Goal: Task Accomplishment & Management: Manage account settings

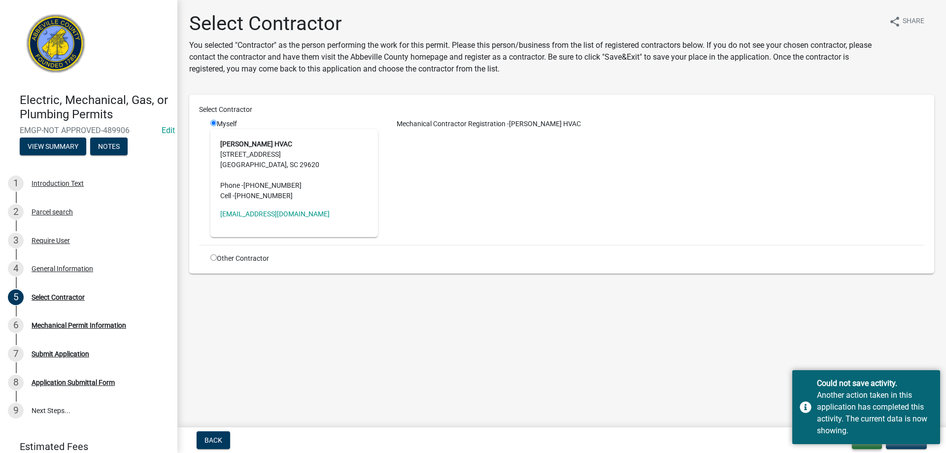
click at [862, 447] on button "Exit" at bounding box center [867, 440] width 30 height 18
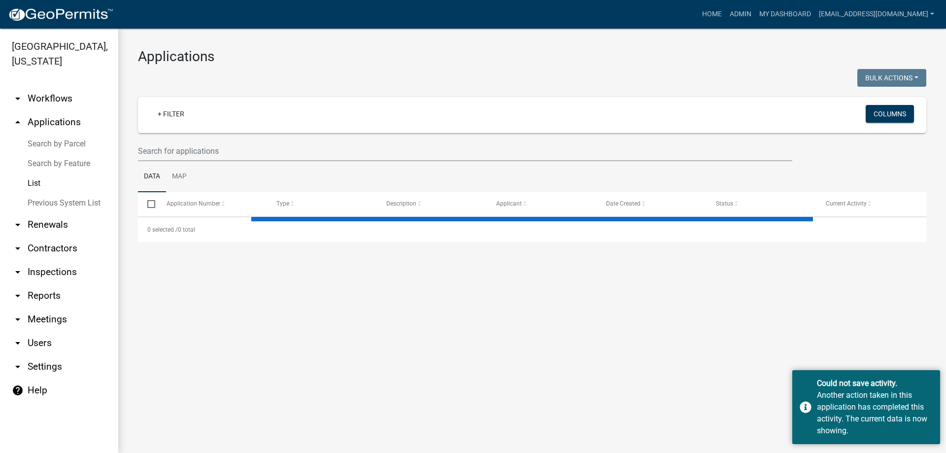
select select "3: 100"
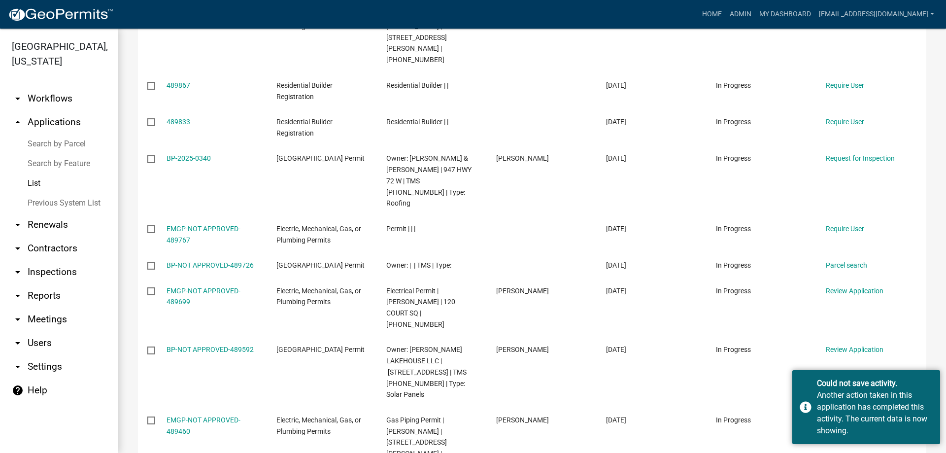
scroll to position [394, 0]
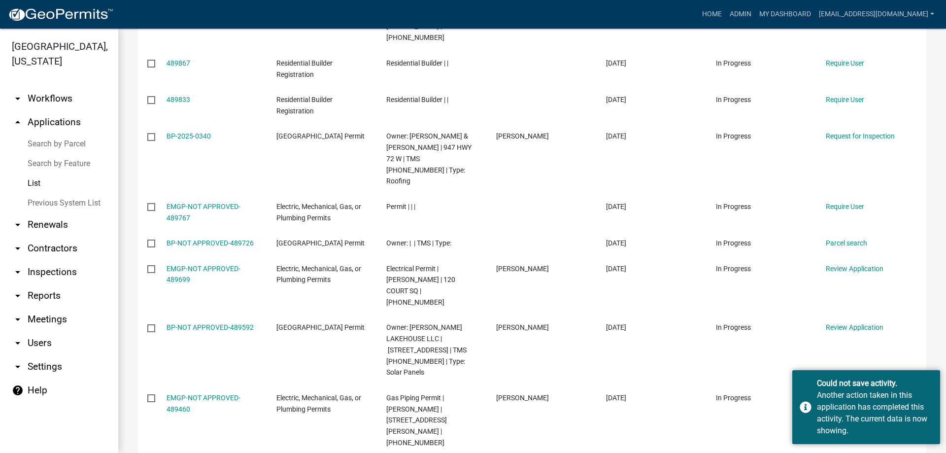
click at [43, 250] on link "arrow_drop_down Contractors" at bounding box center [59, 249] width 118 height 24
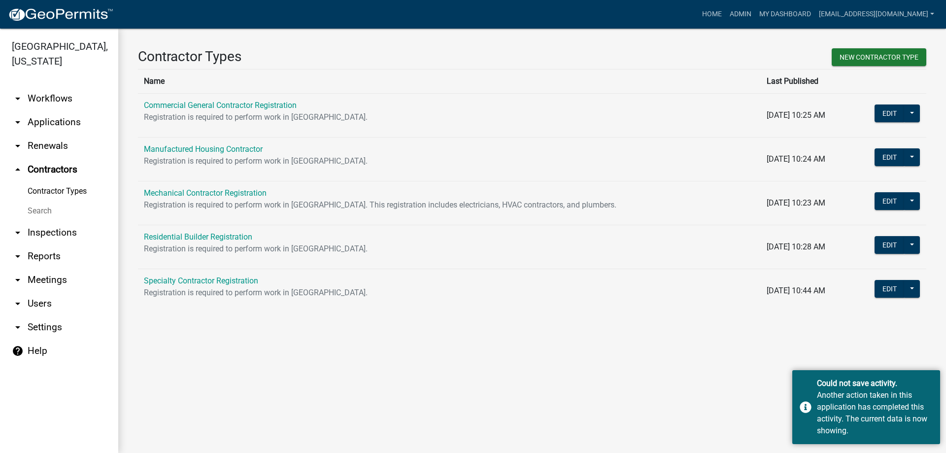
click at [45, 209] on link "Search" at bounding box center [59, 211] width 118 height 20
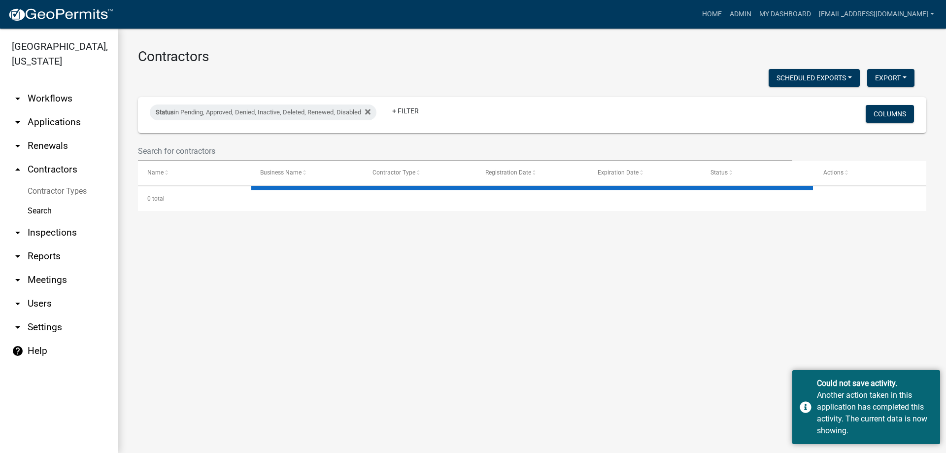
select select "3: 100"
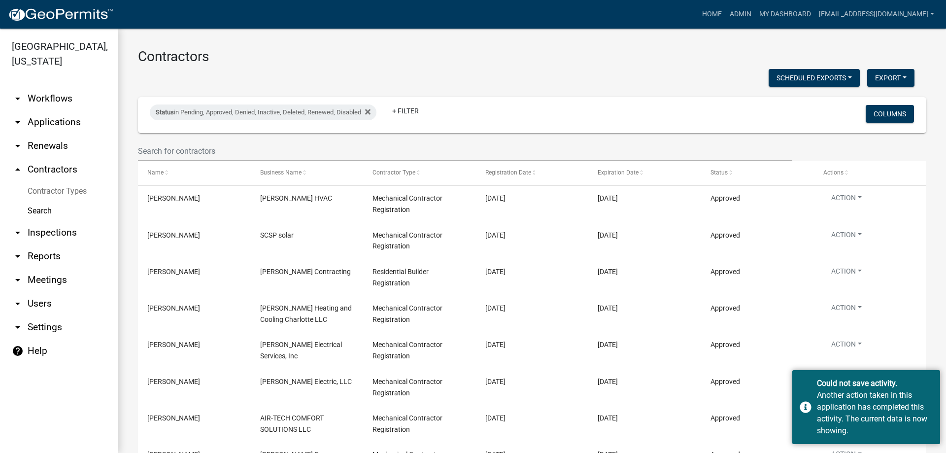
click at [49, 123] on link "arrow_drop_down Applications" at bounding box center [59, 122] width 118 height 24
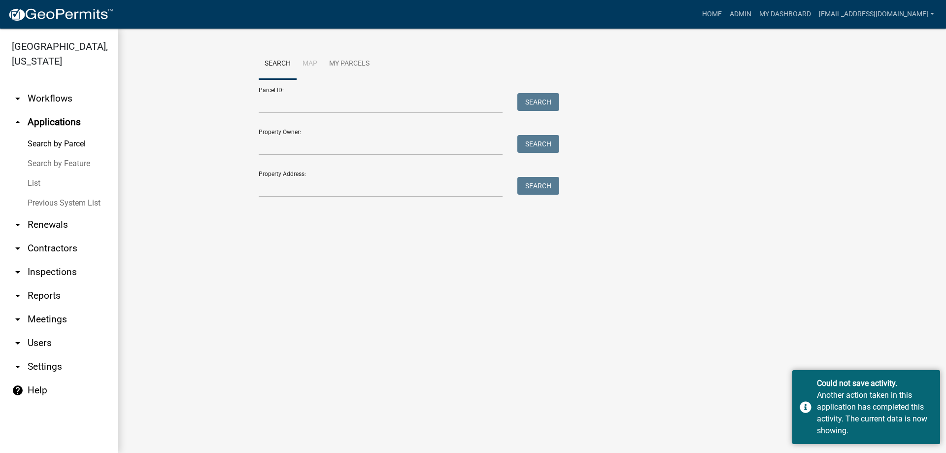
click at [38, 184] on link "List" at bounding box center [59, 183] width 118 height 20
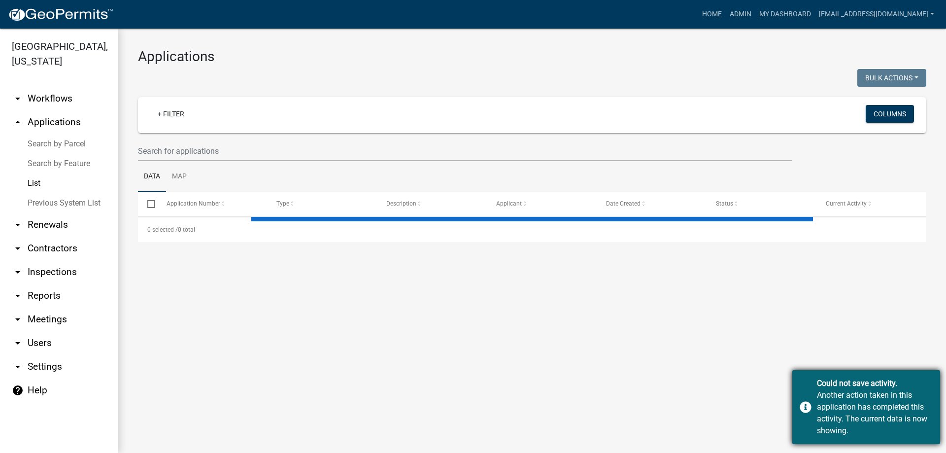
select select "3: 100"
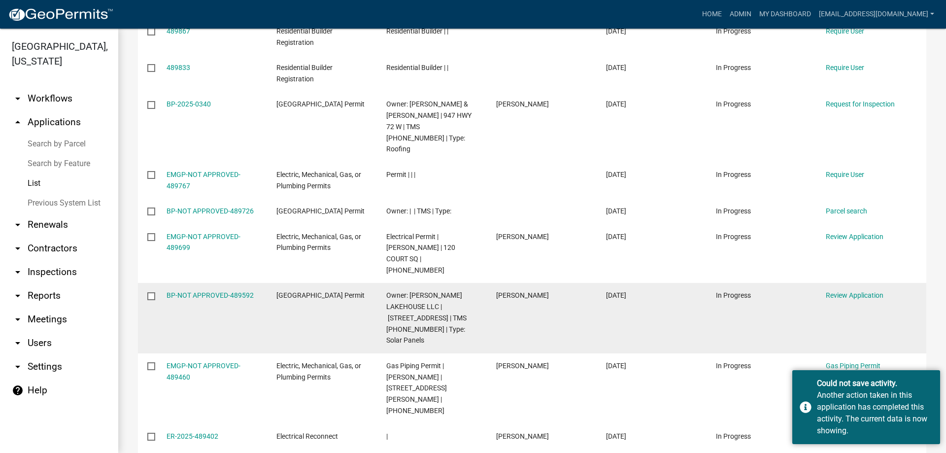
scroll to position [444, 0]
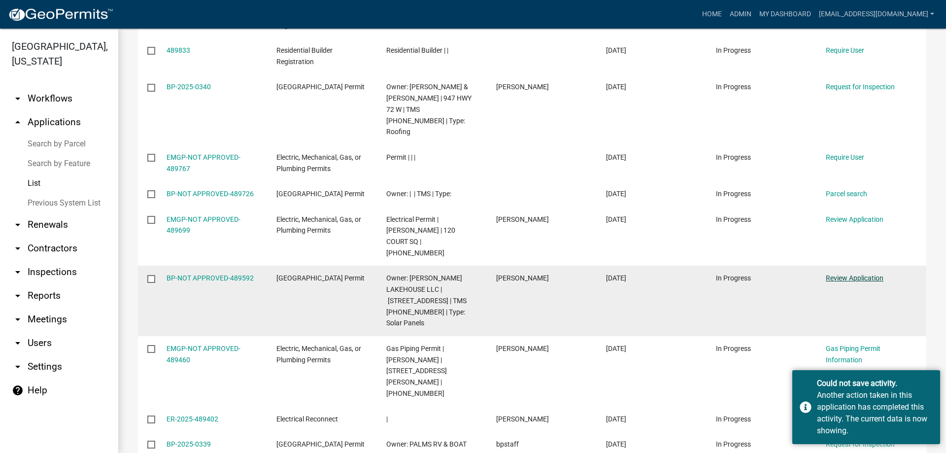
click at [851, 274] on link "Review Application" at bounding box center [855, 278] width 58 height 8
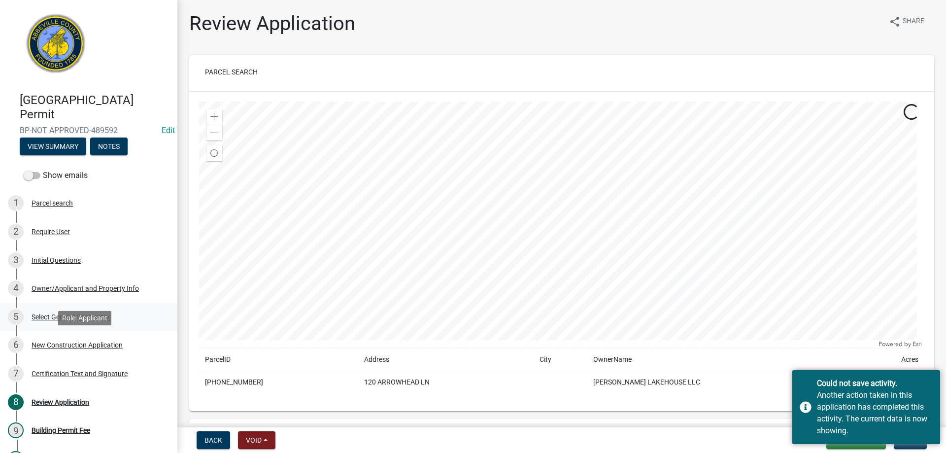
click at [55, 317] on div "Select General Contractor" at bounding box center [71, 316] width 78 height 7
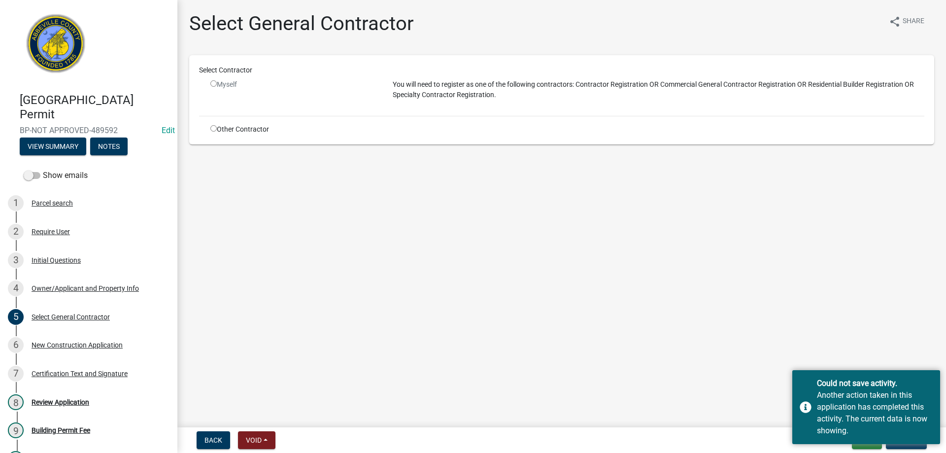
click at [209, 129] on div "Other Contractor" at bounding box center [294, 129] width 182 height 10
click at [211, 129] on input "radio" at bounding box center [213, 128] width 6 height 6
radio input "true"
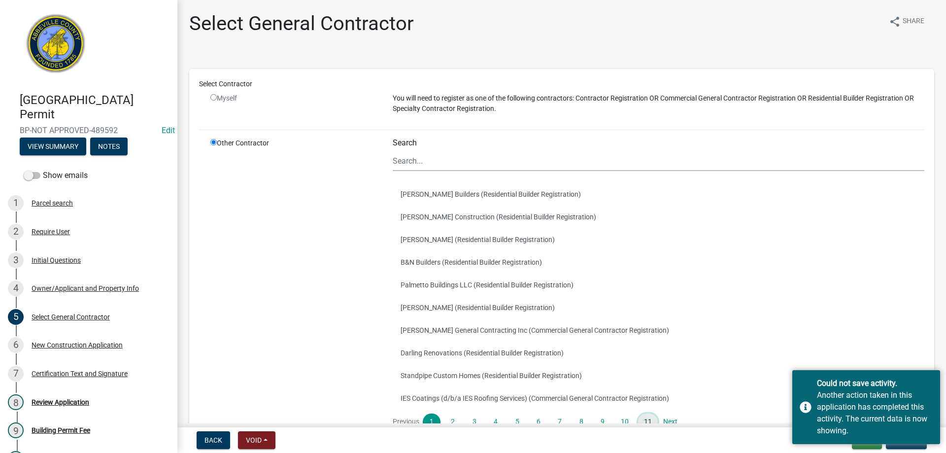
click at [650, 417] on link "11" at bounding box center [648, 422] width 20 height 17
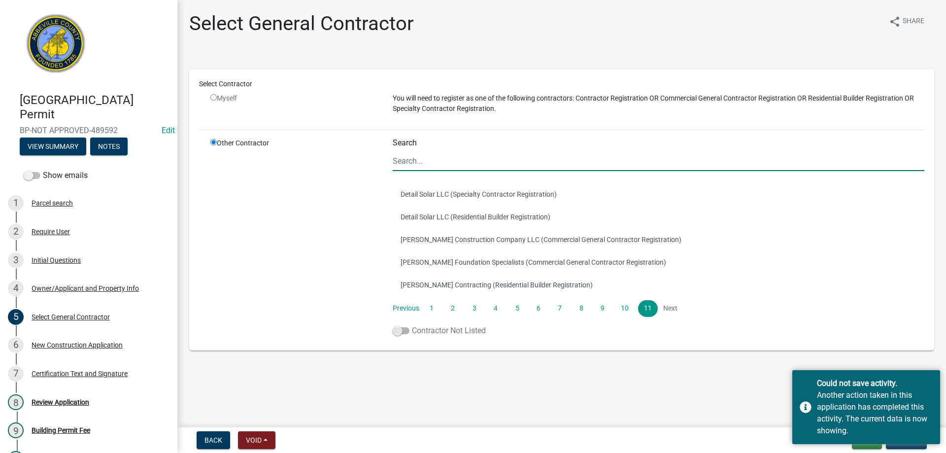
click at [406, 330] on span at bounding box center [401, 330] width 17 height 7
click at [412, 325] on input "Contractor Not Listed" at bounding box center [412, 325] width 0 height 0
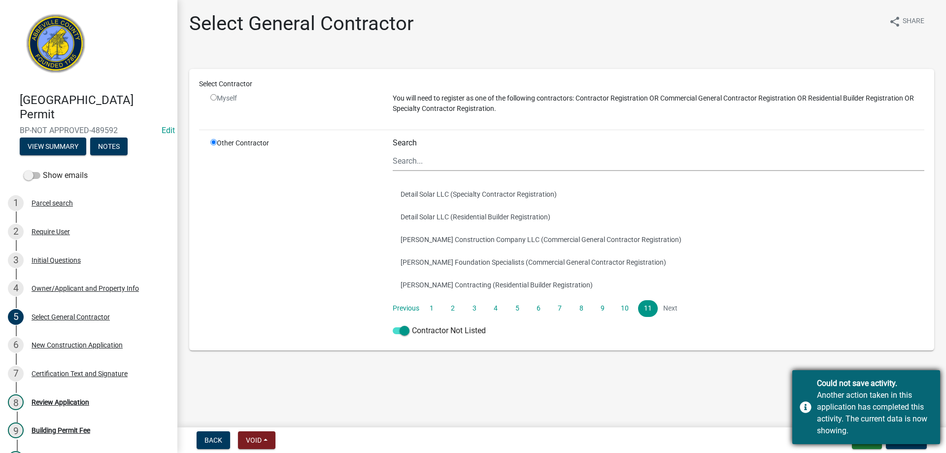
click at [924, 372] on div "Could not save activity. Another action taken in this application has completed…" at bounding box center [867, 407] width 148 height 74
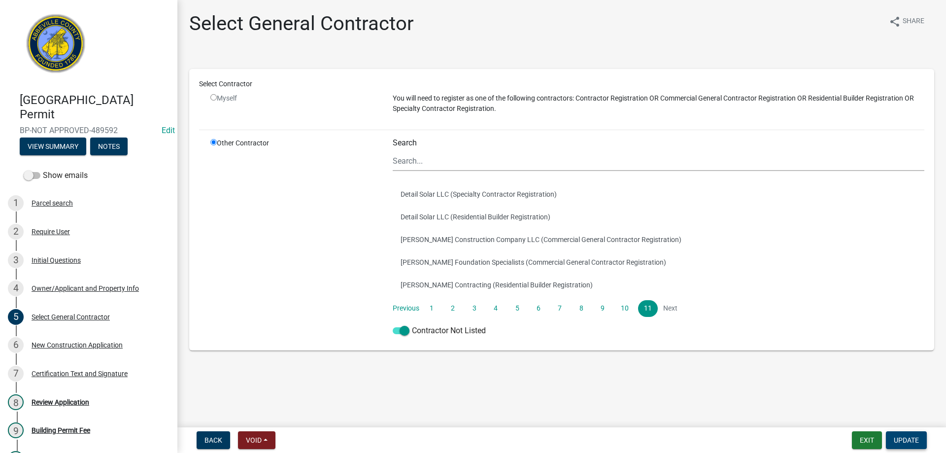
click at [896, 441] on span "Update" at bounding box center [906, 440] width 25 height 8
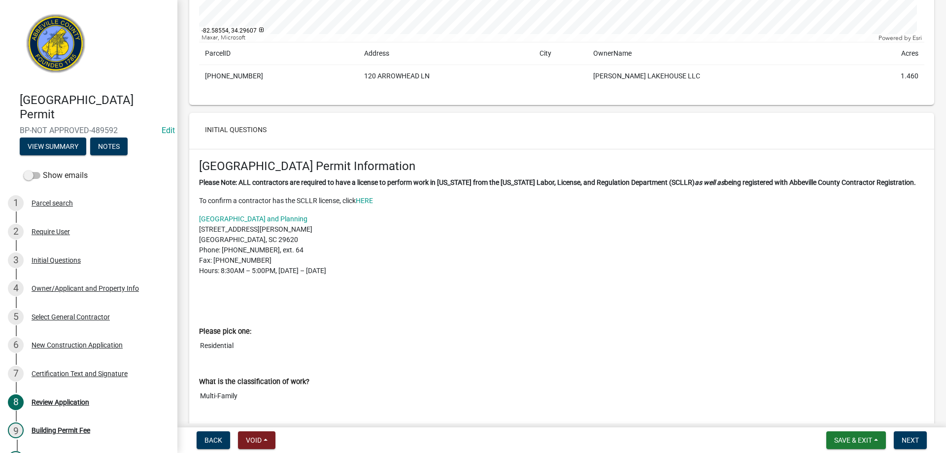
scroll to position [345, 0]
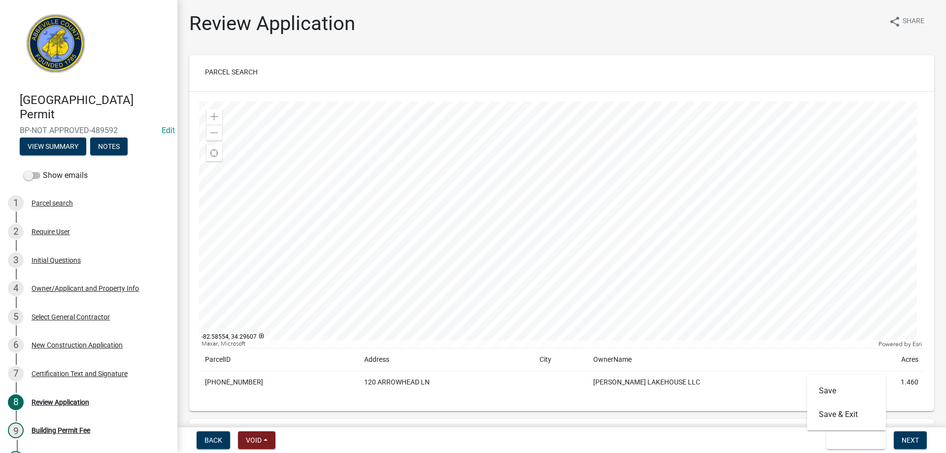
click at [865, 420] on div "Save Save & Exit" at bounding box center [846, 402] width 79 height 55
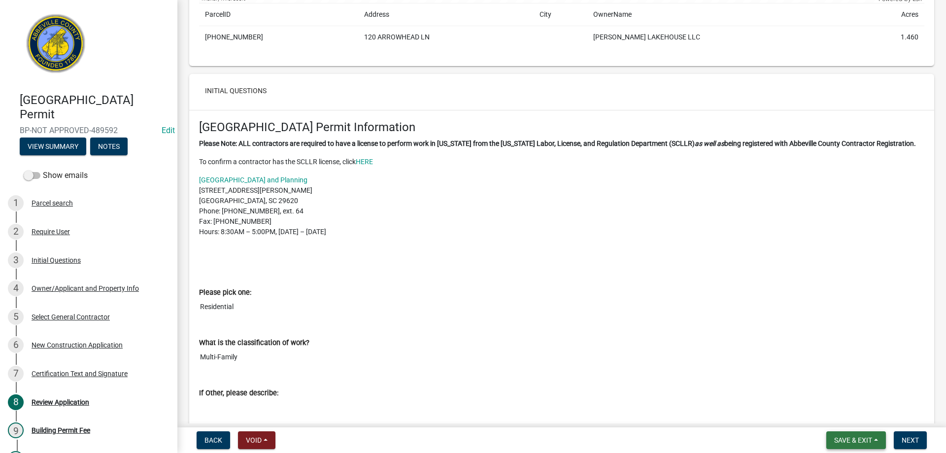
click at [862, 443] on span "Save & Exit" at bounding box center [853, 440] width 38 height 8
click at [854, 419] on button "Save & Exit" at bounding box center [846, 415] width 79 height 24
click at [854, 414] on button "Save & Exit" at bounding box center [846, 415] width 79 height 24
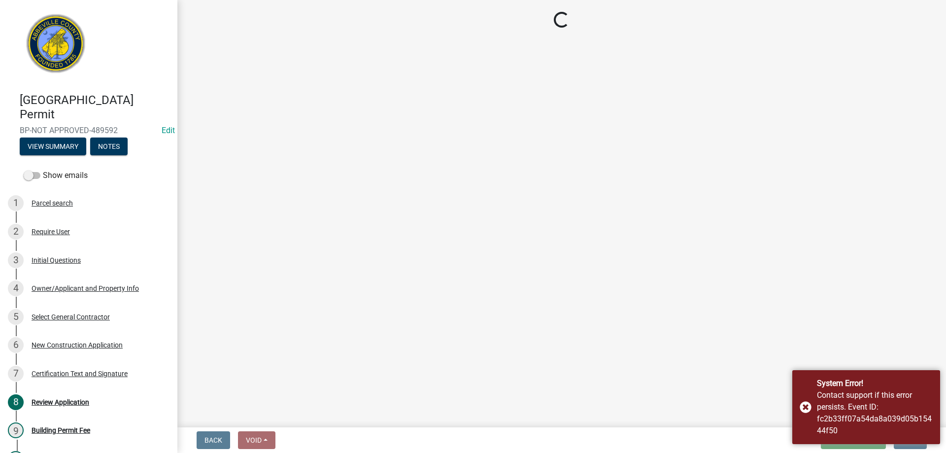
scroll to position [0, 0]
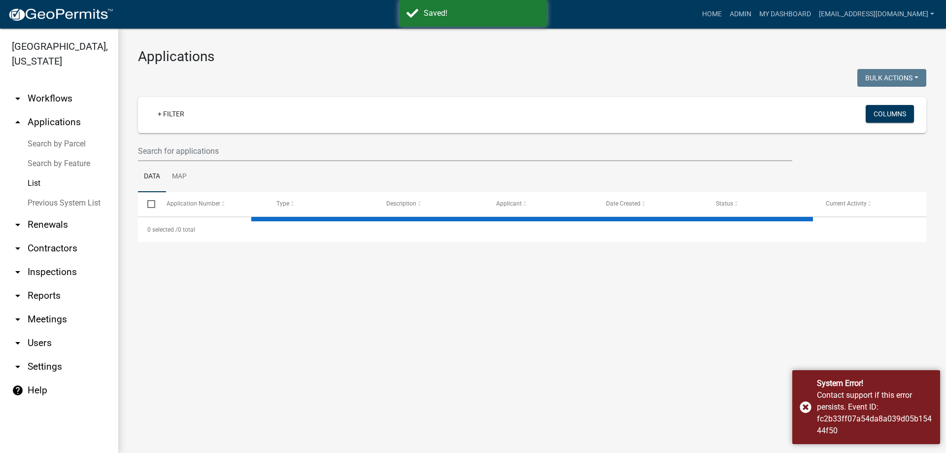
select select "3: 100"
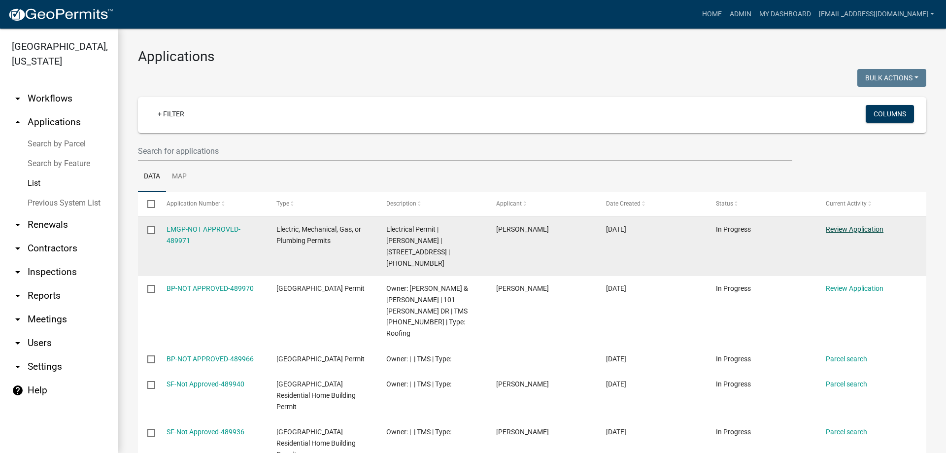
click at [856, 228] on link "Review Application" at bounding box center [855, 229] width 58 height 8
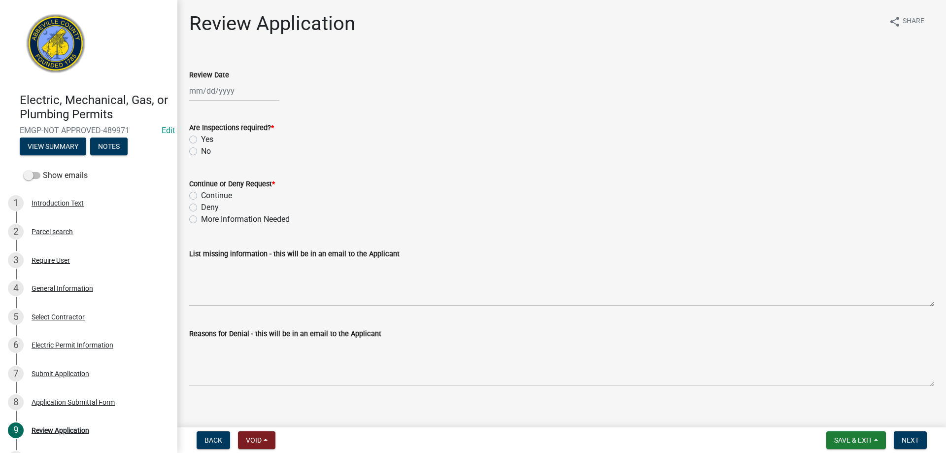
click at [222, 95] on div at bounding box center [234, 91] width 90 height 20
select select "10"
select select "2025"
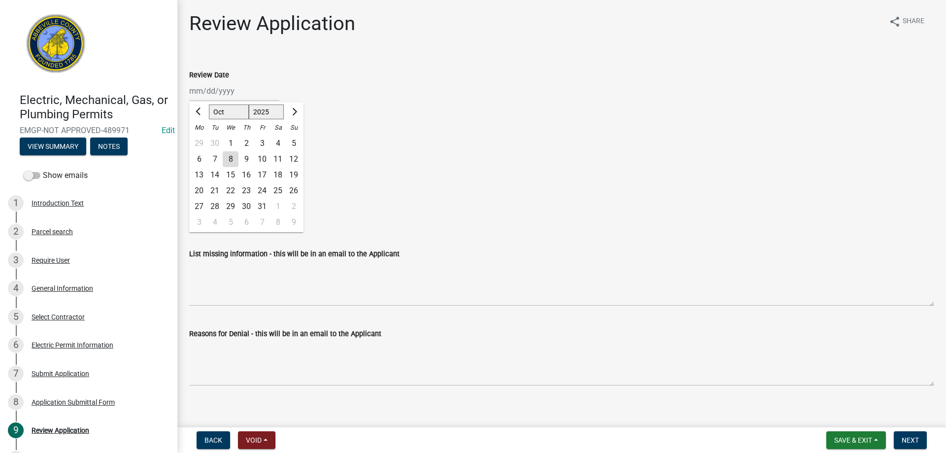
click at [229, 154] on div "8" at bounding box center [231, 159] width 16 height 16
type input "10/08/2025"
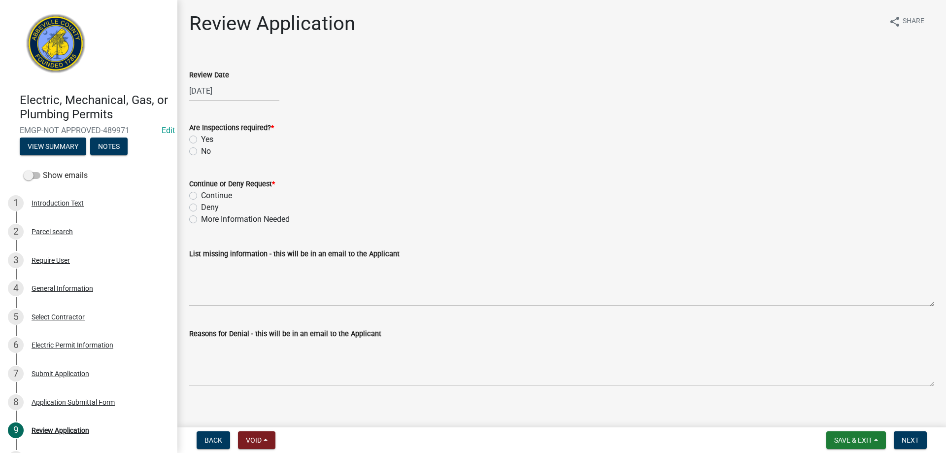
drag, startPoint x: 193, startPoint y: 137, endPoint x: 193, endPoint y: 157, distance: 19.7
click at [201, 138] on label "Yes" at bounding box center [207, 140] width 12 height 12
click at [201, 138] on input "Yes" at bounding box center [204, 137] width 6 height 6
radio input "true"
click at [193, 190] on div "Continue" at bounding box center [561, 196] width 745 height 12
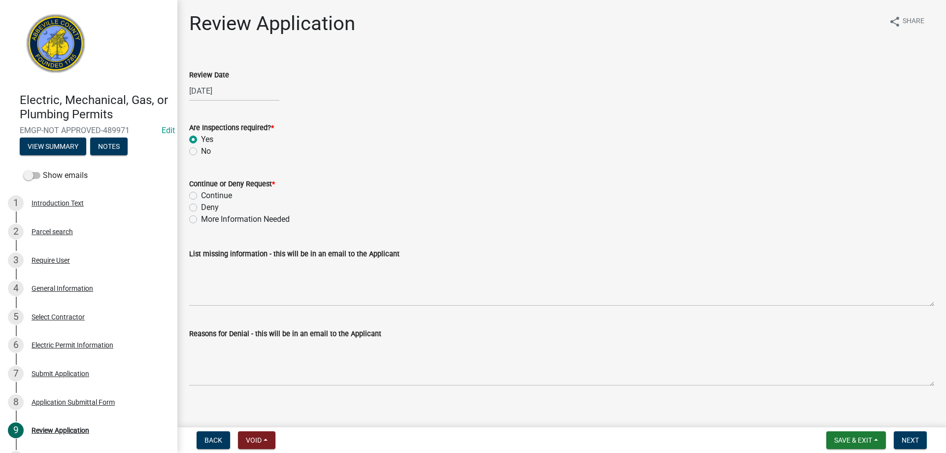
click at [201, 194] on label "Continue" at bounding box center [216, 196] width 31 height 12
click at [201, 194] on input "Continue" at bounding box center [204, 193] width 6 height 6
radio input "true"
click at [913, 438] on span "Next" at bounding box center [910, 440] width 17 height 8
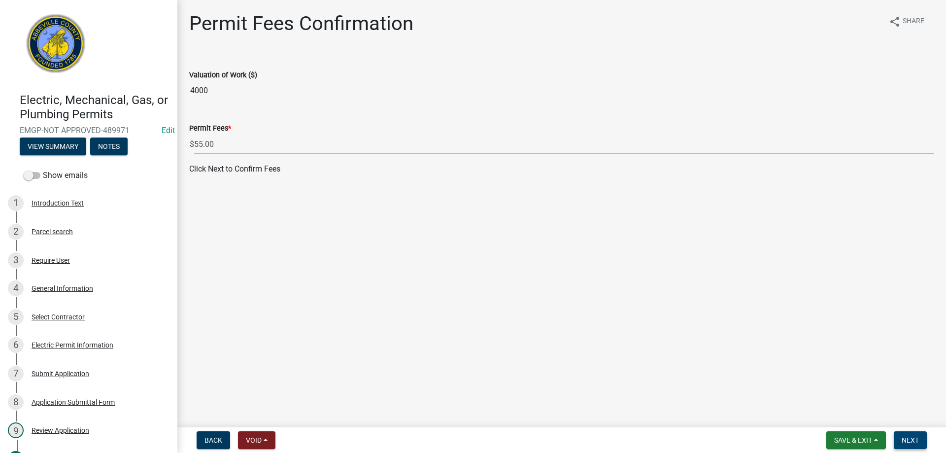
click at [907, 438] on span "Next" at bounding box center [910, 440] width 17 height 8
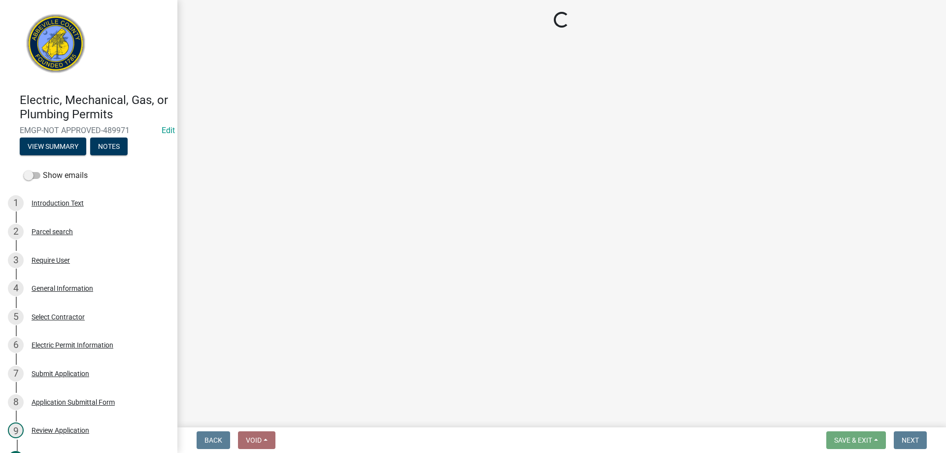
select select "3: 3"
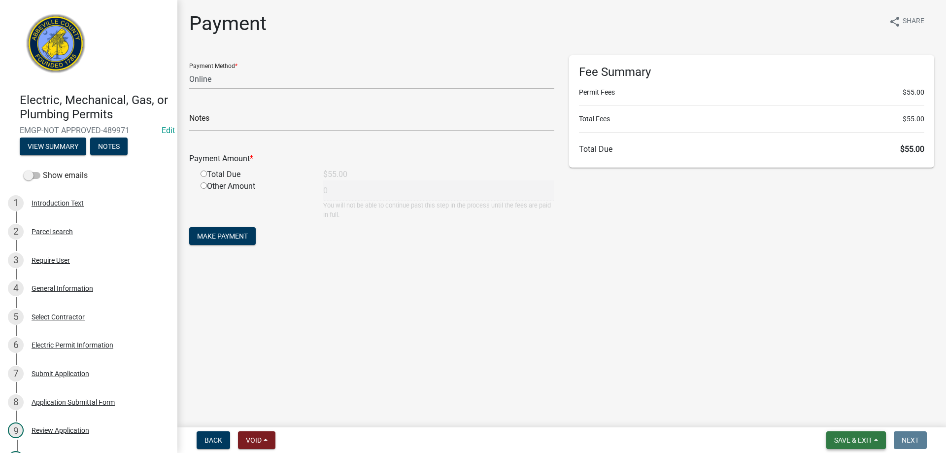
click at [865, 435] on button "Save & Exit" at bounding box center [857, 440] width 60 height 18
click at [855, 420] on button "Save & Exit" at bounding box center [846, 415] width 79 height 24
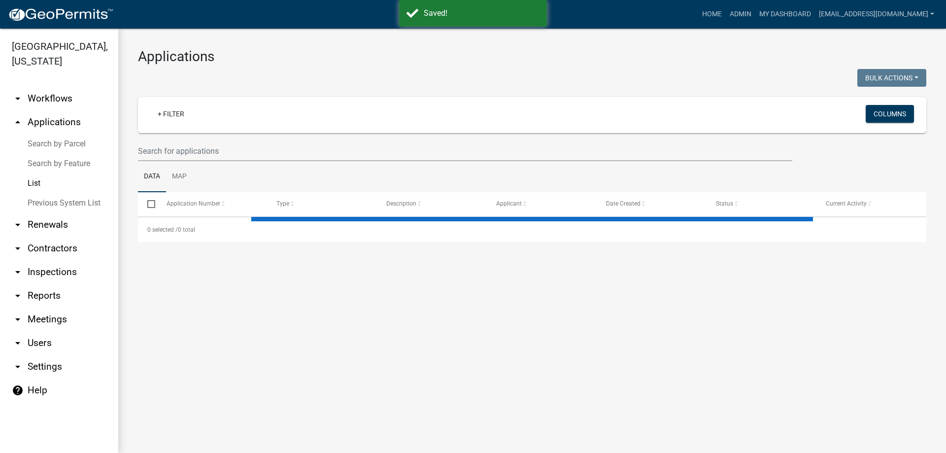
select select "3: 100"
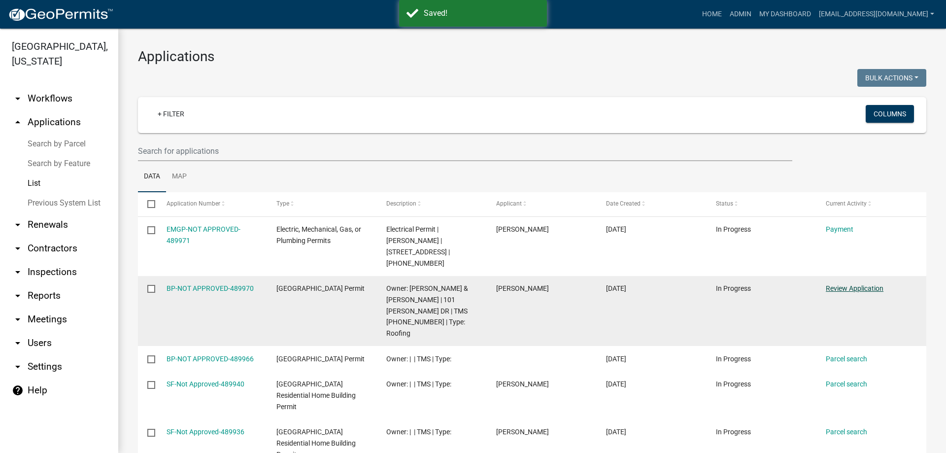
click at [845, 284] on link "Review Application" at bounding box center [855, 288] width 58 height 8
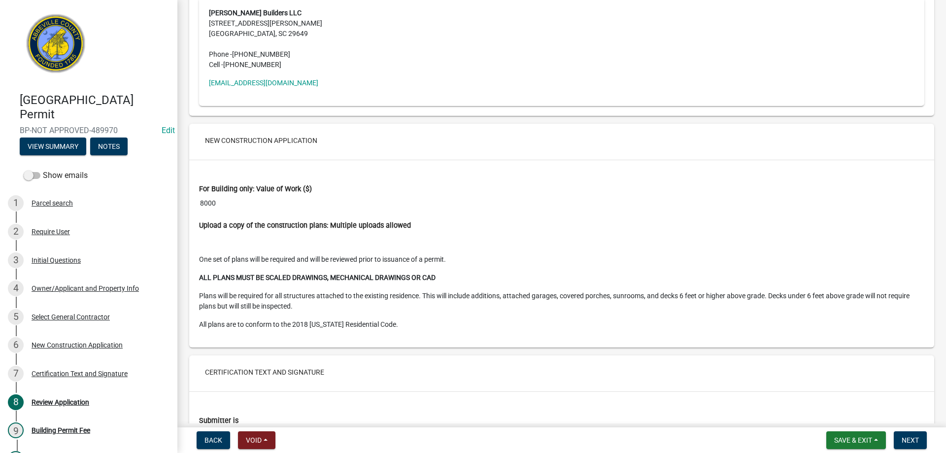
scroll to position [1873, 0]
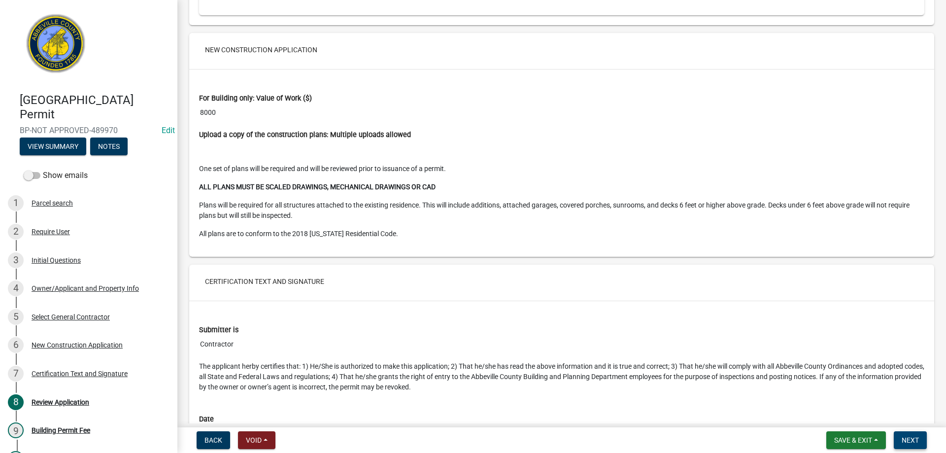
click at [922, 441] on button "Next" at bounding box center [910, 440] width 33 height 18
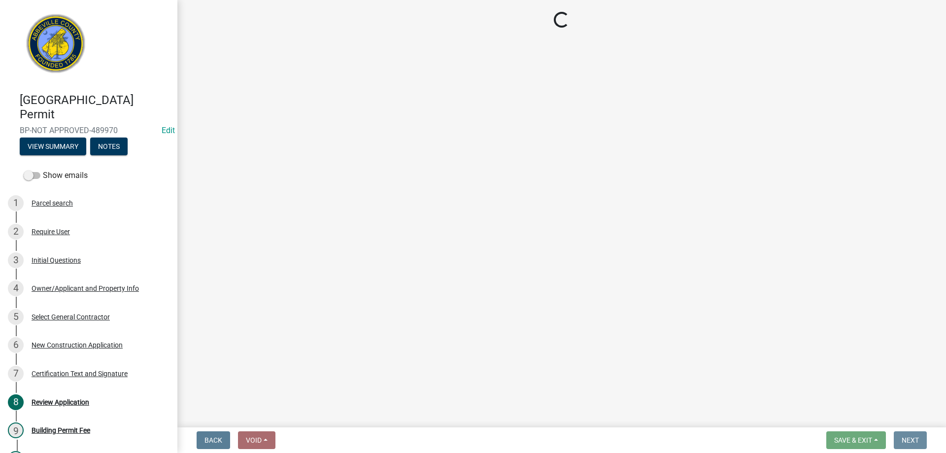
scroll to position [0, 0]
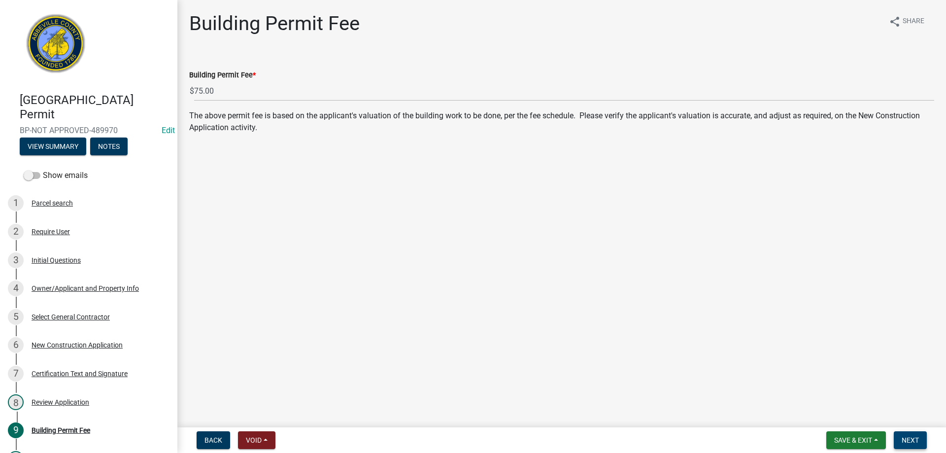
click at [924, 442] on button "Next" at bounding box center [910, 440] width 33 height 18
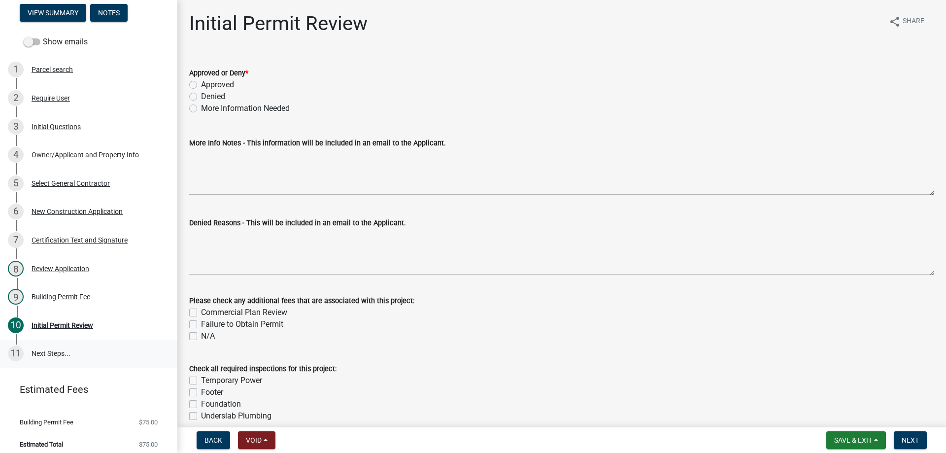
scroll to position [140, 0]
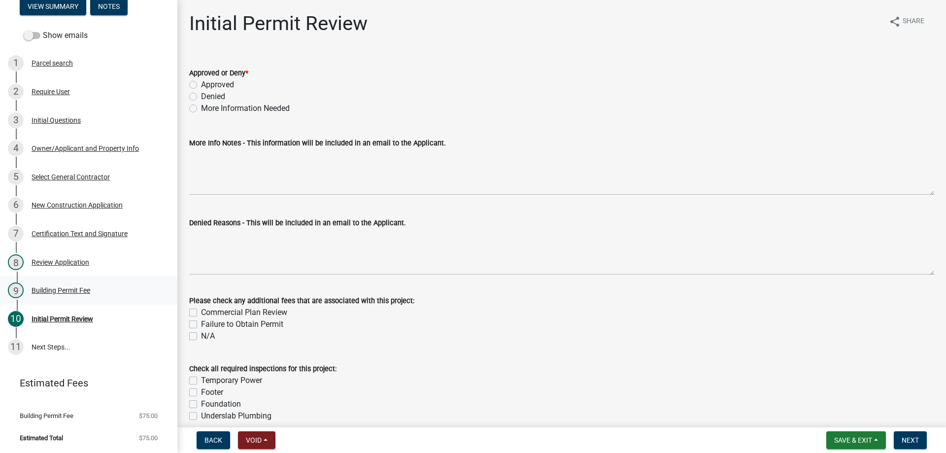
click at [60, 290] on div "Building Permit Fee" at bounding box center [61, 290] width 59 height 7
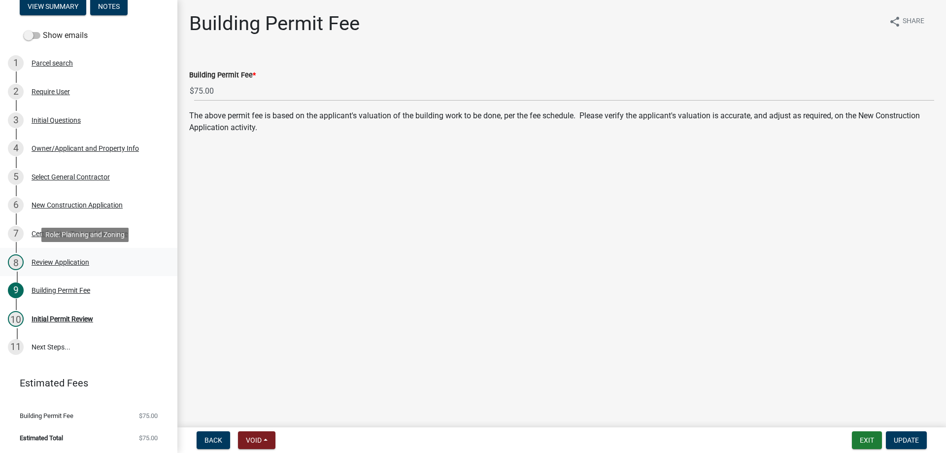
click at [61, 259] on div "Review Application" at bounding box center [61, 262] width 58 height 7
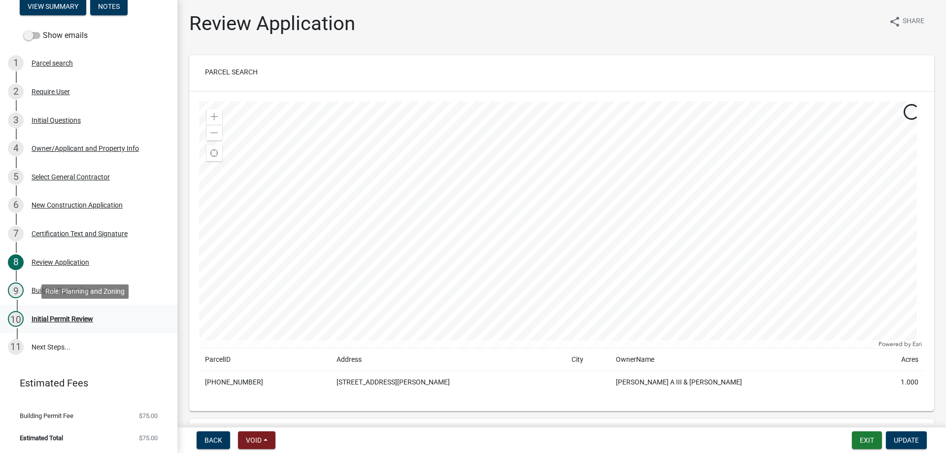
click at [58, 320] on div "Initial Permit Review" at bounding box center [63, 318] width 62 height 7
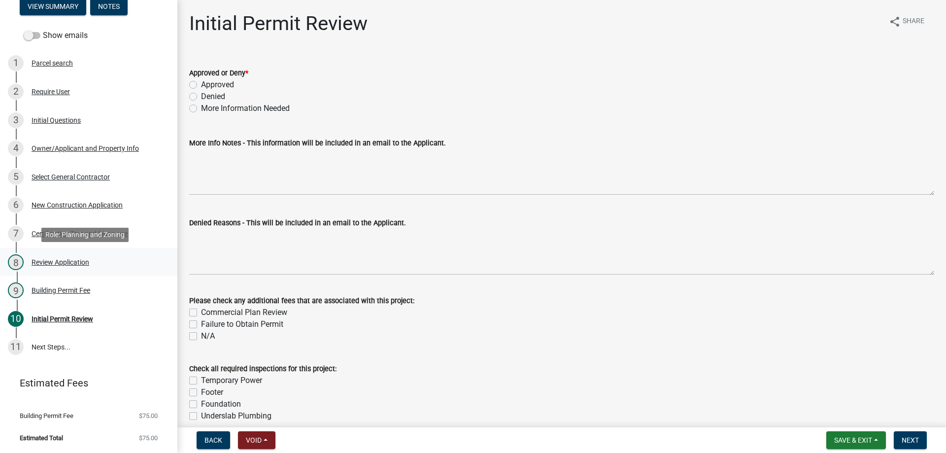
click at [42, 262] on div "Review Application" at bounding box center [61, 262] width 58 height 7
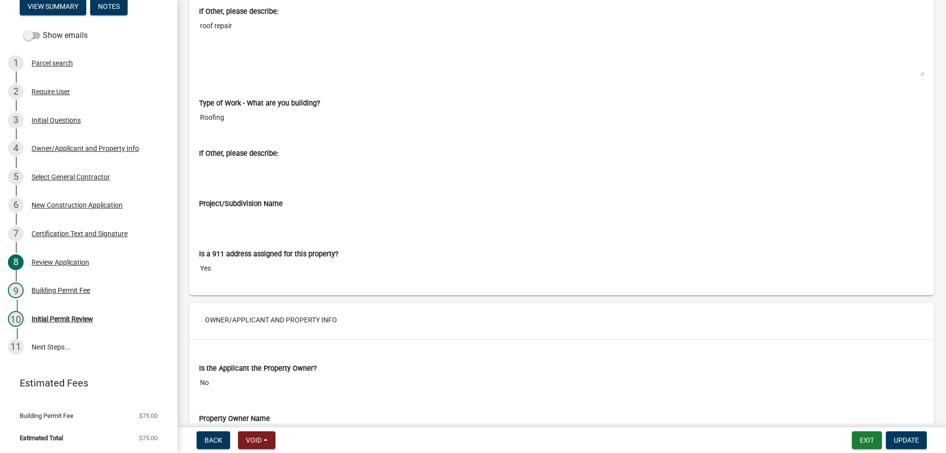
scroll to position [690, 0]
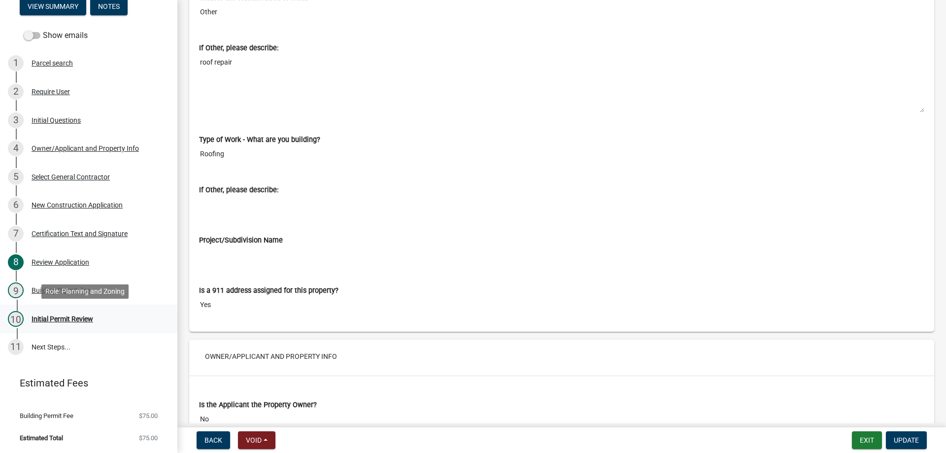
click at [51, 318] on div "Initial Permit Review" at bounding box center [63, 318] width 62 height 7
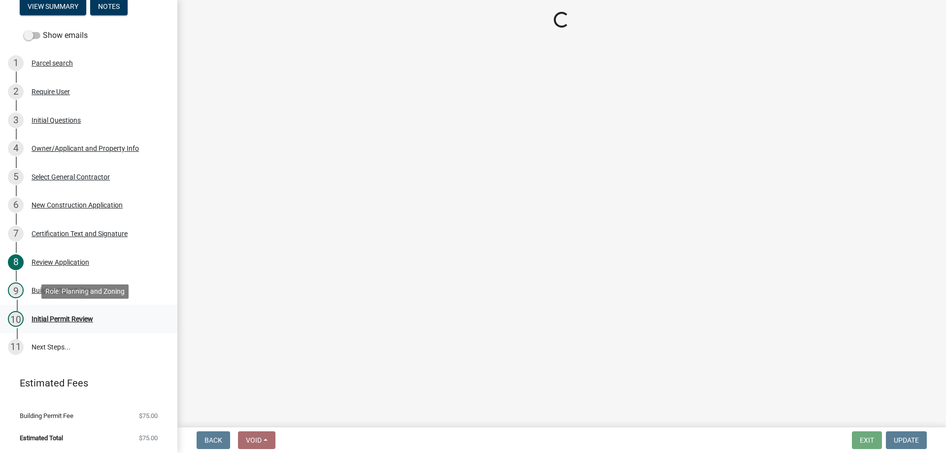
scroll to position [0, 0]
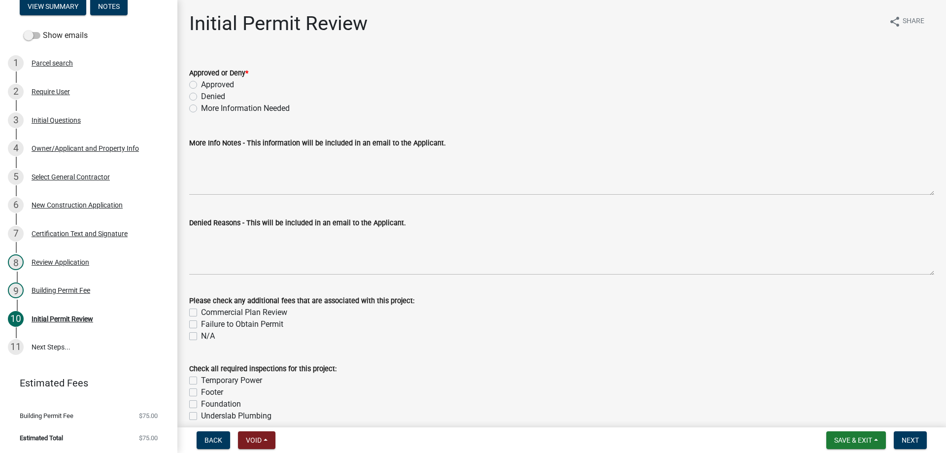
click at [201, 84] on label "Approved" at bounding box center [217, 85] width 33 height 12
click at [201, 84] on input "Approved" at bounding box center [204, 82] width 6 height 6
radio input "true"
click at [911, 438] on span "Next" at bounding box center [910, 440] width 17 height 8
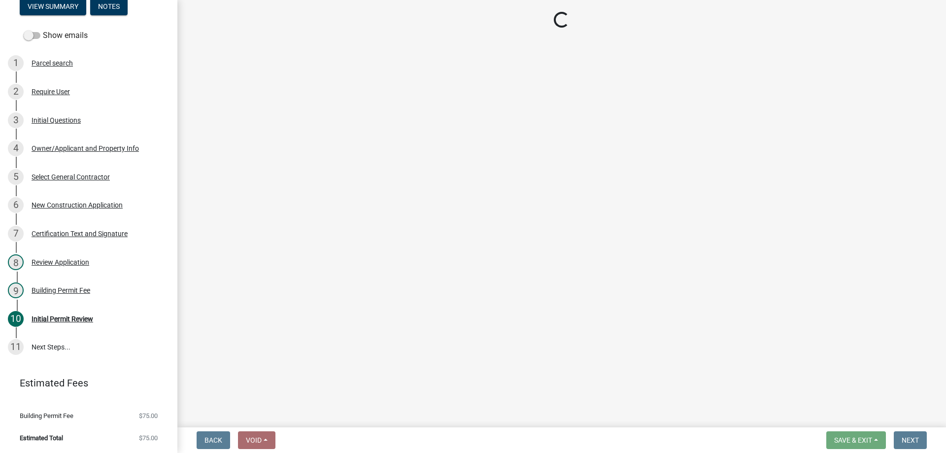
select select "3: 3"
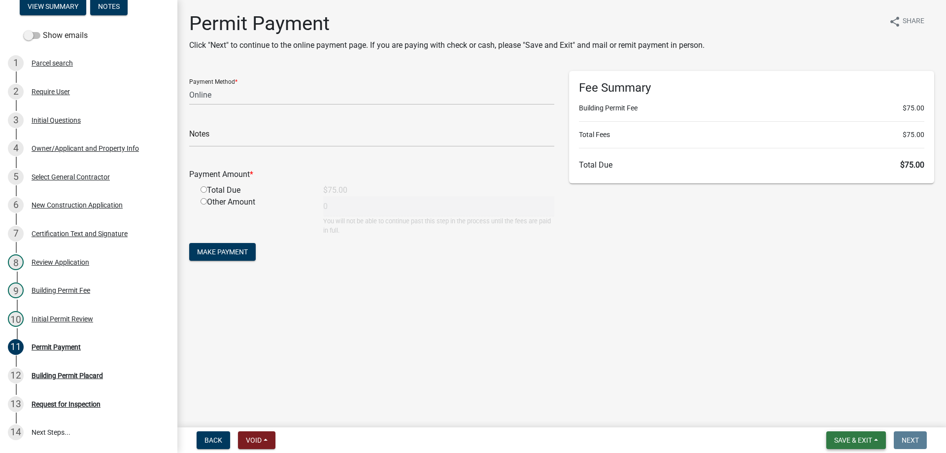
click at [848, 444] on span "Save & Exit" at bounding box center [853, 440] width 38 height 8
click at [846, 419] on button "Save & Exit" at bounding box center [846, 415] width 79 height 24
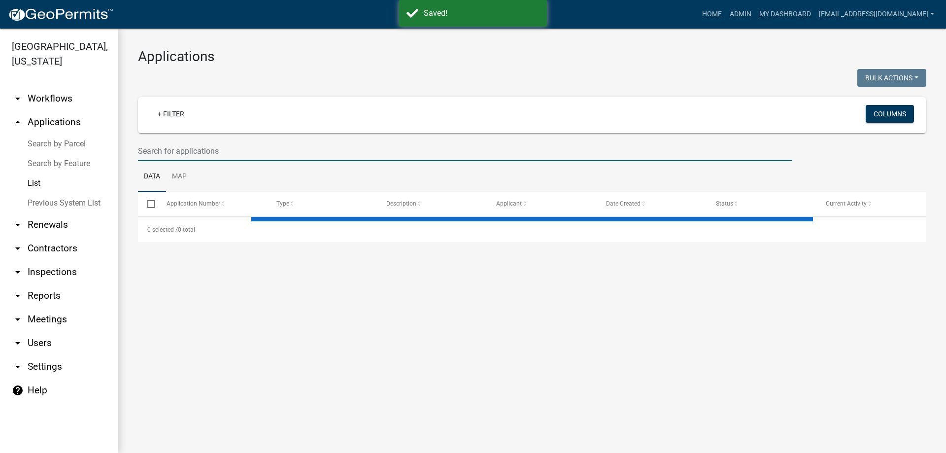
click at [217, 151] on input "text" at bounding box center [465, 151] width 655 height 20
type input "mh-"
select select "3: 100"
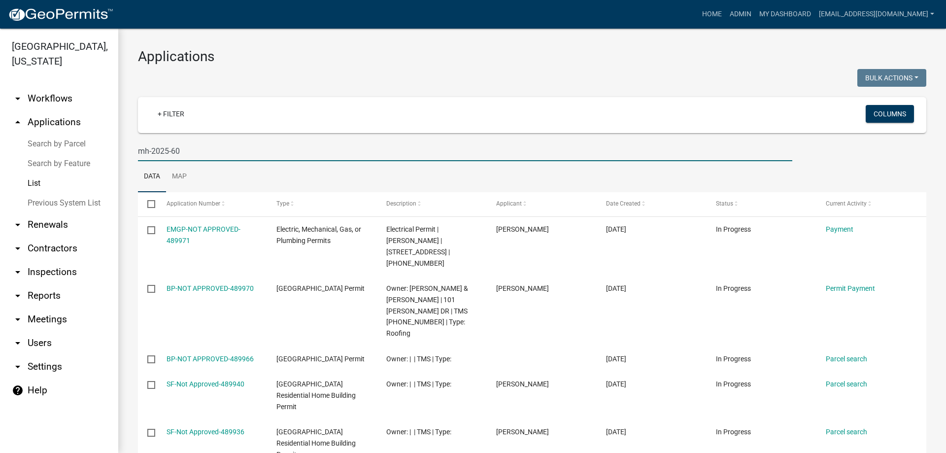
type input "mh-2025-60"
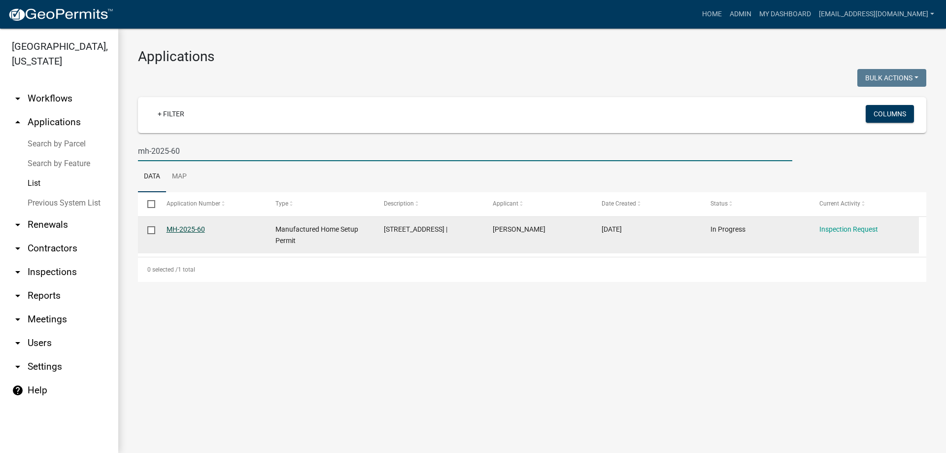
click at [186, 230] on link "MH-2025-60" at bounding box center [186, 229] width 38 height 8
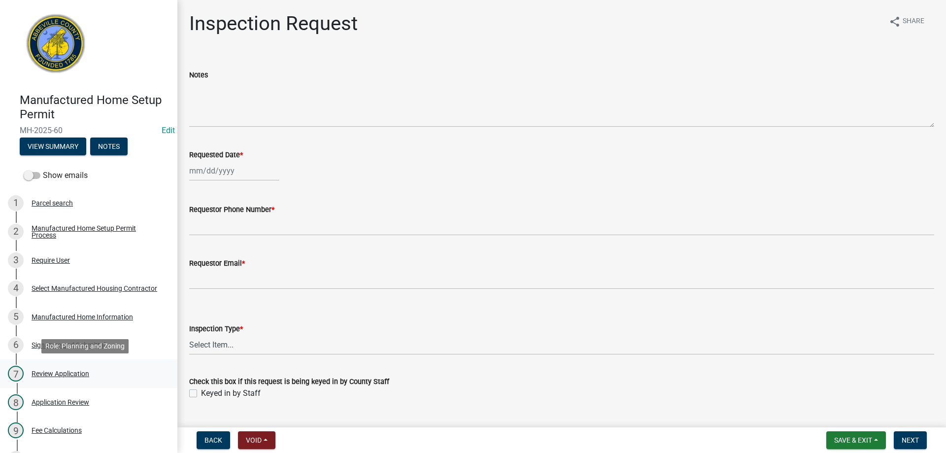
click at [36, 374] on div "Review Application" at bounding box center [61, 373] width 58 height 7
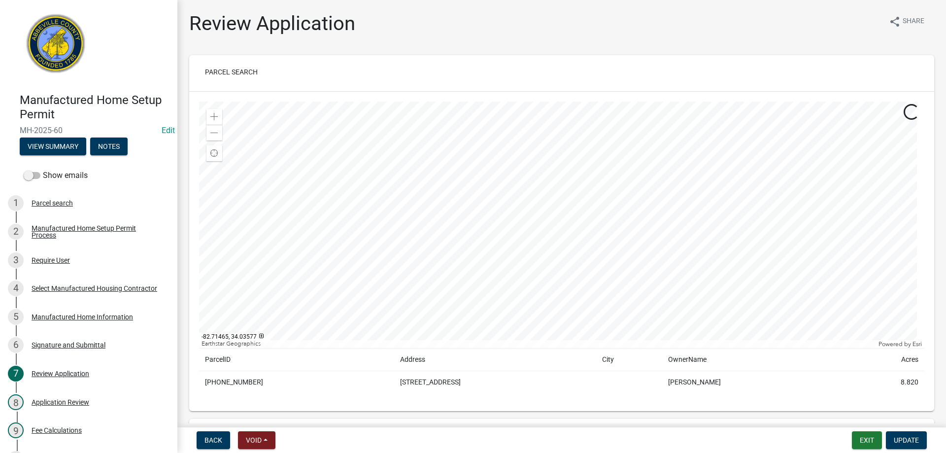
scroll to position [345, 0]
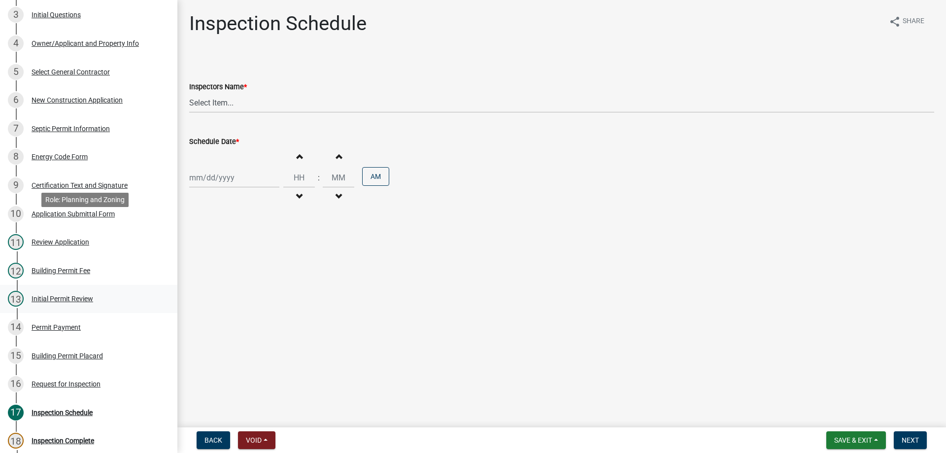
scroll to position [345, 0]
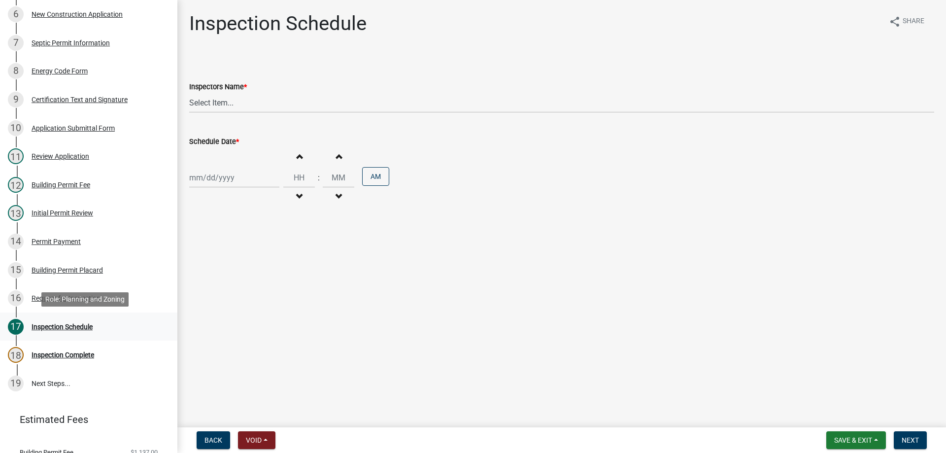
click at [40, 324] on div "Inspection Schedule" at bounding box center [62, 326] width 61 height 7
click at [45, 329] on div "Inspection Schedule" at bounding box center [62, 326] width 61 height 7
click at [39, 299] on div "Request for Inspection" at bounding box center [66, 298] width 69 height 7
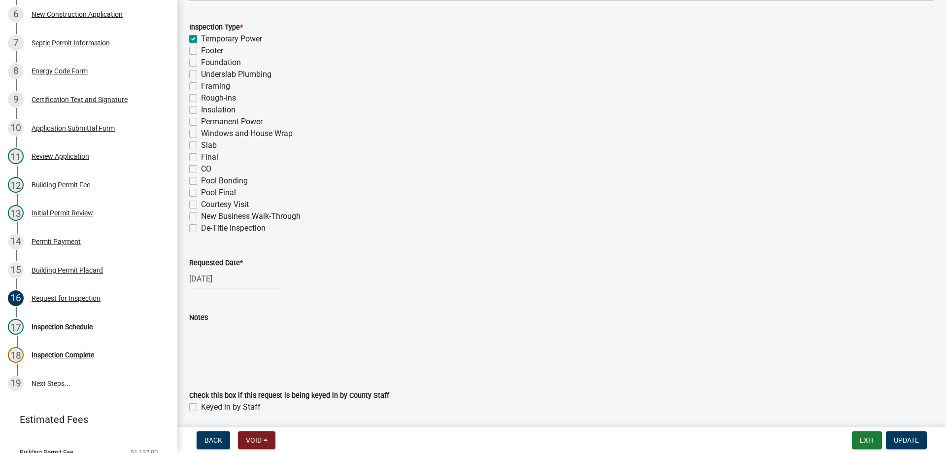
scroll to position [481, 0]
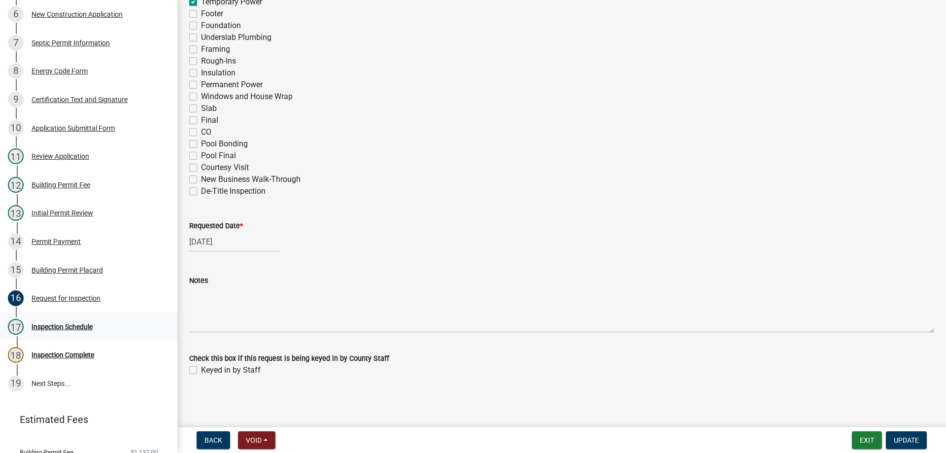
click at [71, 328] on div "Inspection Schedule" at bounding box center [62, 326] width 61 height 7
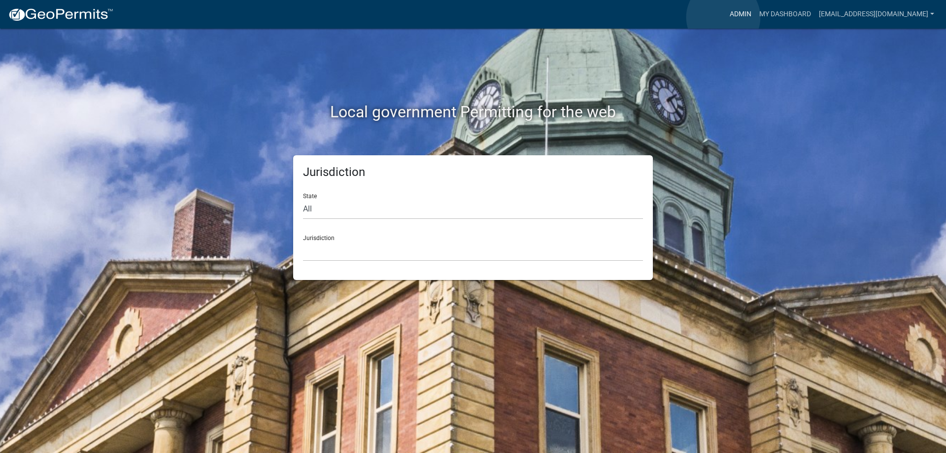
click at [726, 17] on link "Admin" at bounding box center [741, 14] width 30 height 19
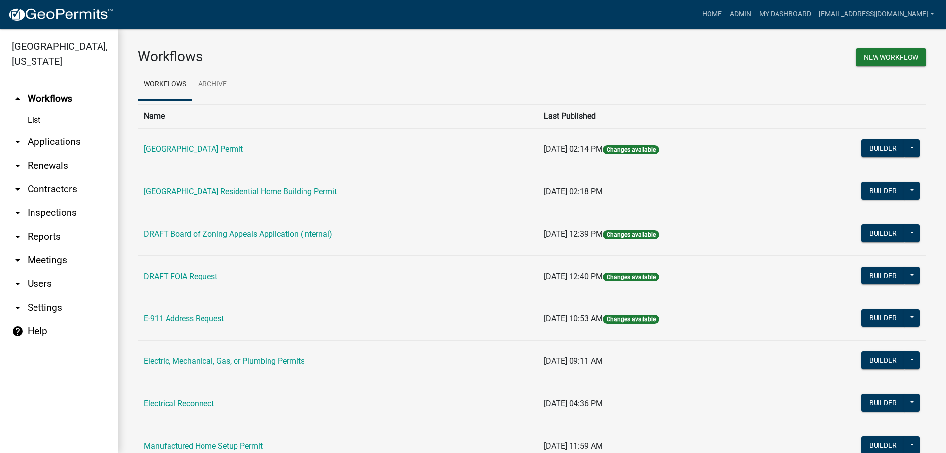
click at [45, 141] on link "arrow_drop_down Applications" at bounding box center [59, 142] width 118 height 24
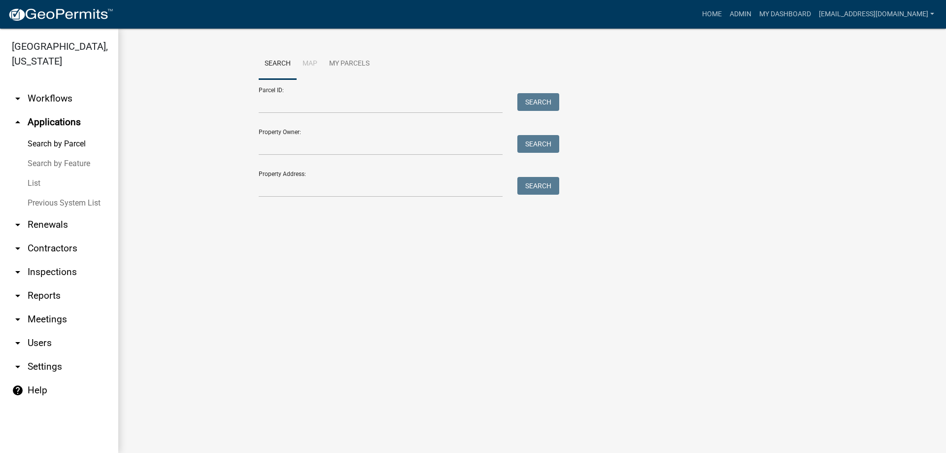
click at [39, 180] on link "List" at bounding box center [59, 183] width 118 height 20
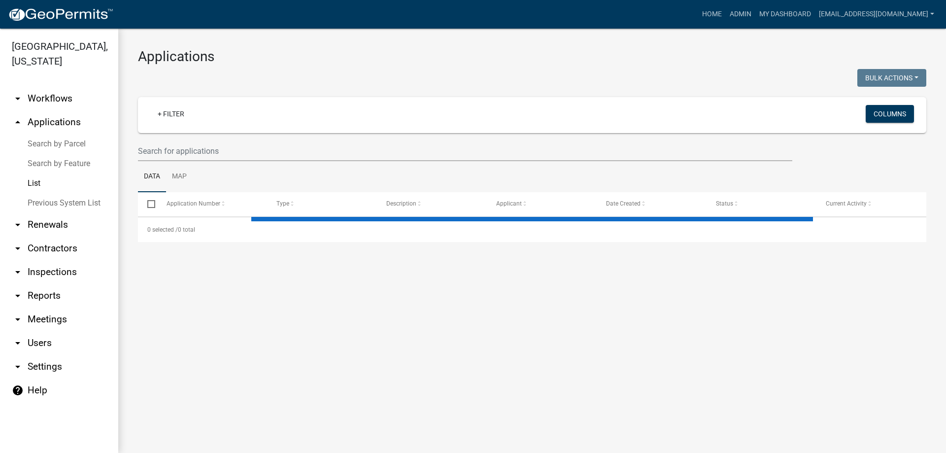
select select "3: 100"
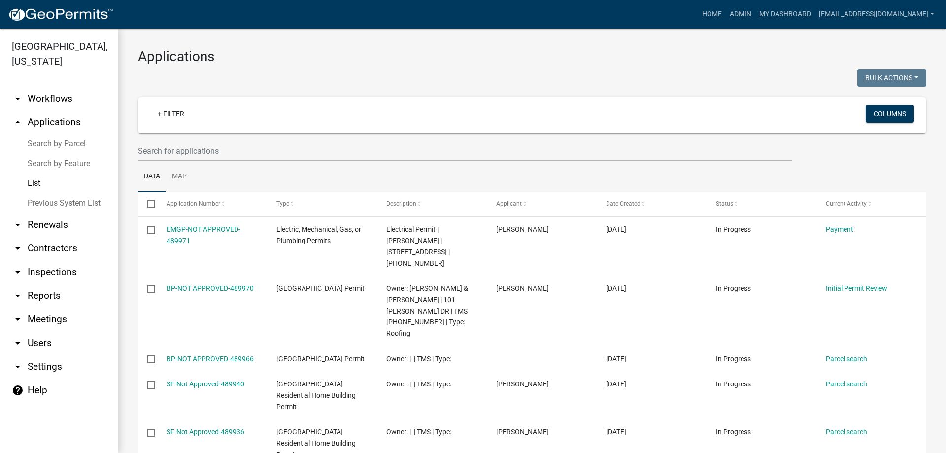
click at [35, 292] on link "arrow_drop_down Reports" at bounding box center [59, 296] width 118 height 24
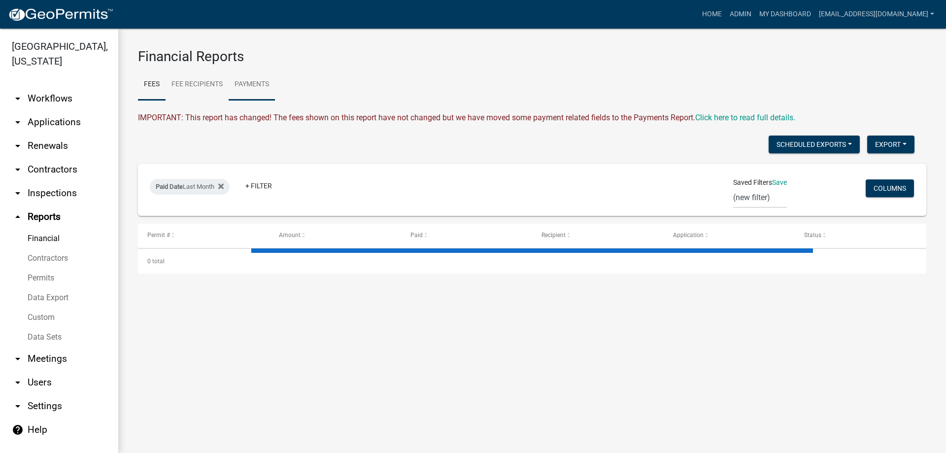
select select "3: 100"
click at [241, 84] on link "Payments" at bounding box center [252, 85] width 46 height 32
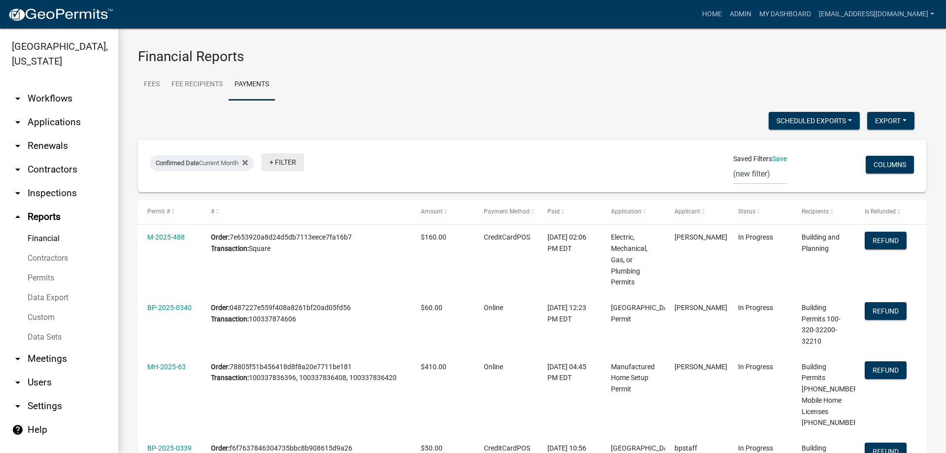
click at [279, 167] on link "+ Filter" at bounding box center [283, 162] width 42 height 18
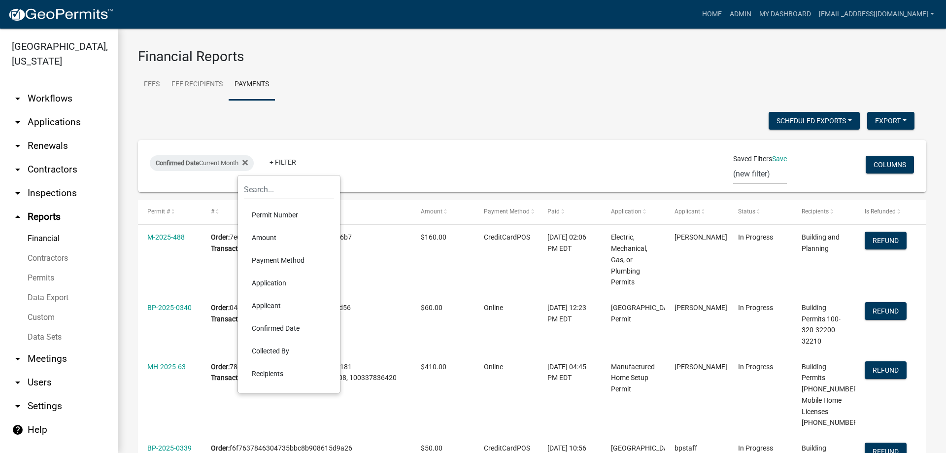
click at [272, 214] on li "Permit Number" at bounding box center [289, 215] width 90 height 23
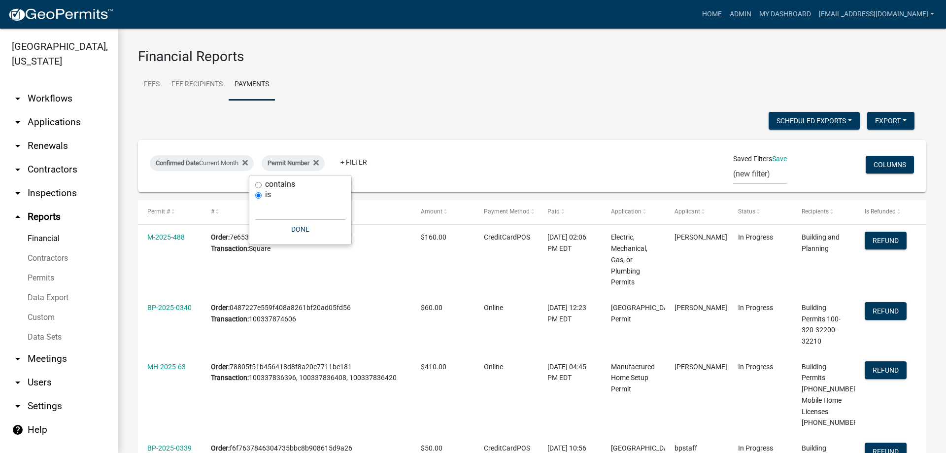
click at [257, 183] on input "contains" at bounding box center [258, 185] width 6 height 6
radio input "true"
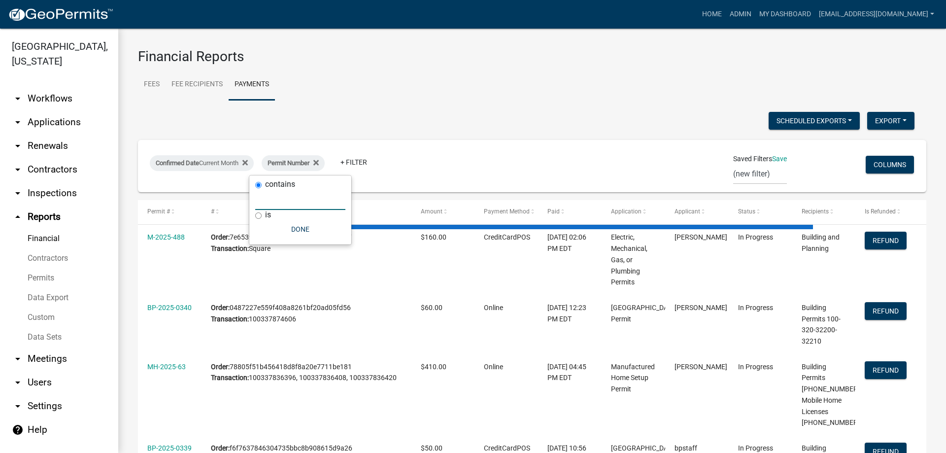
click at [270, 195] on input "text" at bounding box center [300, 200] width 90 height 20
click at [273, 203] on input "text" at bounding box center [300, 200] width 90 height 20
type input "mh"
click at [301, 227] on button "Done" at bounding box center [319, 229] width 90 height 18
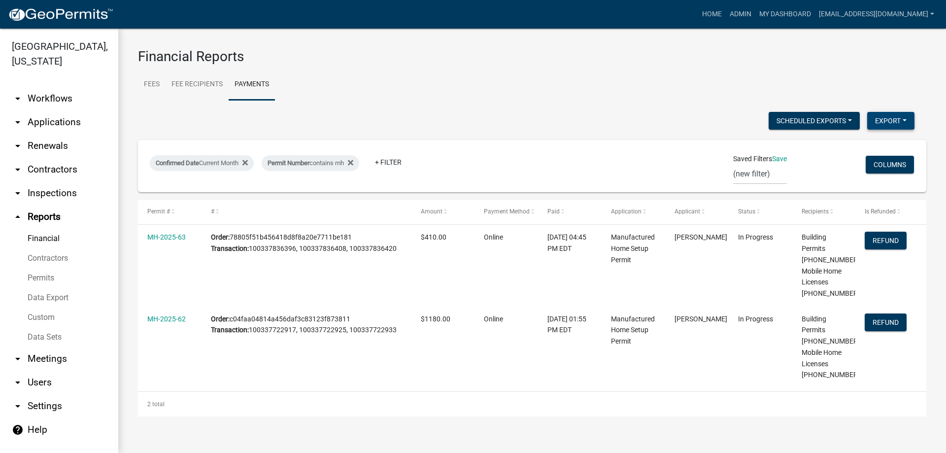
click at [896, 125] on button "Export" at bounding box center [890, 121] width 47 height 18
click at [869, 146] on button "Excel Format (.xlsx)" at bounding box center [869, 147] width 92 height 24
click at [217, 159] on div "Confirmed Date Current Month" at bounding box center [202, 163] width 104 height 16
click at [191, 200] on select "Today Yesterday Current Week Previous Week Current Month Last Month Current Cal…" at bounding box center [204, 200] width 99 height 20
select select "previous_1_months"
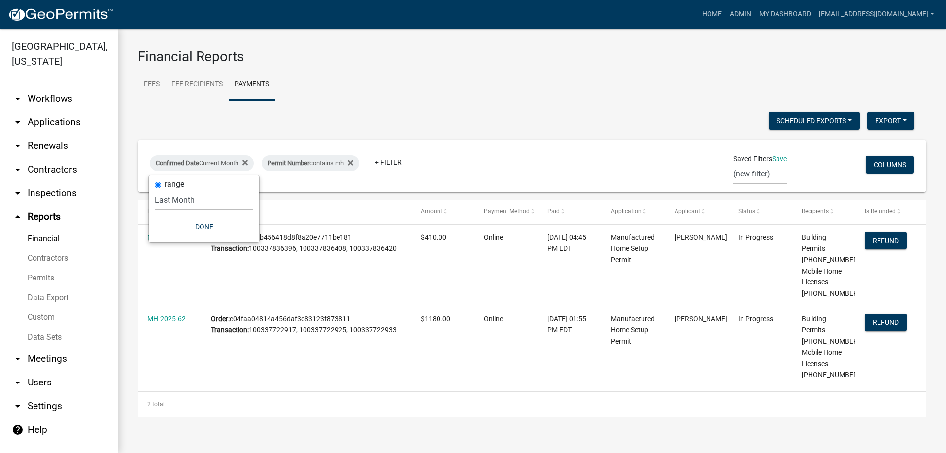
click at [155, 190] on select "Today Yesterday Current Week Previous Week Current Month Last Month Current Cal…" at bounding box center [204, 200] width 99 height 20
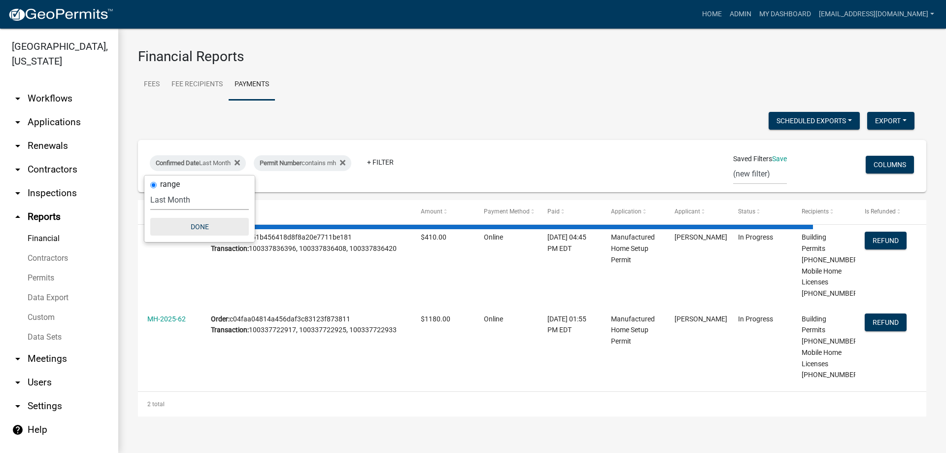
click at [203, 229] on button "Done" at bounding box center [199, 227] width 99 height 18
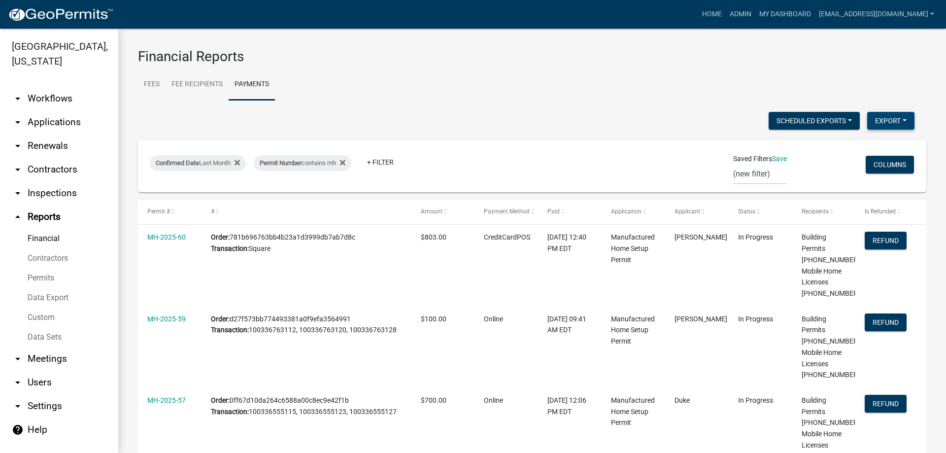
click at [893, 121] on button "Export" at bounding box center [890, 121] width 47 height 18
click at [852, 147] on button "Excel Format (.xlsx)" at bounding box center [869, 147] width 92 height 24
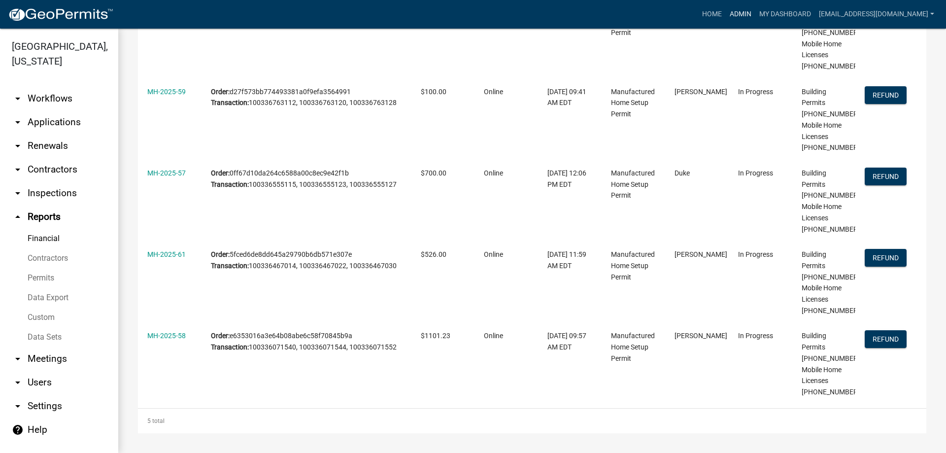
scroll to position [241, 0]
click at [727, 8] on link "Admin" at bounding box center [741, 14] width 30 height 19
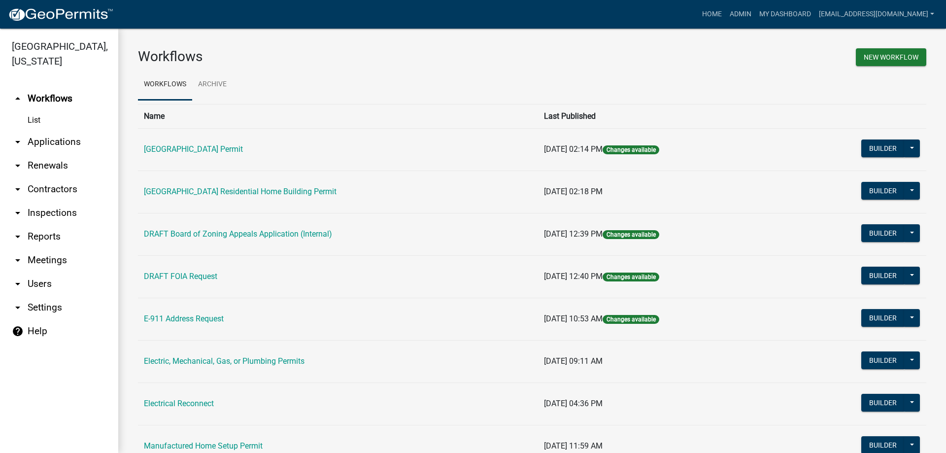
click at [44, 143] on link "arrow_drop_down Applications" at bounding box center [59, 142] width 118 height 24
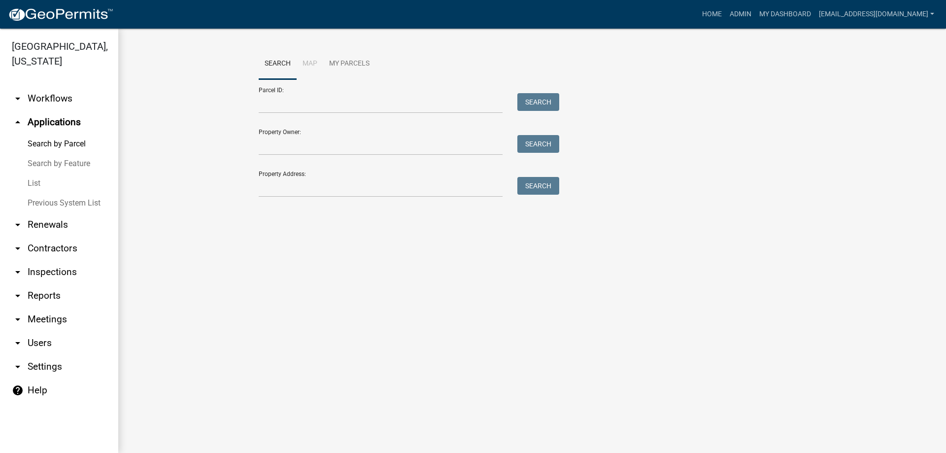
click at [37, 185] on link "List" at bounding box center [59, 183] width 118 height 20
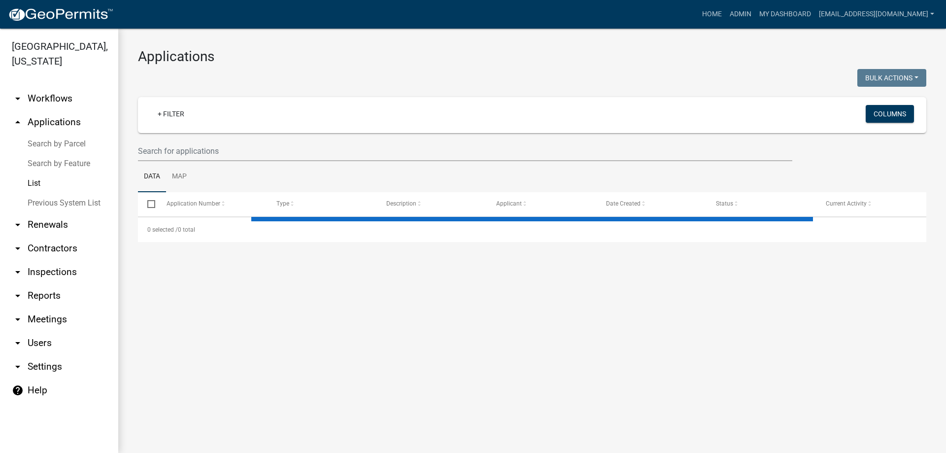
select select "3: 100"
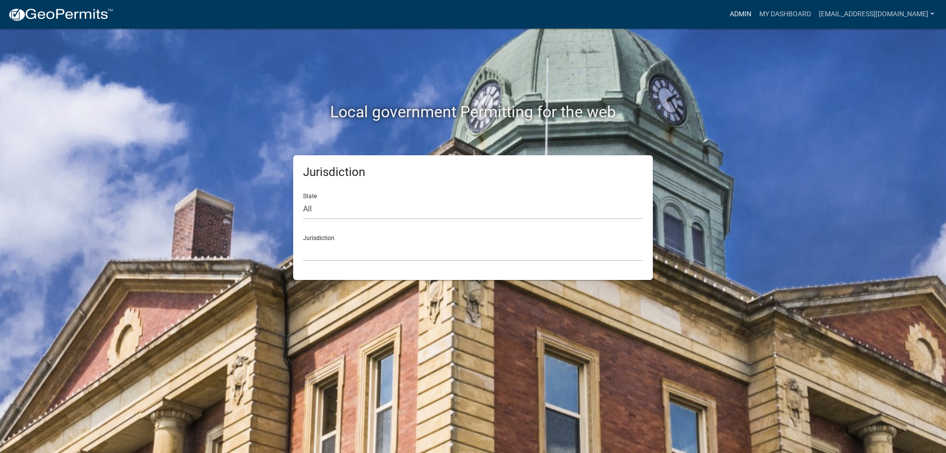
click at [726, 15] on link "Admin" at bounding box center [741, 14] width 30 height 19
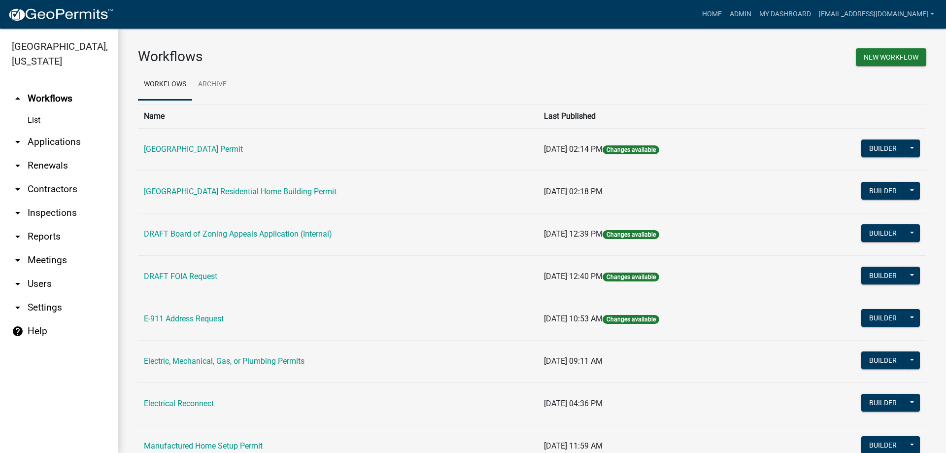
click at [80, 144] on link "arrow_drop_down Applications" at bounding box center [59, 142] width 118 height 24
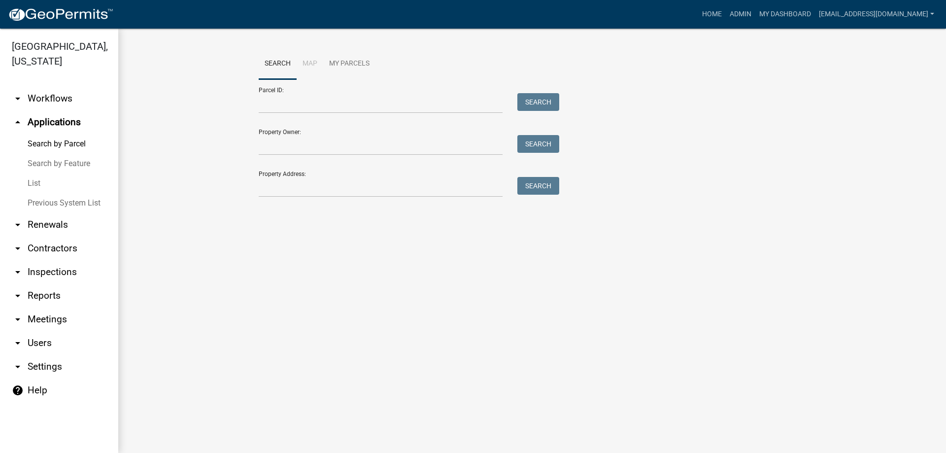
click at [40, 183] on link "List" at bounding box center [59, 183] width 118 height 20
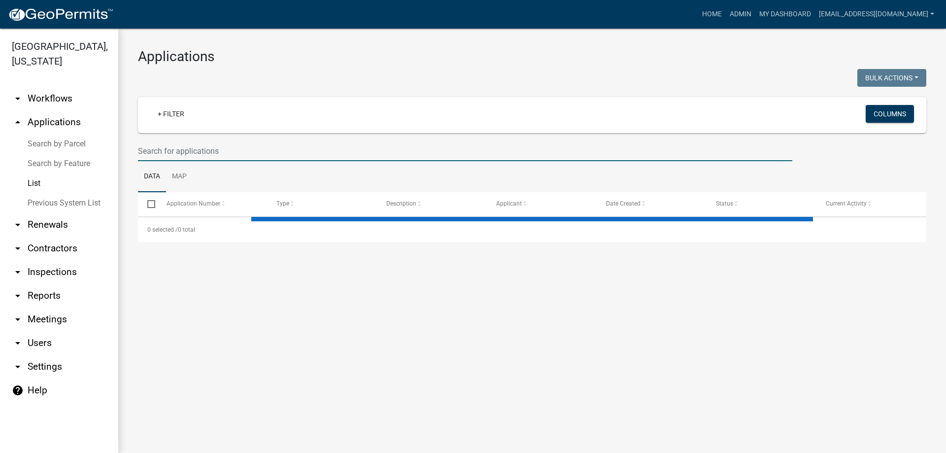
click at [216, 145] on input "text" at bounding box center [465, 151] width 655 height 20
type input "mh"
select select "3: 100"
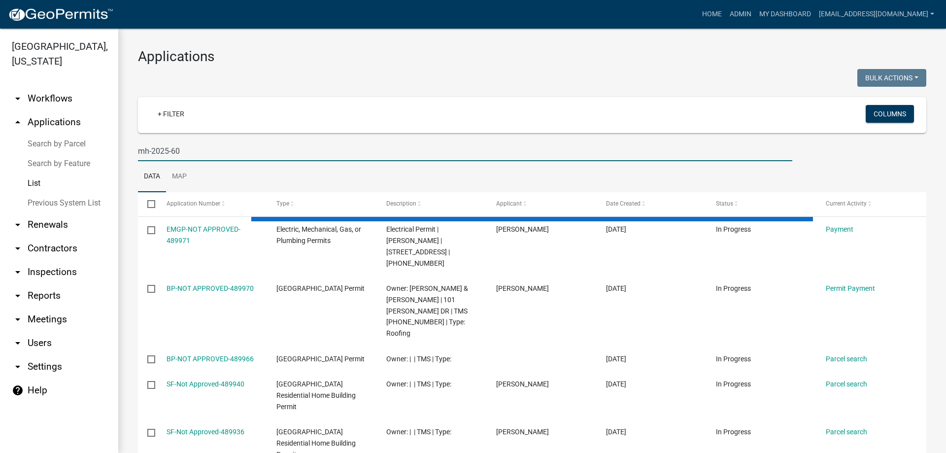
type input "mh-2025-60"
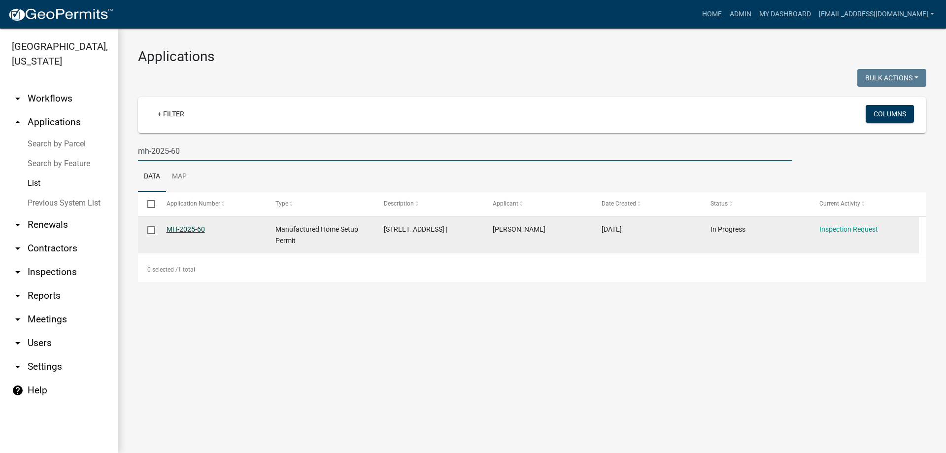
click at [185, 229] on link "MH-2025-60" at bounding box center [186, 229] width 38 height 8
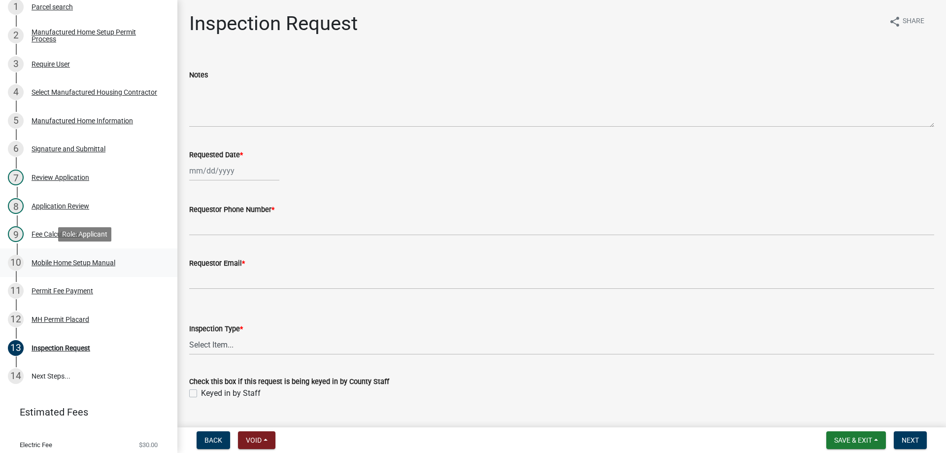
scroll to position [197, 0]
click at [32, 173] on div "Review Application" at bounding box center [61, 176] width 58 height 7
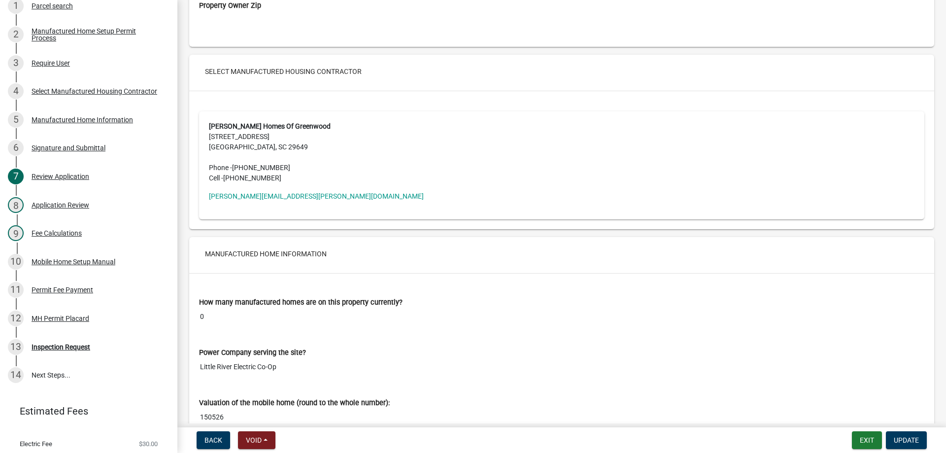
scroll to position [1577, 0]
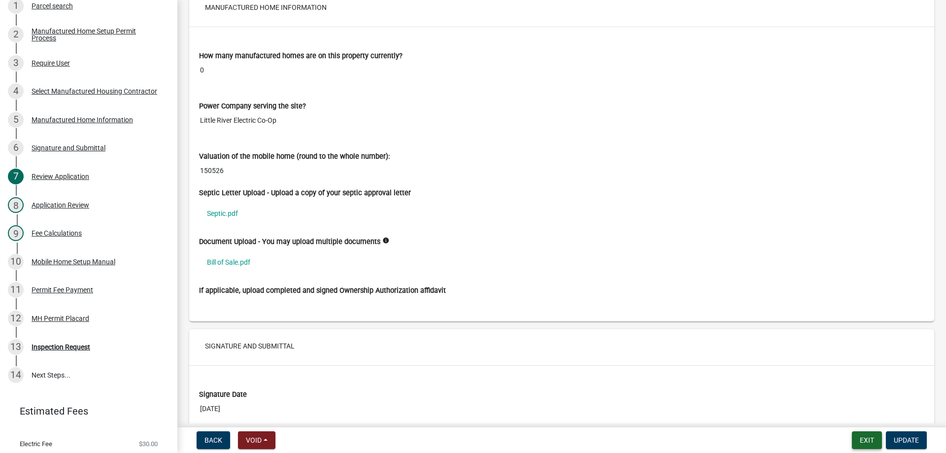
click at [861, 440] on button "Exit" at bounding box center [867, 440] width 30 height 18
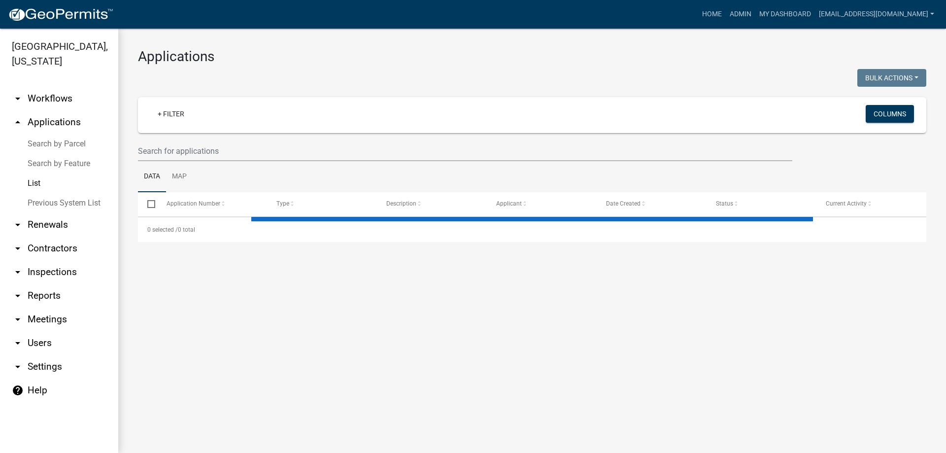
select select "3: 100"
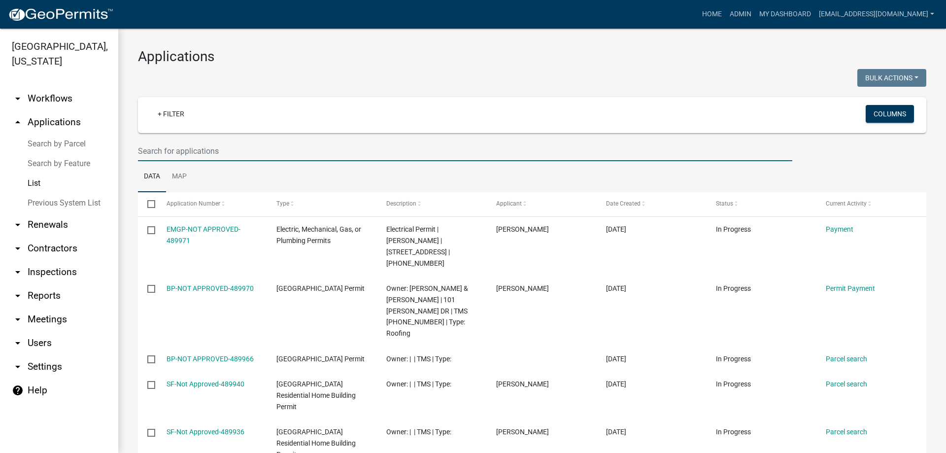
click at [169, 147] on input "text" at bounding box center [465, 151] width 655 height 20
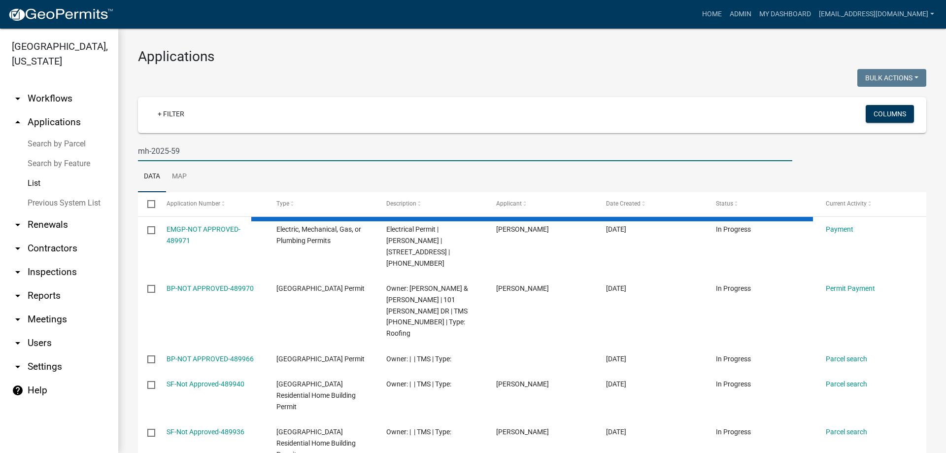
type input "mh-2025-59"
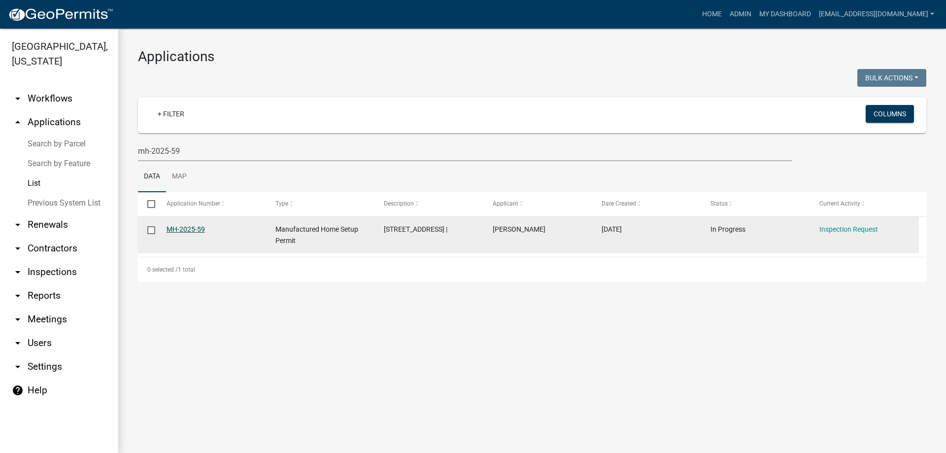
click at [197, 229] on link "MH-2025-59" at bounding box center [186, 229] width 38 height 8
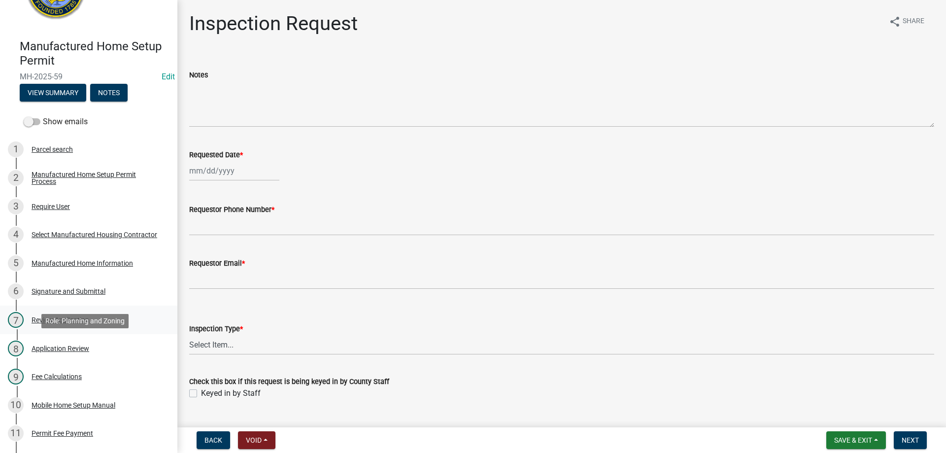
scroll to position [148, 0]
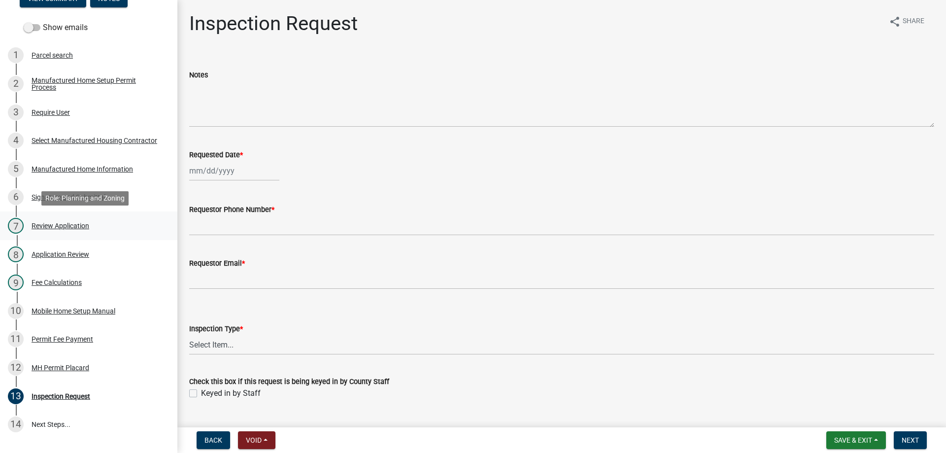
click at [55, 227] on div "Review Application" at bounding box center [61, 225] width 58 height 7
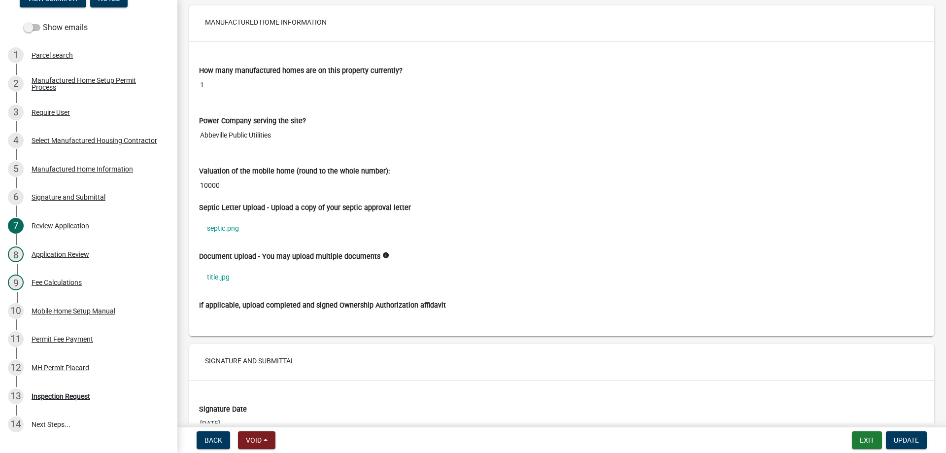
scroll to position [1577, 0]
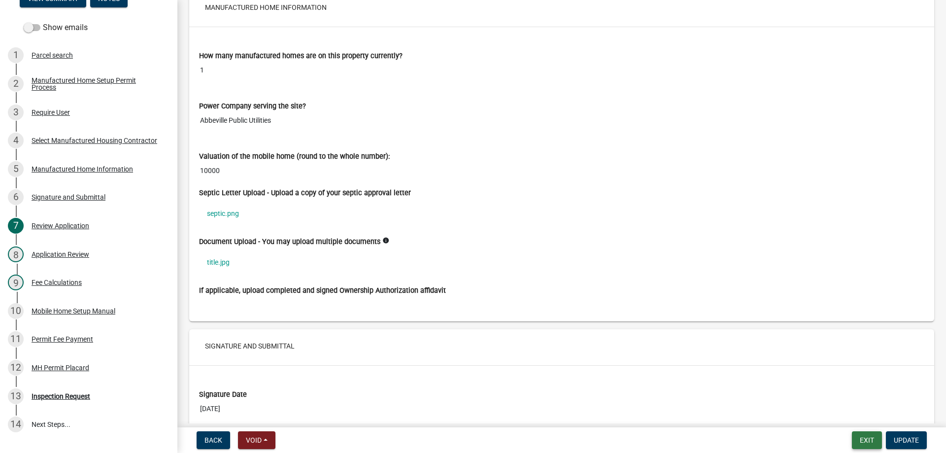
click at [878, 437] on button "Exit" at bounding box center [867, 440] width 30 height 18
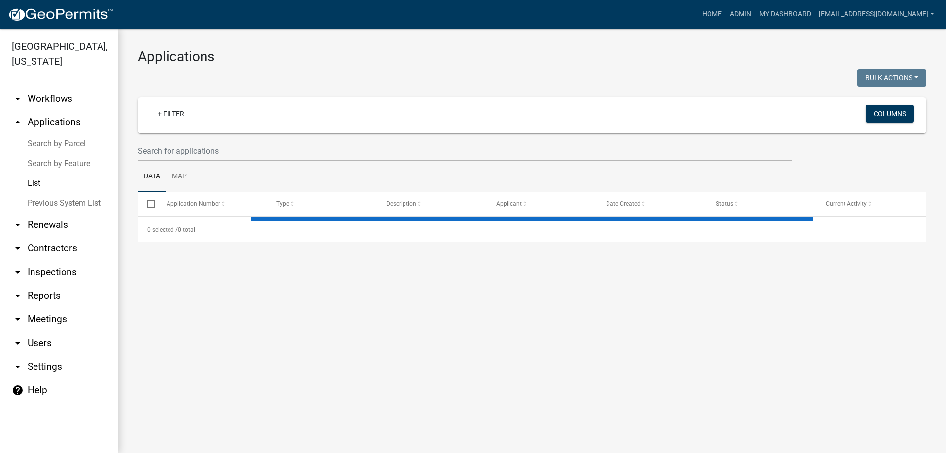
select select "3: 100"
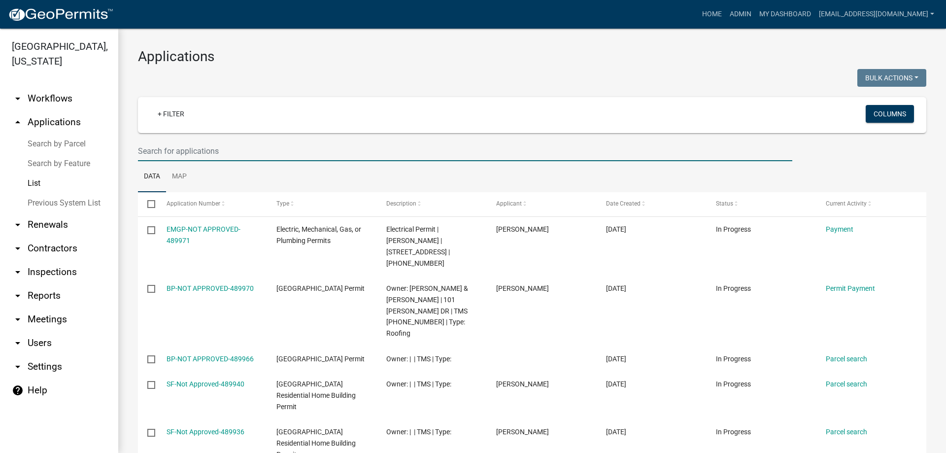
click at [173, 149] on input "text" at bounding box center [465, 151] width 655 height 20
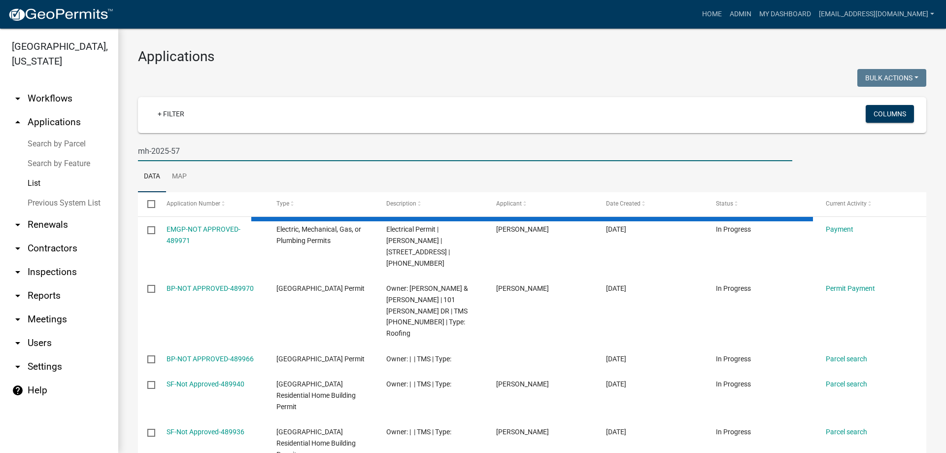
type input "mh-2025-57"
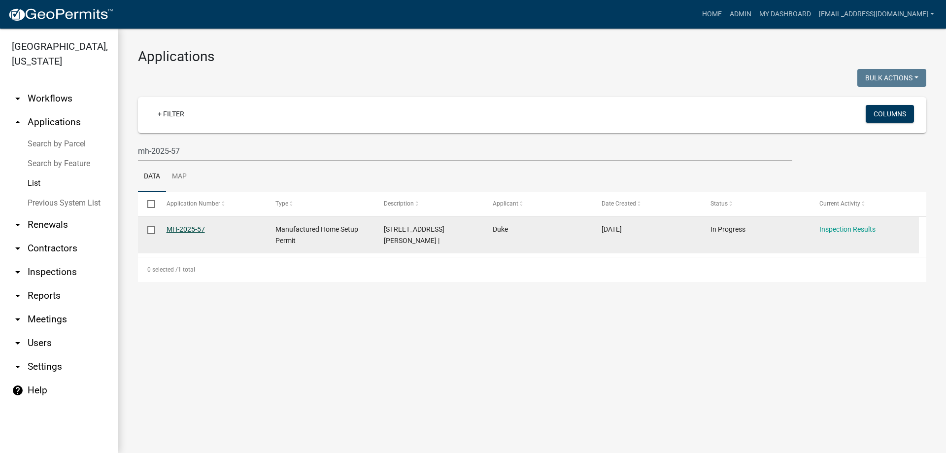
click at [167, 229] on link "MH-2025-57" at bounding box center [186, 229] width 38 height 8
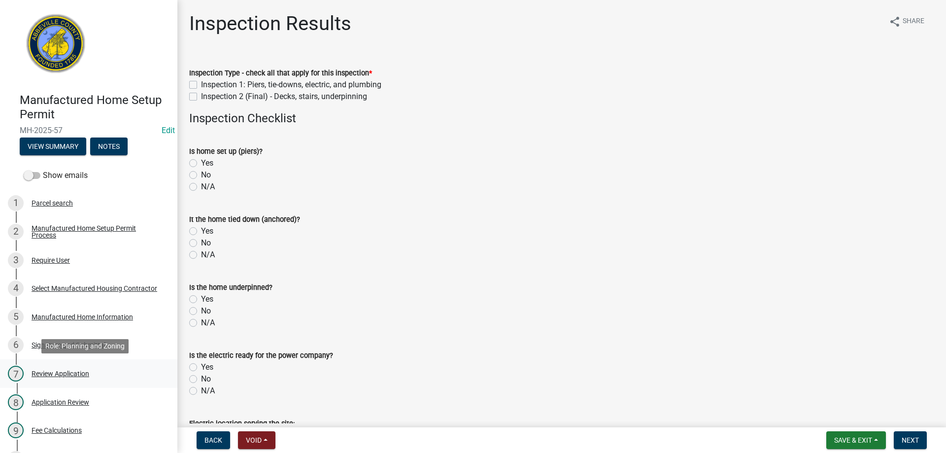
click at [61, 373] on div "Review Application" at bounding box center [61, 373] width 58 height 7
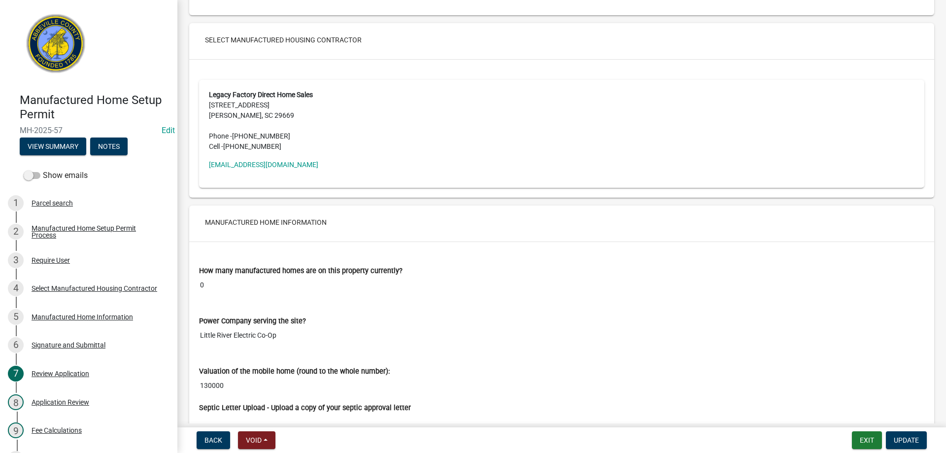
scroll to position [1380, 0]
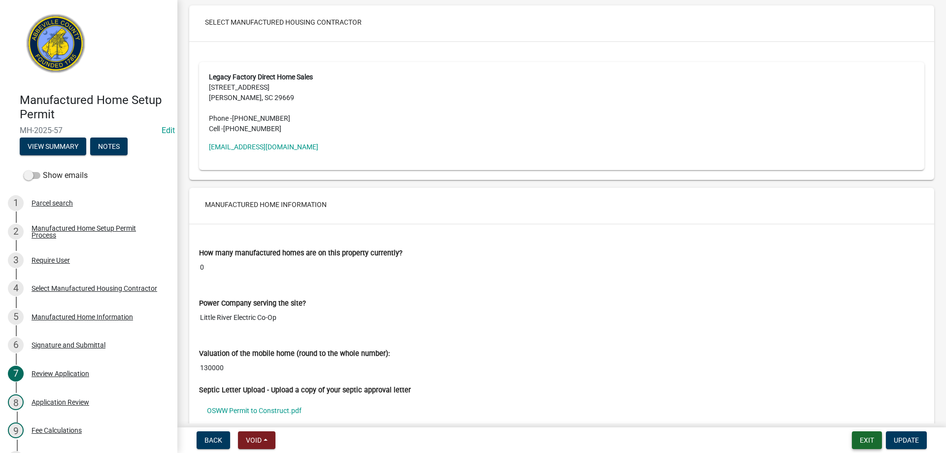
click at [863, 439] on button "Exit" at bounding box center [867, 440] width 30 height 18
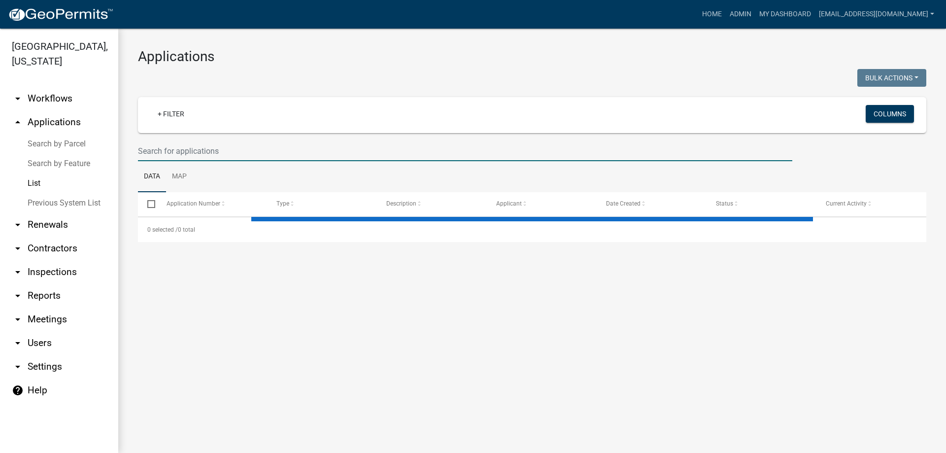
click at [176, 148] on input "text" at bounding box center [465, 151] width 655 height 20
select select "3: 100"
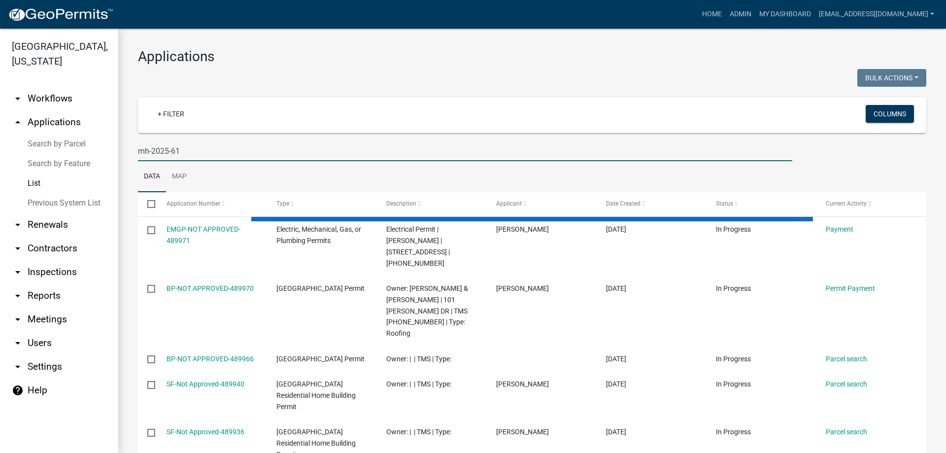
type input "mh-2025-61"
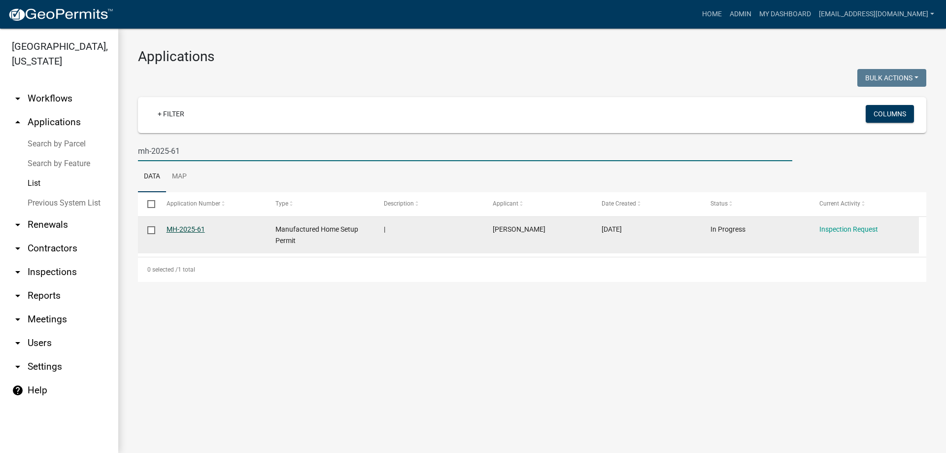
click at [191, 225] on link "MH-2025-61" at bounding box center [186, 229] width 38 height 8
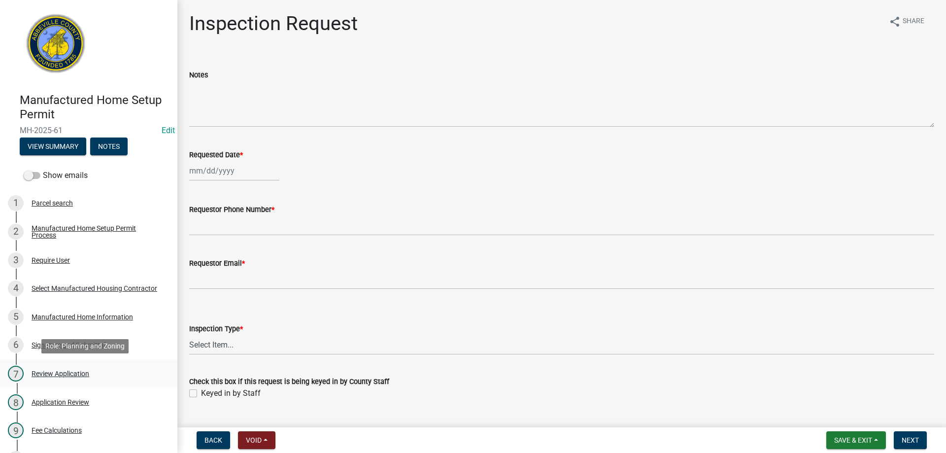
click at [46, 375] on div "Review Application" at bounding box center [61, 373] width 58 height 7
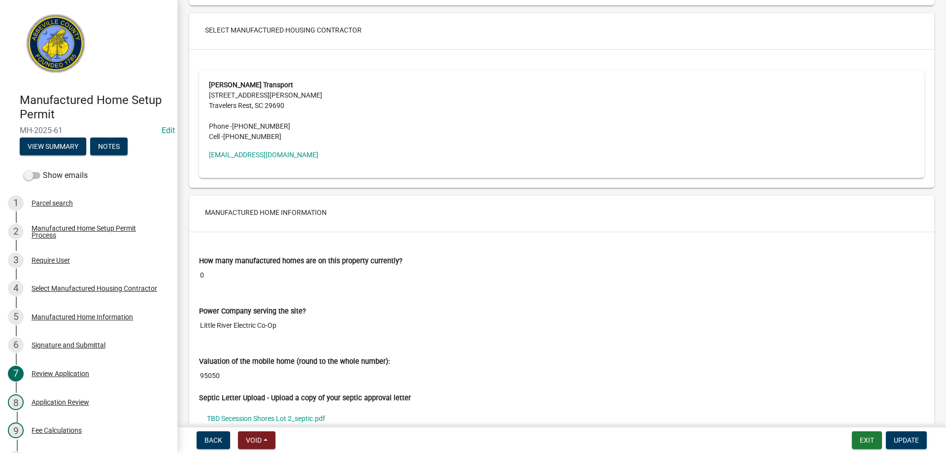
scroll to position [1343, 0]
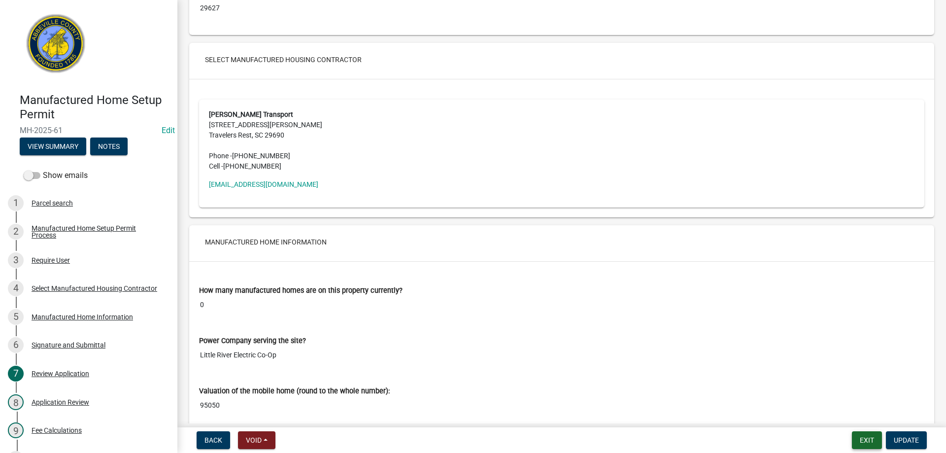
click at [866, 438] on button "Exit" at bounding box center [867, 440] width 30 height 18
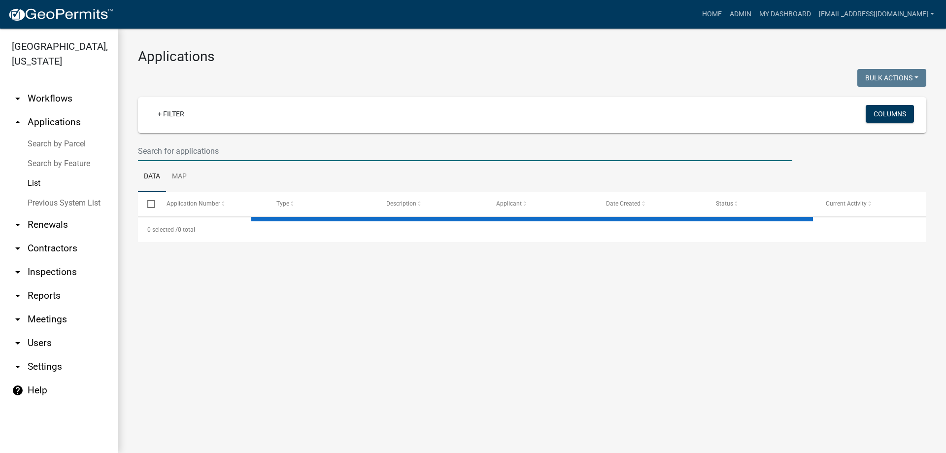
click at [194, 154] on input "text" at bounding box center [465, 151] width 655 height 20
select select "3: 100"
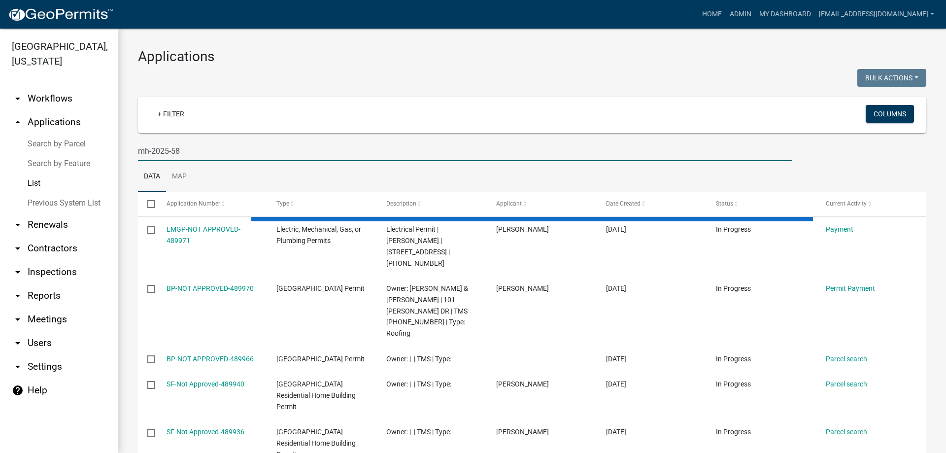
type input "mh-2025-58"
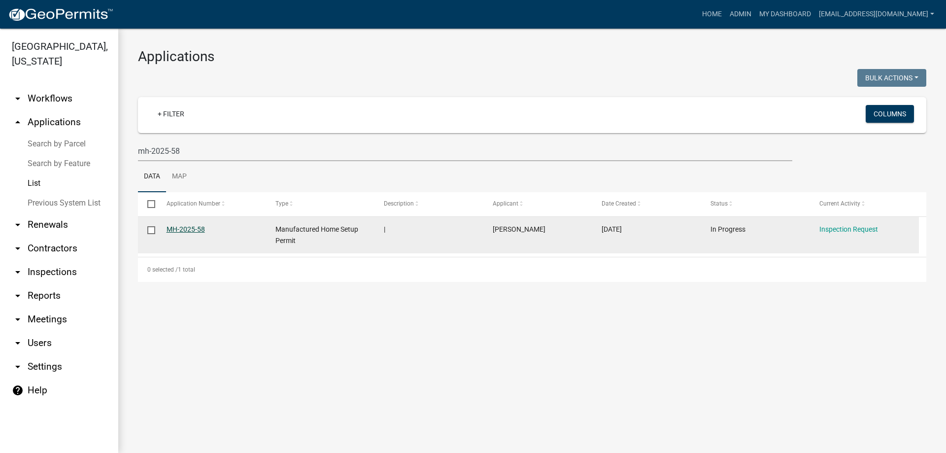
click at [202, 228] on link "MH-2025-58" at bounding box center [186, 229] width 38 height 8
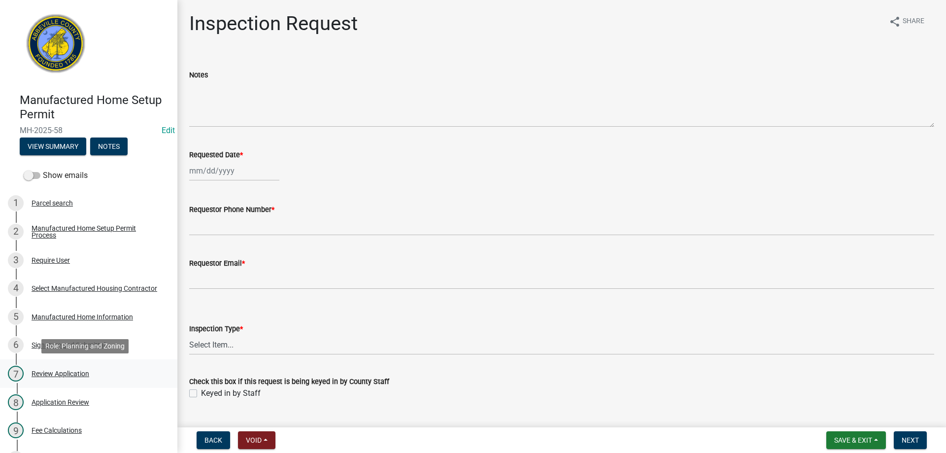
click at [75, 373] on div "Review Application" at bounding box center [61, 373] width 58 height 7
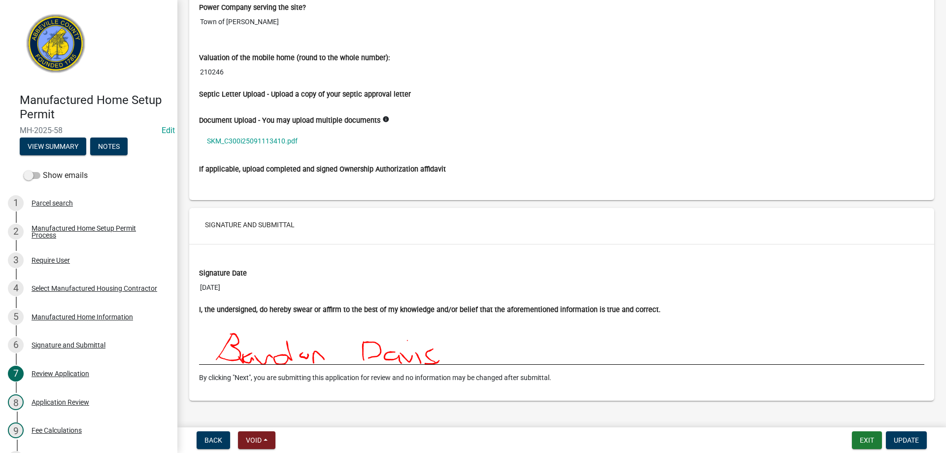
scroll to position [1577, 0]
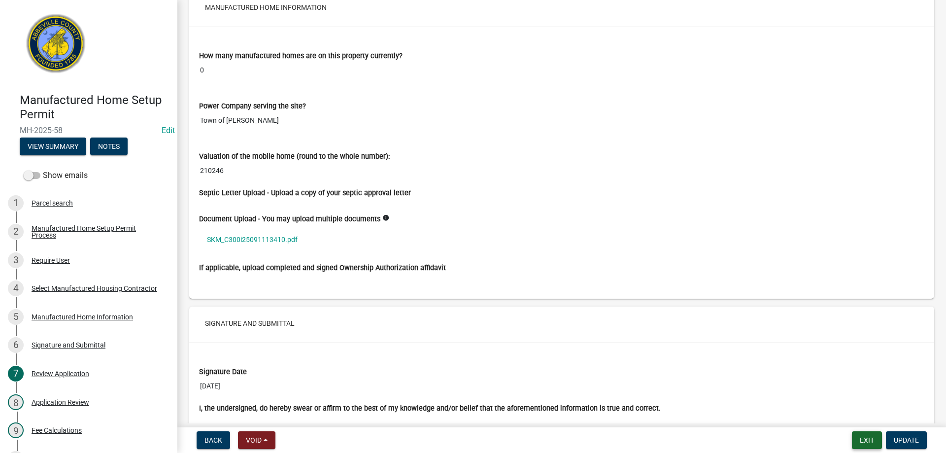
click at [859, 438] on button "Exit" at bounding box center [867, 440] width 30 height 18
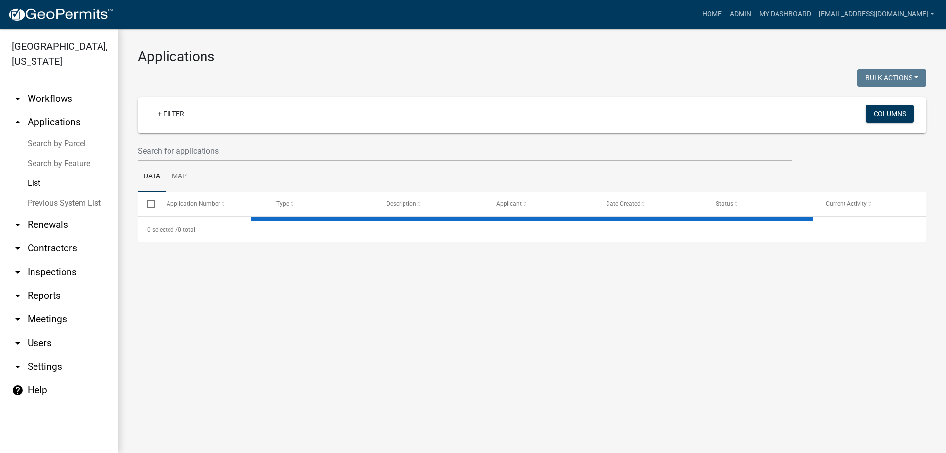
select select "3: 100"
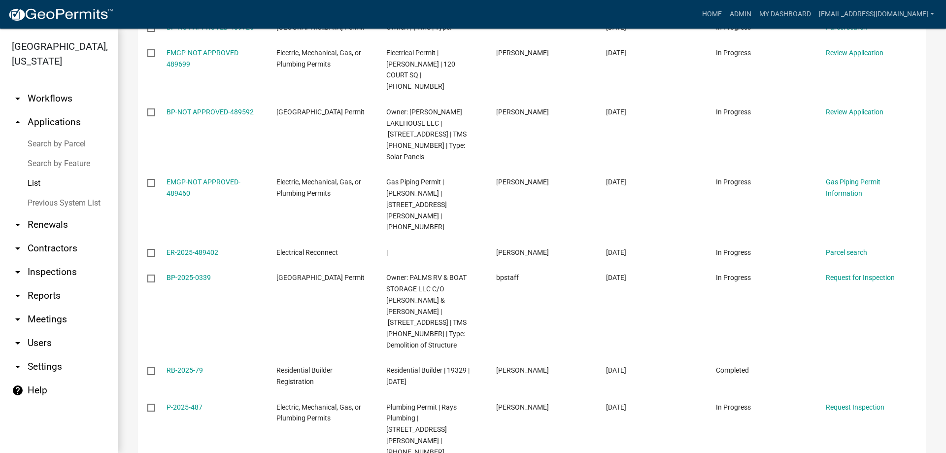
scroll to position [690, 0]
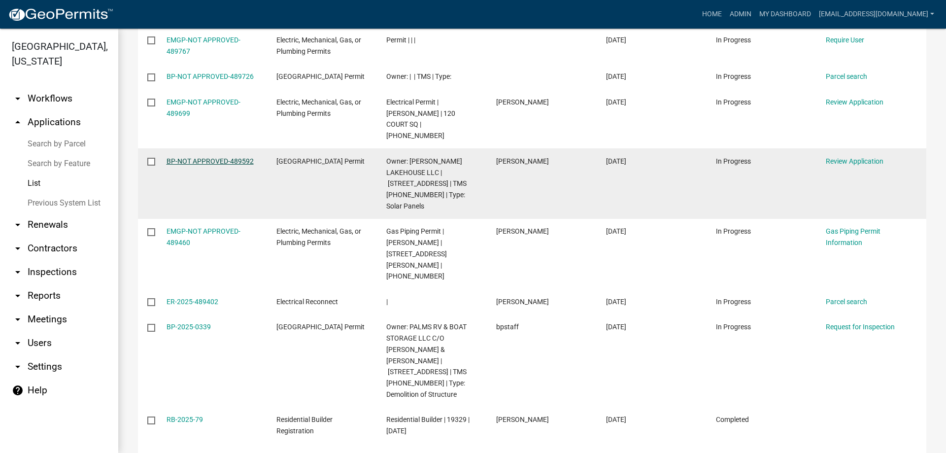
click at [199, 157] on link "BP-NOT APPROVED-489592" at bounding box center [210, 161] width 87 height 8
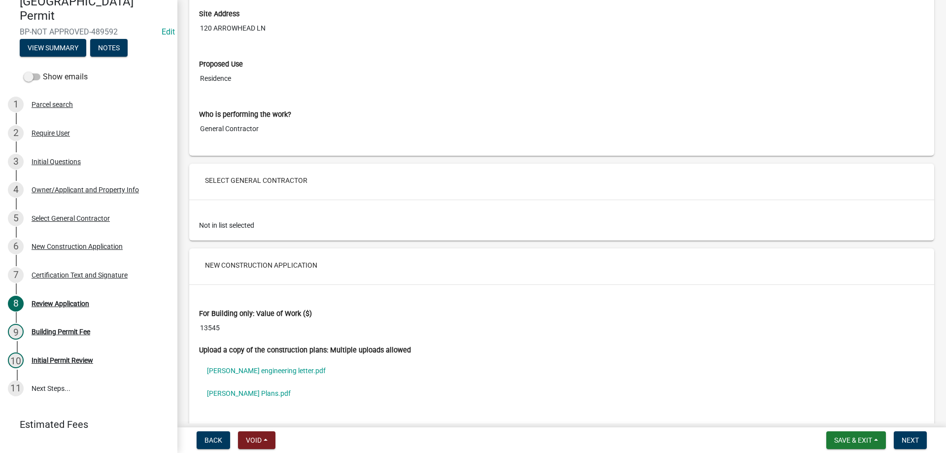
scroll to position [1577, 0]
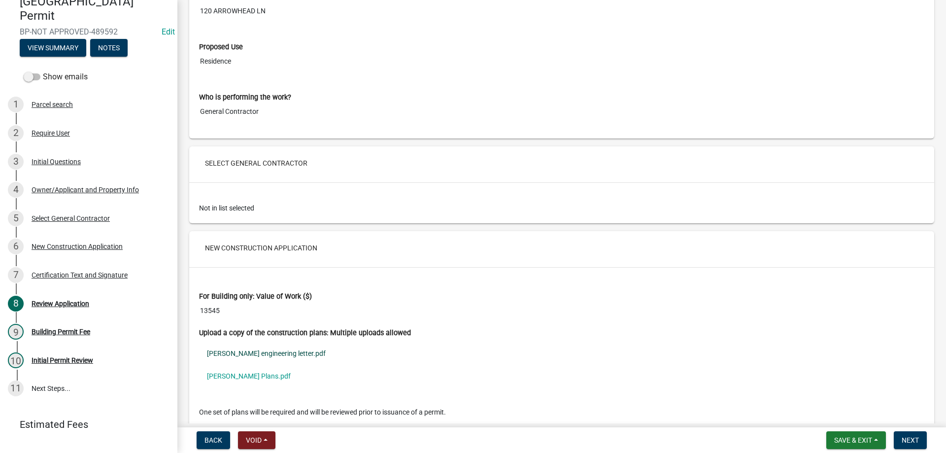
click at [232, 359] on link "Brian Clavette engineering letter.pdf" at bounding box center [562, 353] width 726 height 23
click at [270, 385] on link "Brian Clavette Plans.pdf" at bounding box center [562, 376] width 726 height 23
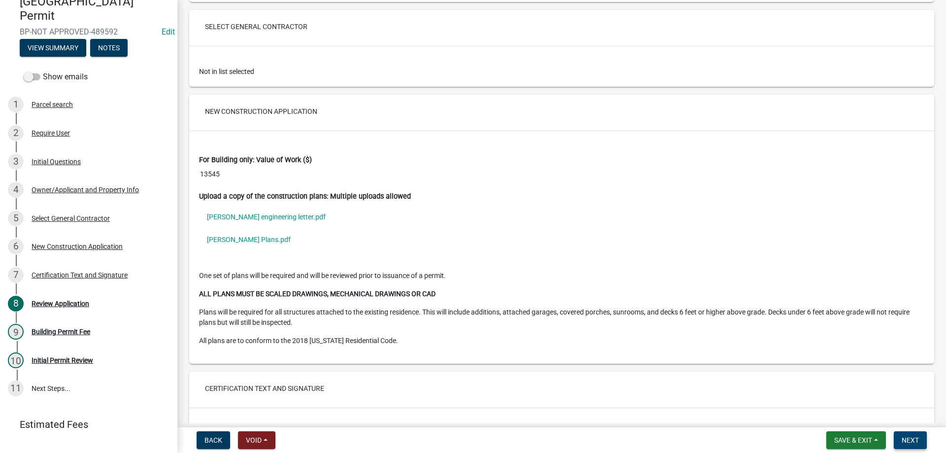
scroll to position [1725, 0]
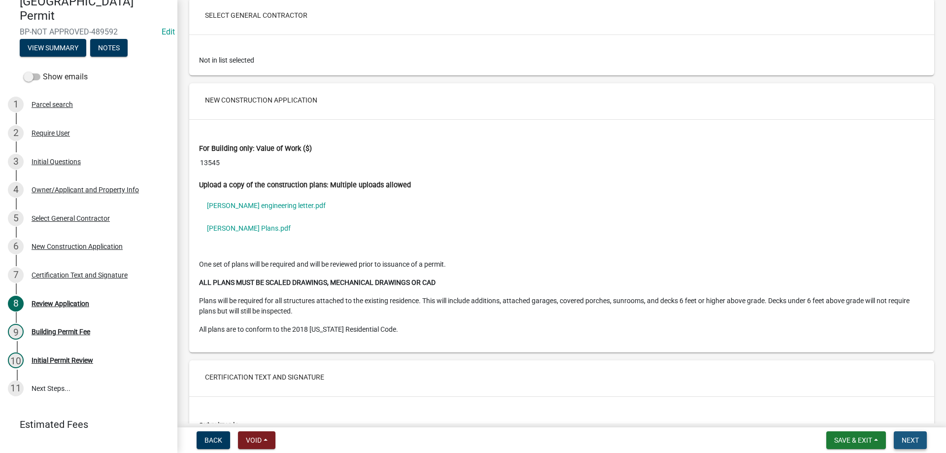
click at [910, 437] on span "Next" at bounding box center [910, 440] width 17 height 8
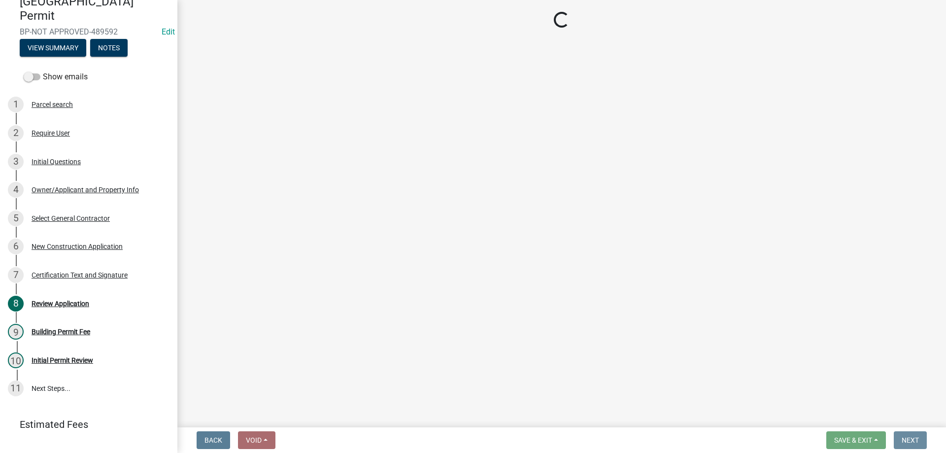
scroll to position [0, 0]
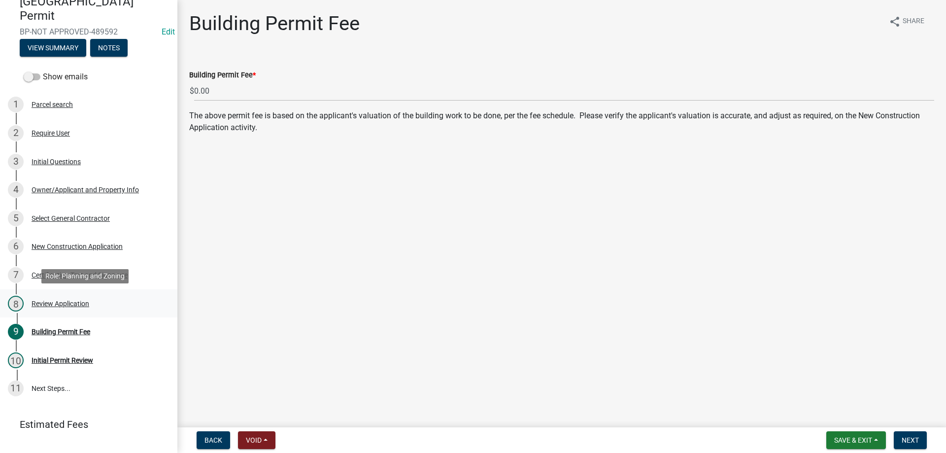
click at [66, 297] on div "8 Review Application" at bounding box center [85, 304] width 154 height 16
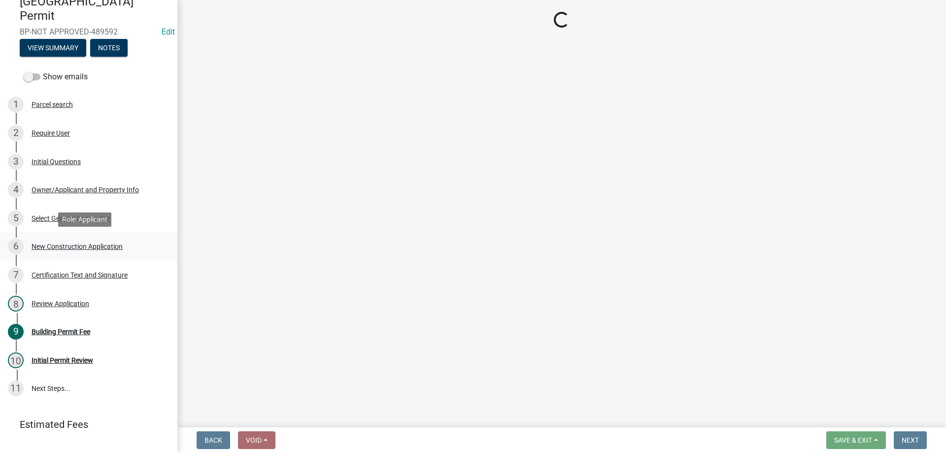
click at [76, 246] on div "New Construction Application" at bounding box center [77, 246] width 91 height 7
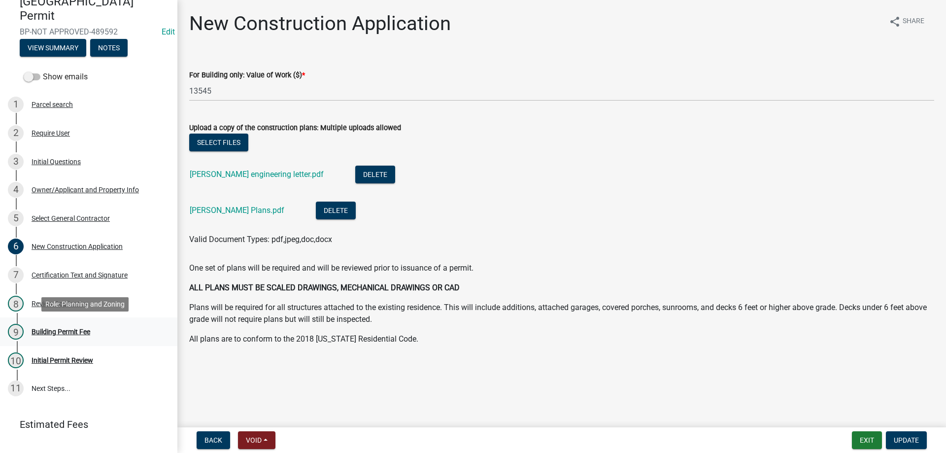
click at [36, 329] on div "Building Permit Fee" at bounding box center [61, 331] width 59 height 7
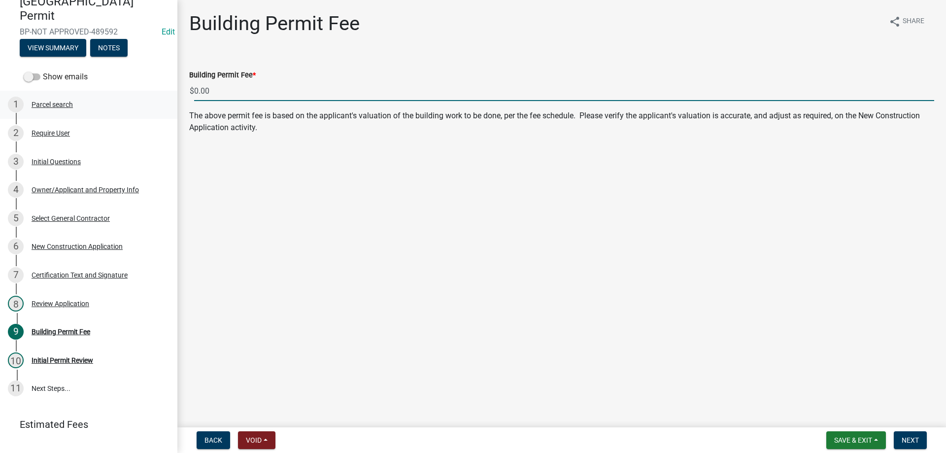
drag, startPoint x: 279, startPoint y: 94, endPoint x: 56, endPoint y: 96, distance: 223.3
click at [56, 96] on div "Abbeville County Building Permit BP-NOT APPROVED-489592 Edit View Summary Notes…" at bounding box center [473, 226] width 946 height 453
type input "103"
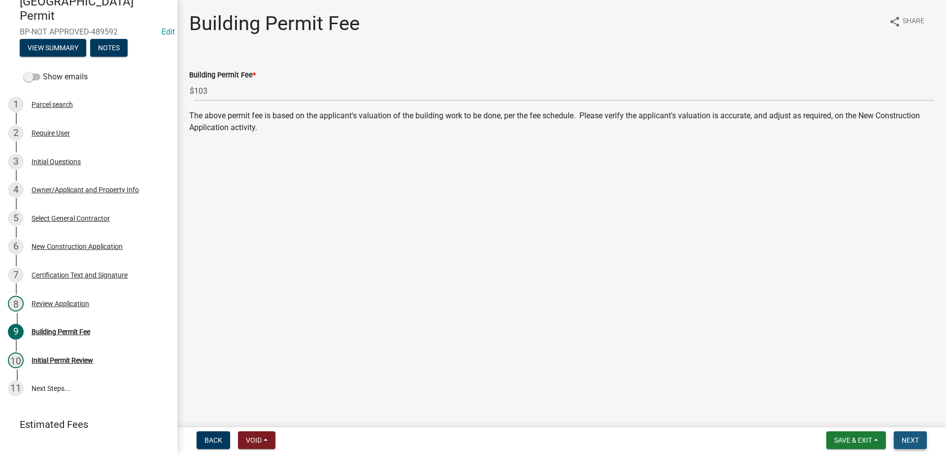
click at [909, 437] on span "Next" at bounding box center [910, 440] width 17 height 8
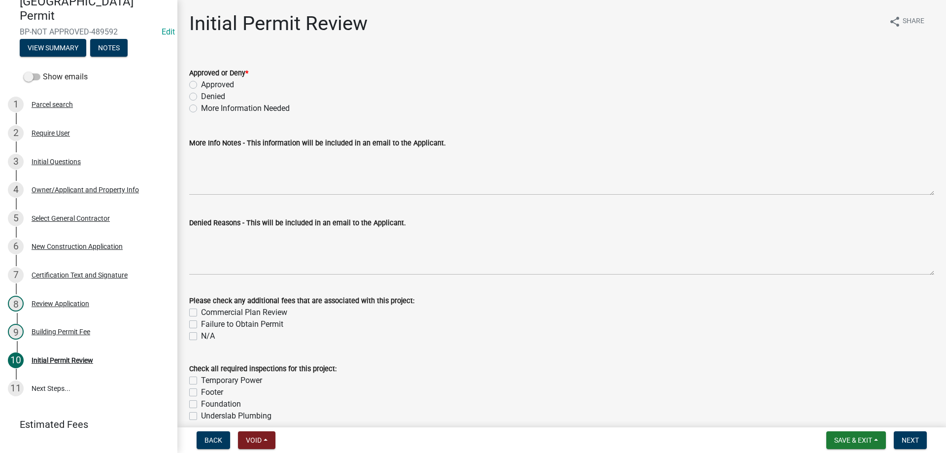
click at [201, 85] on label "Approved" at bounding box center [217, 85] width 33 height 12
click at [201, 85] on input "Approved" at bounding box center [204, 82] width 6 height 6
radio input "true"
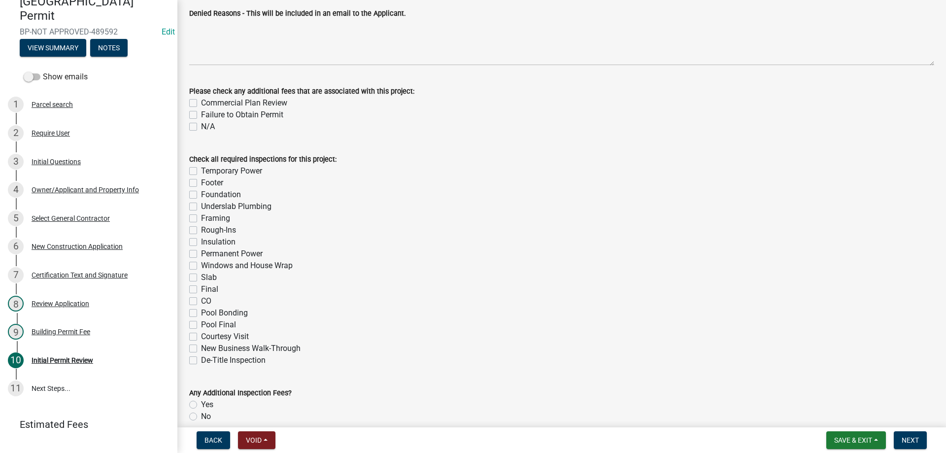
scroll to position [256, 0]
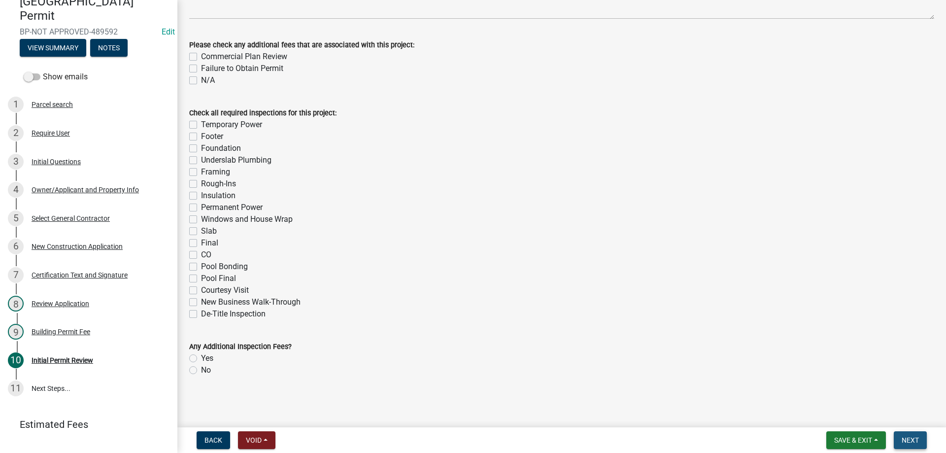
click at [912, 439] on span "Next" at bounding box center [910, 440] width 17 height 8
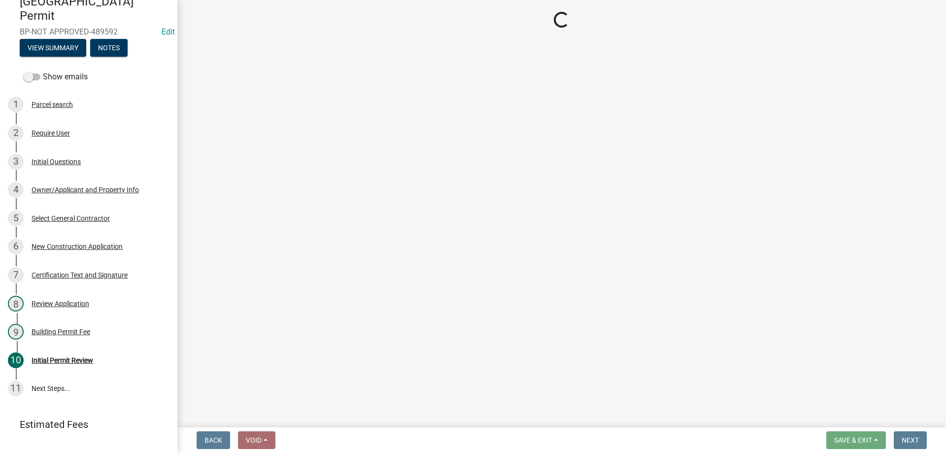
select select "3: 3"
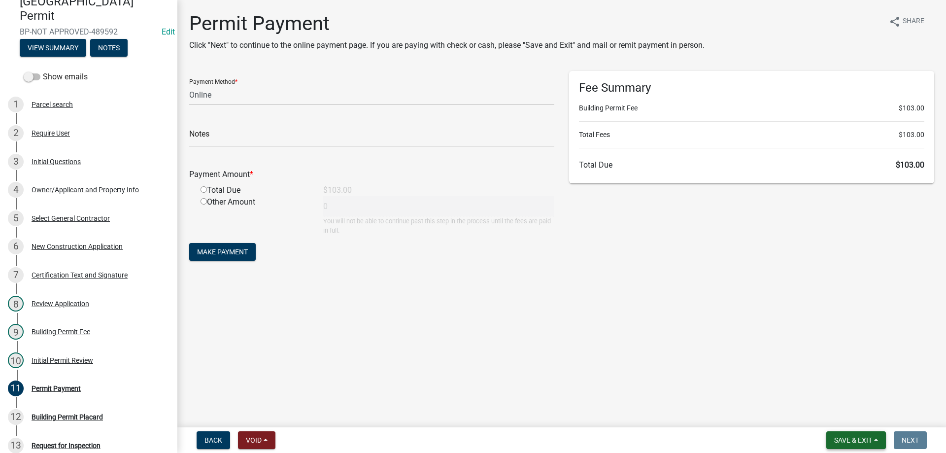
click at [851, 443] on span "Save & Exit" at bounding box center [853, 440] width 38 height 8
click at [846, 418] on button "Save & Exit" at bounding box center [846, 415] width 79 height 24
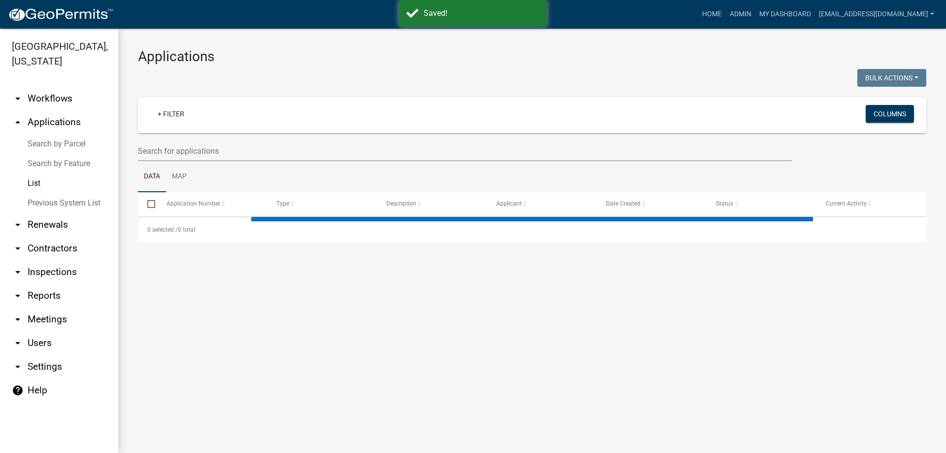
select select "3: 100"
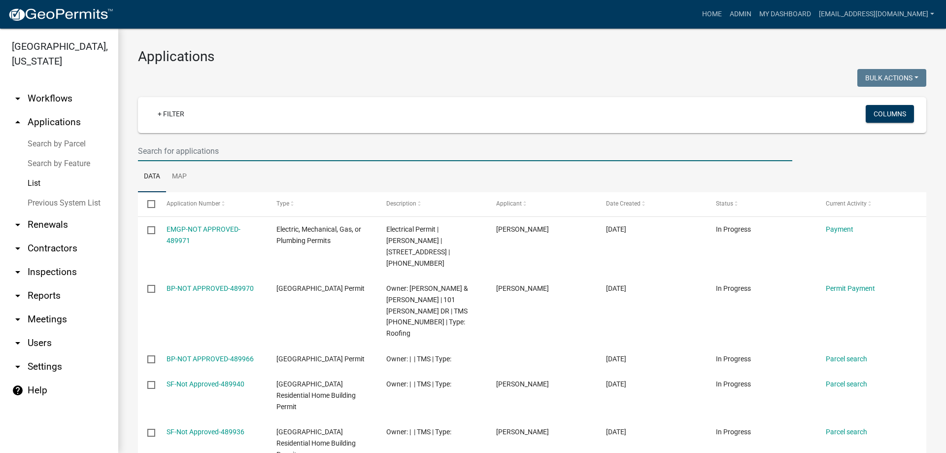
click at [202, 147] on input "text" at bounding box center [465, 151] width 655 height 20
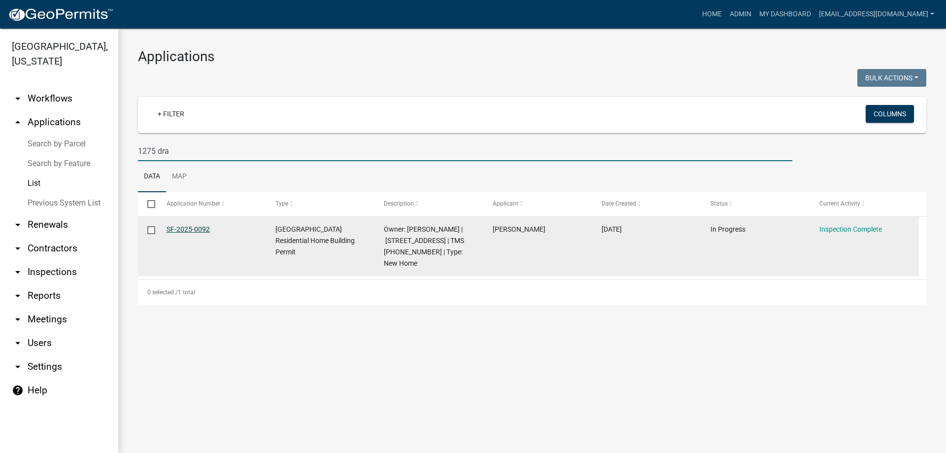
type input "1275 dra"
click at [194, 226] on link "SF-2025-0092" at bounding box center [188, 229] width 43 height 8
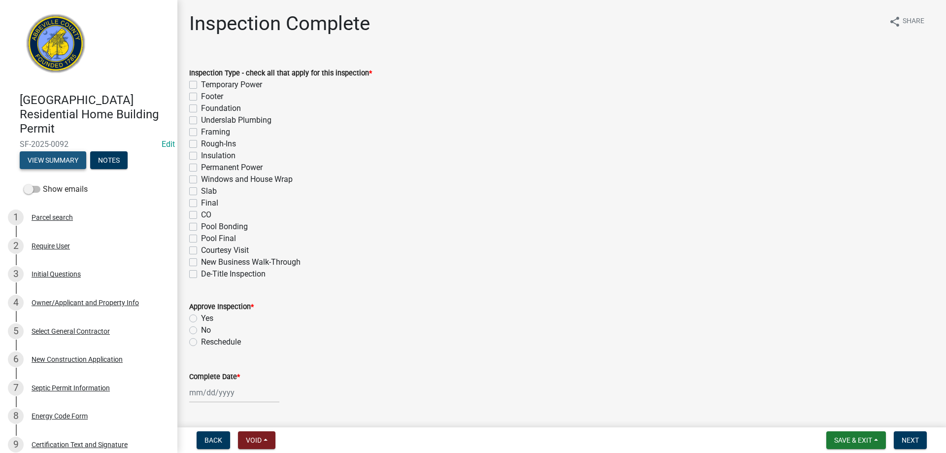
click at [40, 164] on button "View Summary" at bounding box center [53, 160] width 67 height 18
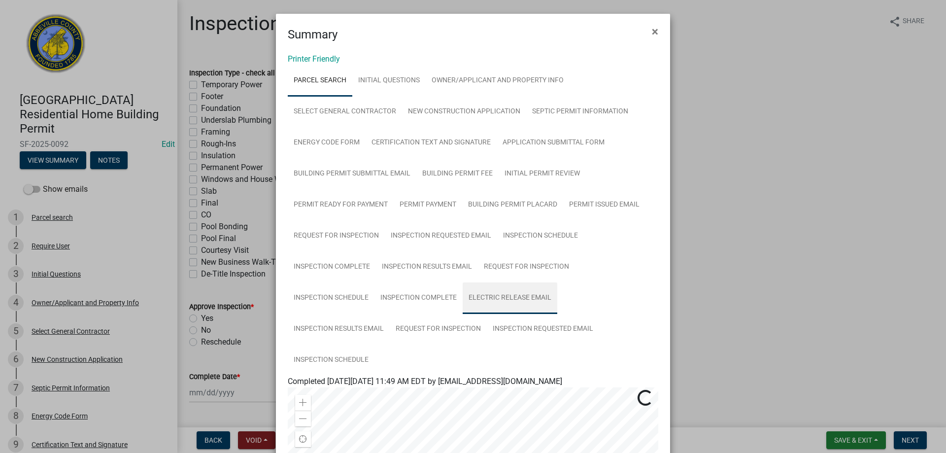
click at [511, 297] on link "Electric Release Email" at bounding box center [510, 298] width 95 height 32
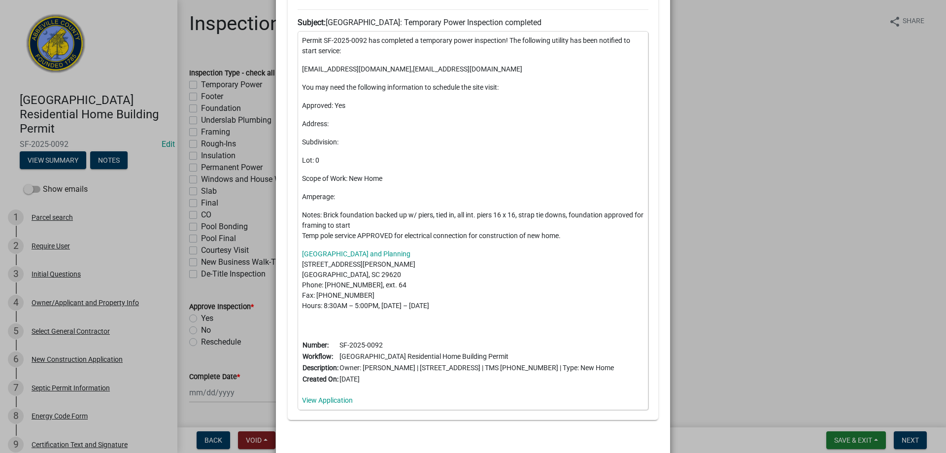
scroll to position [591, 0]
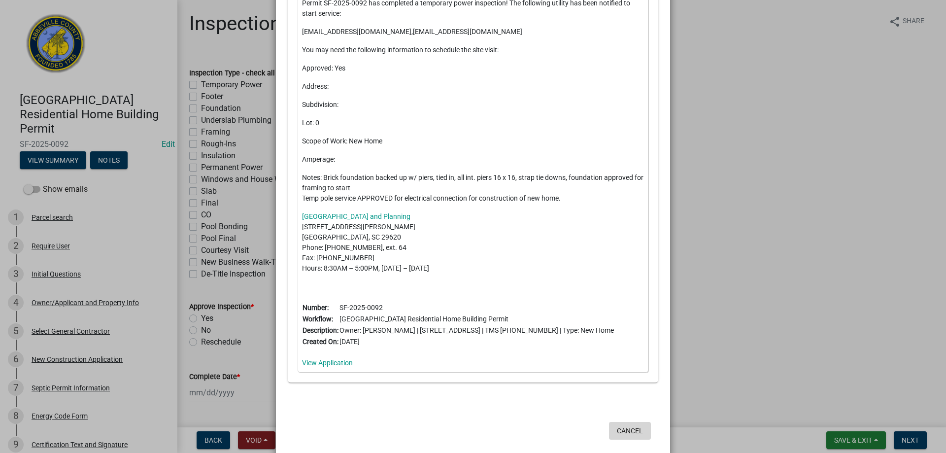
click at [624, 440] on button "Cancel" at bounding box center [630, 431] width 42 height 18
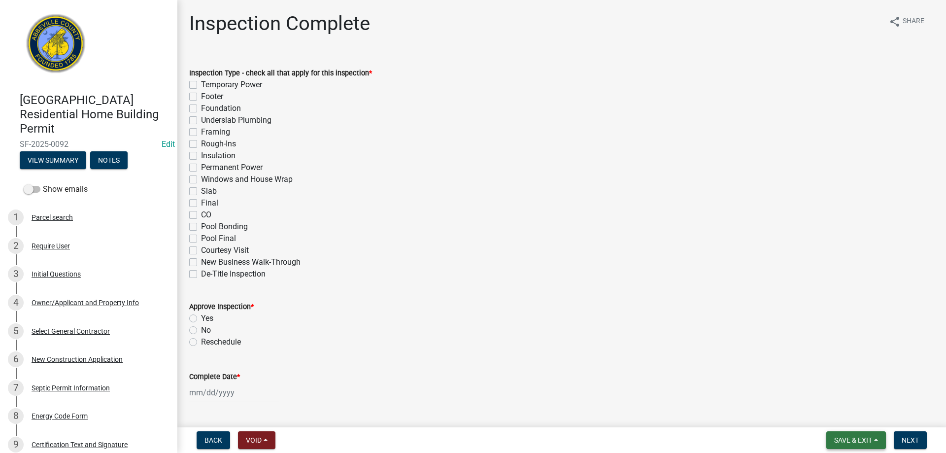
click at [865, 440] on span "Save & Exit" at bounding box center [853, 440] width 38 height 8
click at [862, 424] on button "Save & Exit" at bounding box center [846, 415] width 79 height 24
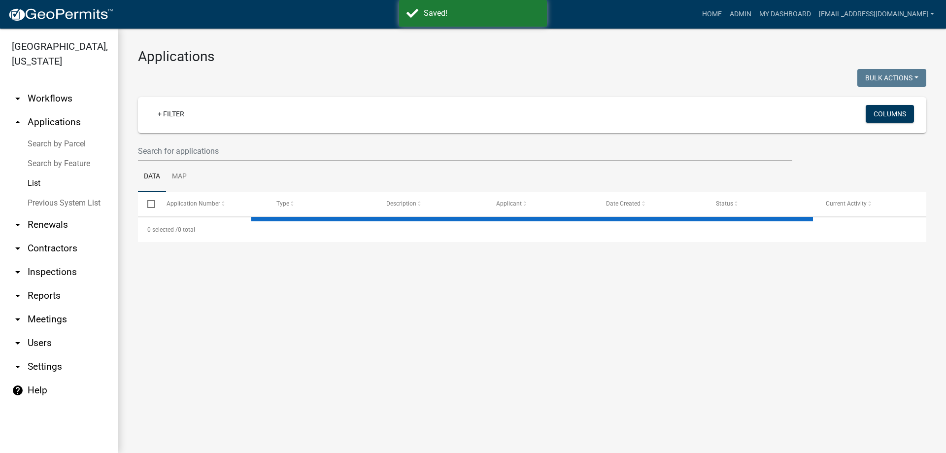
select select "3: 100"
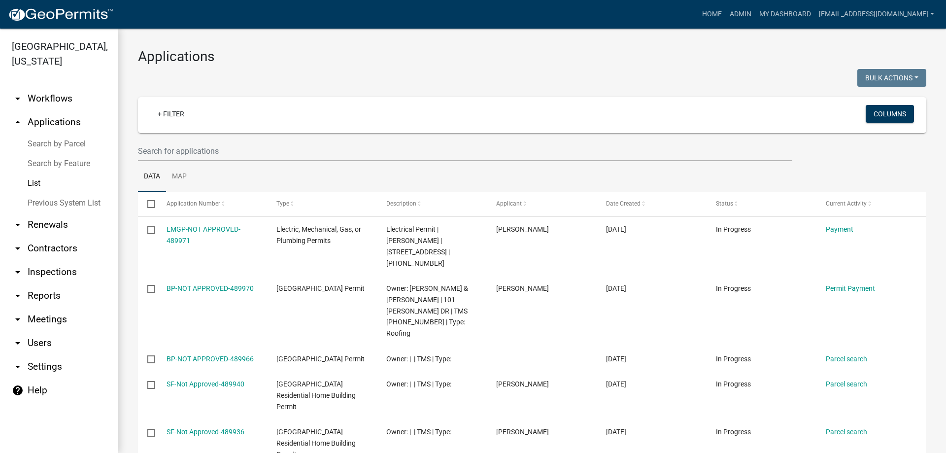
click at [42, 201] on link "Previous System List" at bounding box center [59, 203] width 118 height 20
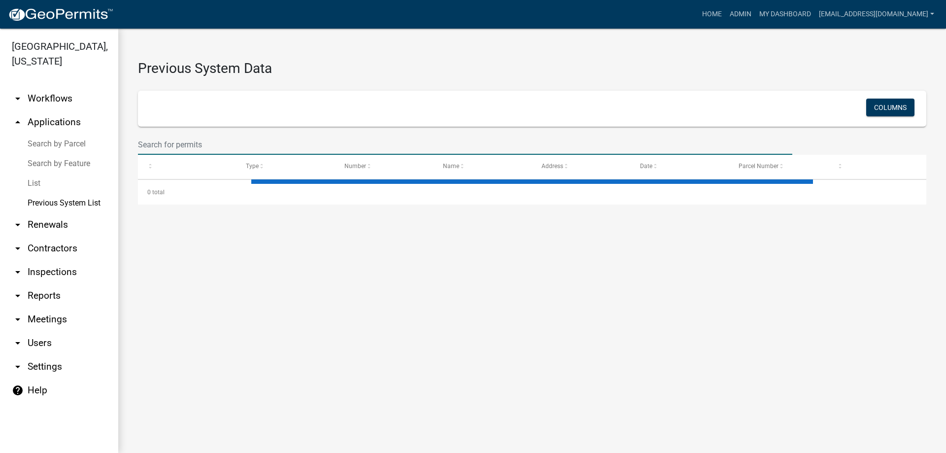
click at [208, 140] on input "text" at bounding box center [465, 145] width 655 height 20
select select "1: 25"
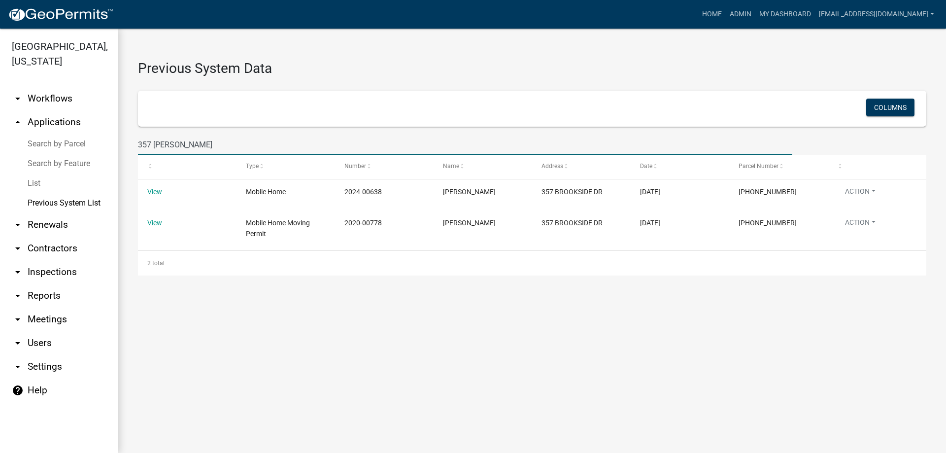
type input "357 brooks"
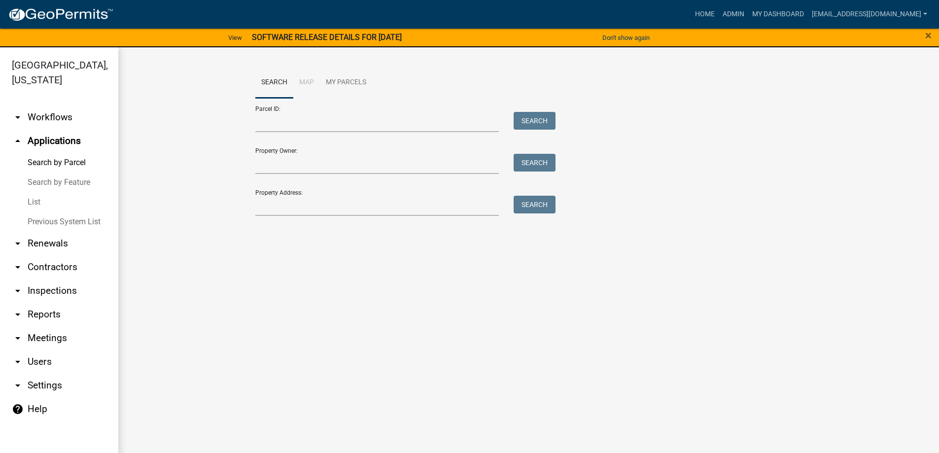
drag, startPoint x: 0, startPoint y: 0, endPoint x: 34, endPoint y: 199, distance: 201.9
click at [34, 199] on link "List" at bounding box center [59, 202] width 118 height 20
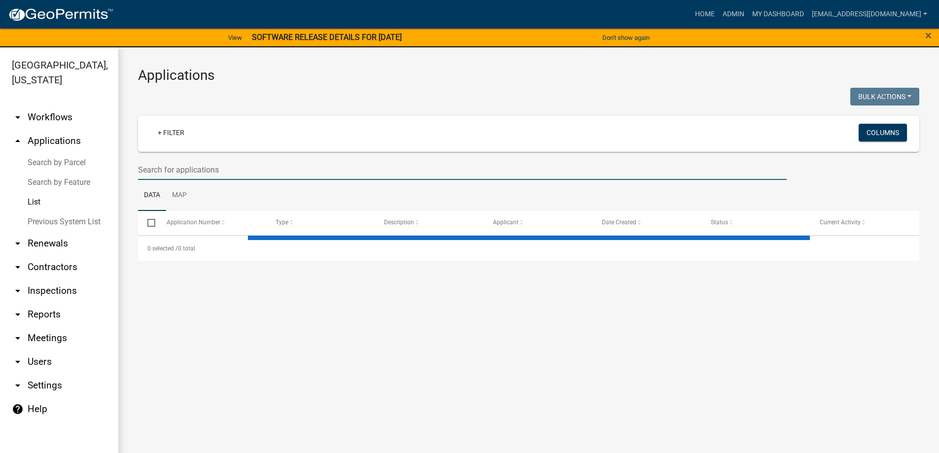
click at [207, 168] on input "text" at bounding box center [462, 170] width 649 height 20
type input "328"
select select "3: 100"
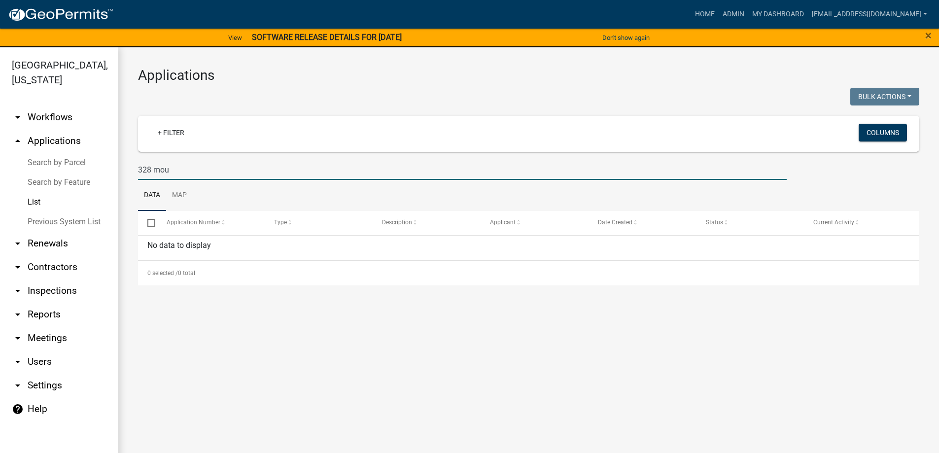
type input "328 mou"
click at [53, 221] on link "Previous System List" at bounding box center [59, 222] width 118 height 20
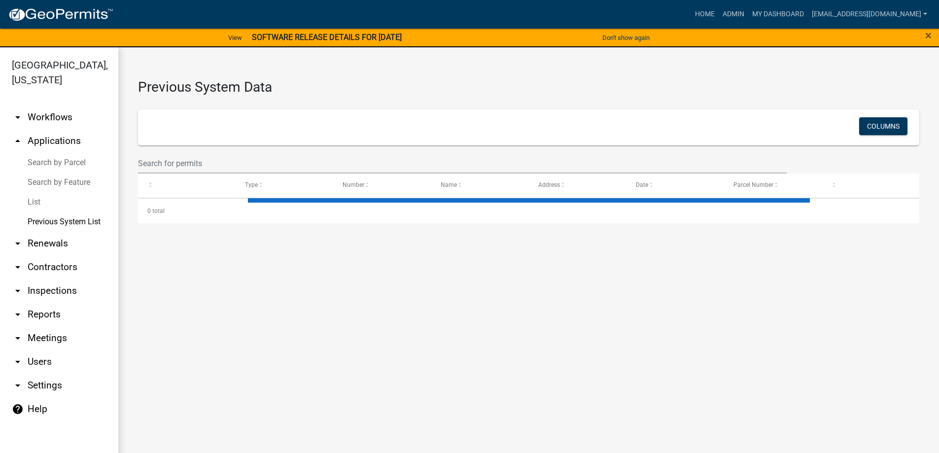
select select "1: 25"
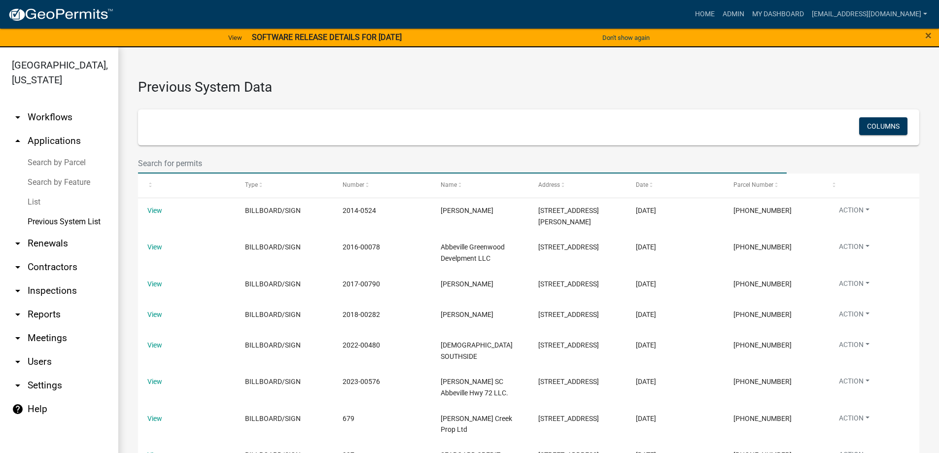
click at [230, 158] on input "text" at bounding box center [462, 163] width 649 height 20
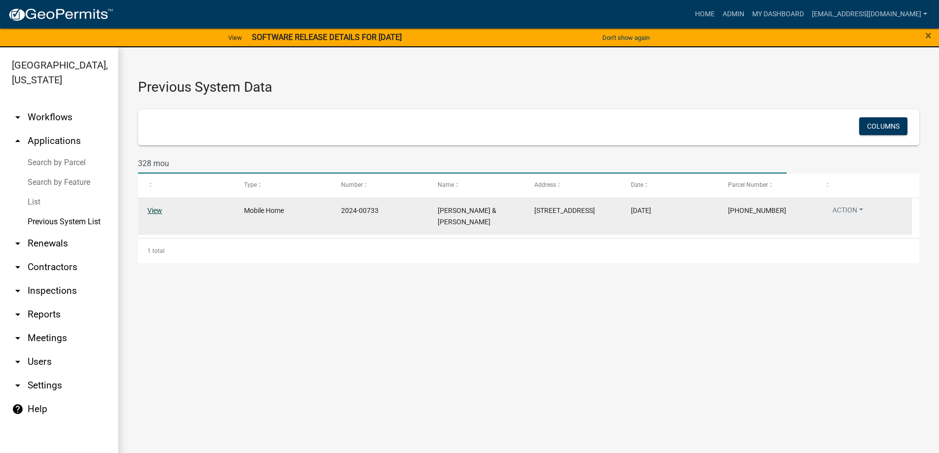
type input "328 mou"
click at [156, 210] on link "View" at bounding box center [154, 211] width 15 height 8
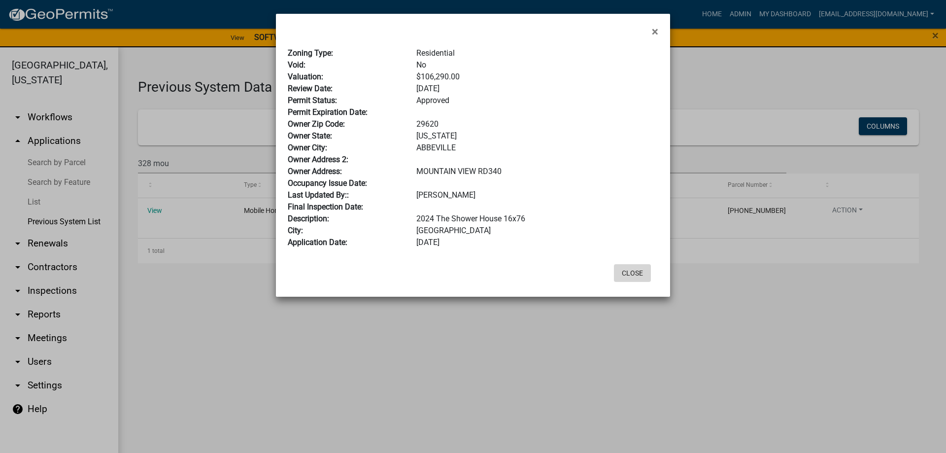
click at [638, 276] on button "Close" at bounding box center [632, 273] width 37 height 18
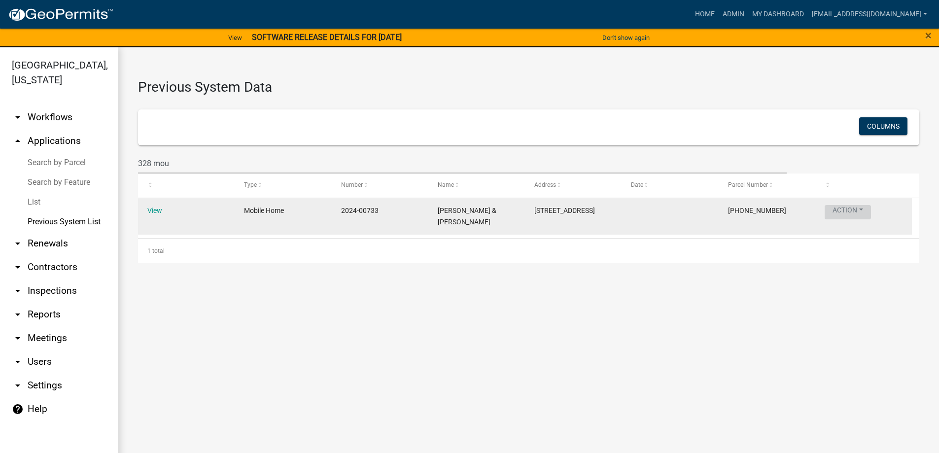
click at [858, 210] on button "Action" at bounding box center [848, 212] width 46 height 14
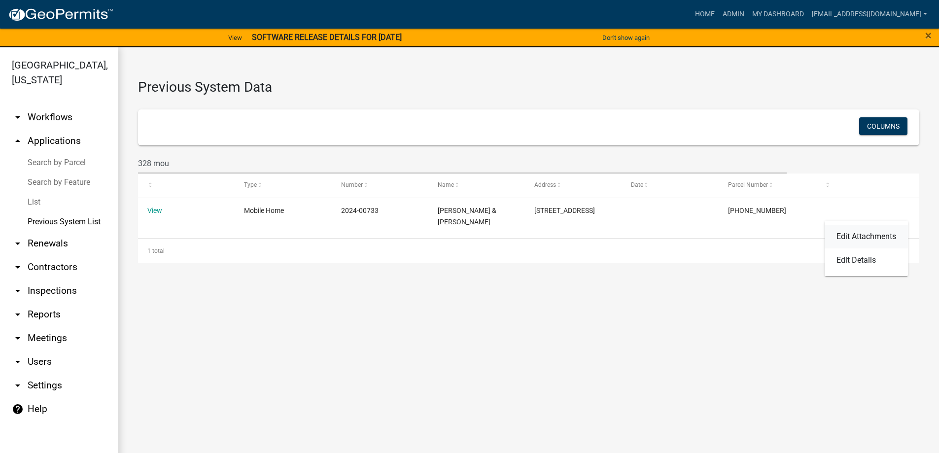
click at [845, 234] on link "Edit Attachments" at bounding box center [866, 237] width 83 height 24
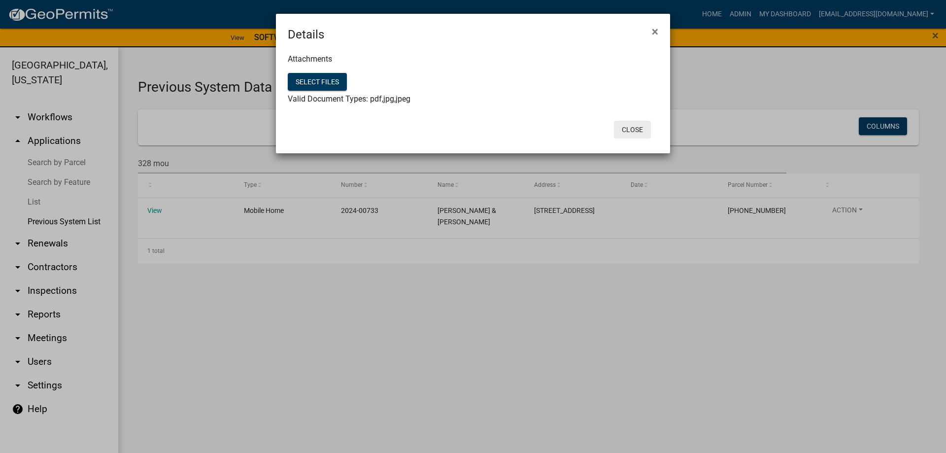
click at [632, 124] on button "Close" at bounding box center [632, 130] width 37 height 18
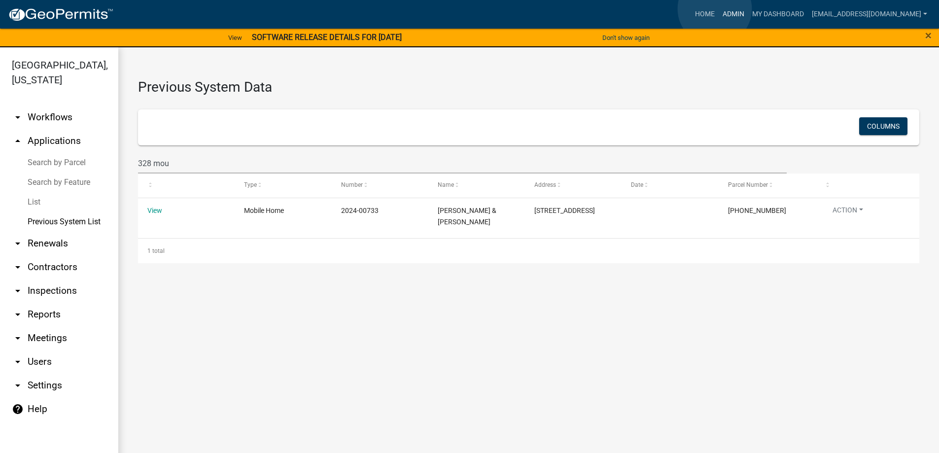
click at [719, 9] on link "Admin" at bounding box center [734, 14] width 30 height 19
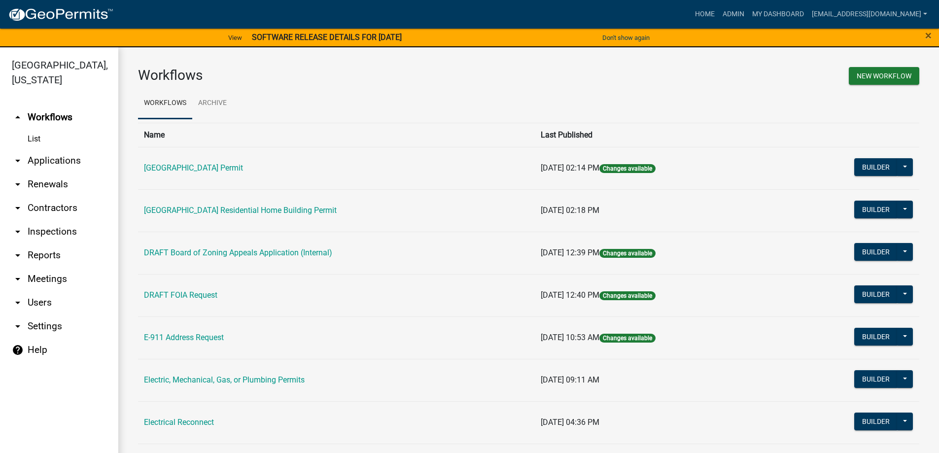
click at [40, 205] on link "arrow_drop_down Contractors" at bounding box center [59, 208] width 118 height 24
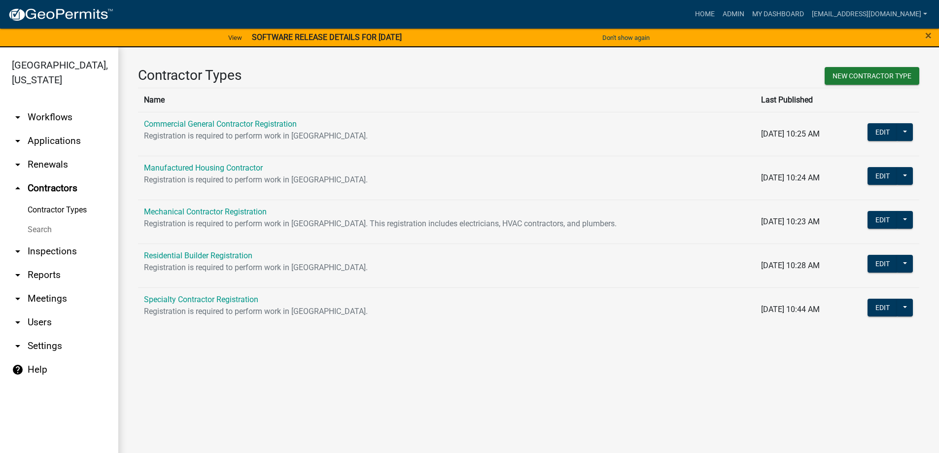
click at [46, 228] on link "Search" at bounding box center [59, 230] width 118 height 20
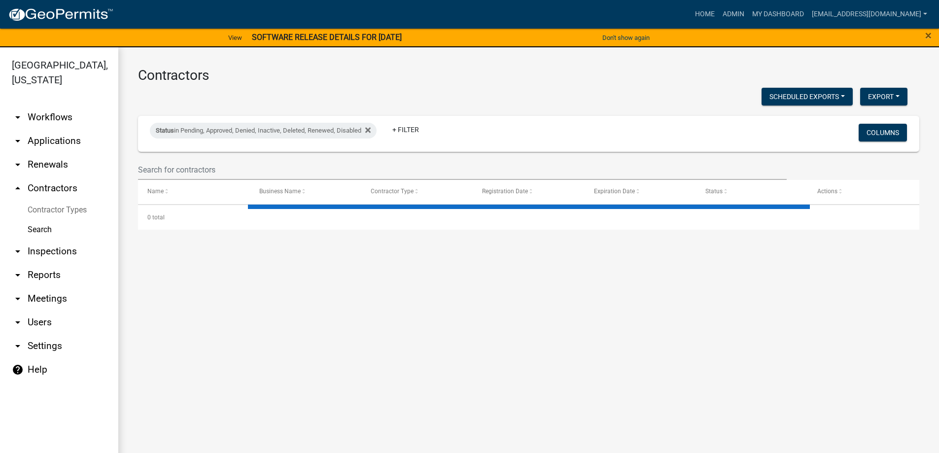
select select "3: 100"
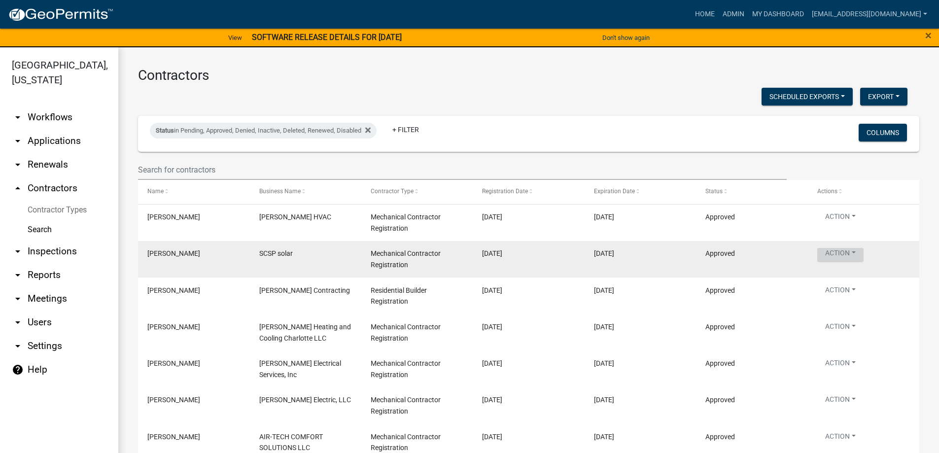
click at [838, 254] on button "Action" at bounding box center [840, 255] width 46 height 14
click at [461, 249] on div "Mechanical Contractor Registration" at bounding box center [417, 259] width 93 height 23
click at [852, 256] on button "Action" at bounding box center [840, 255] width 46 height 14
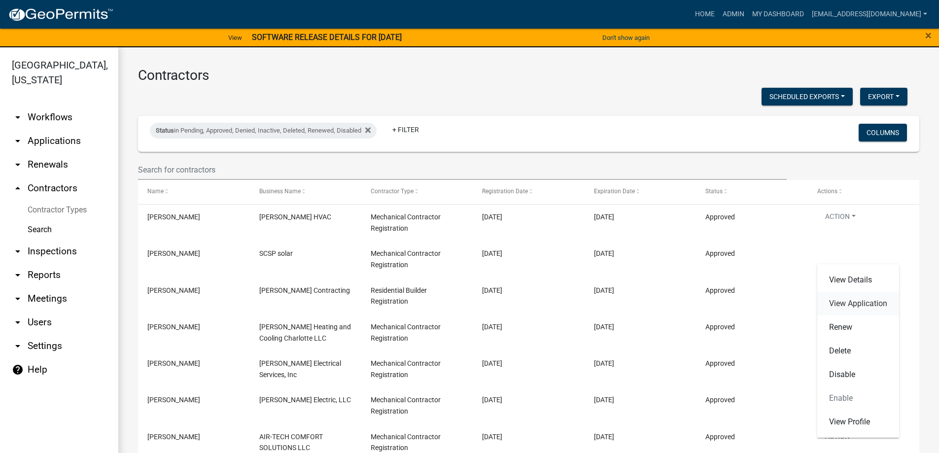
click at [856, 304] on link "View Application" at bounding box center [858, 304] width 82 height 24
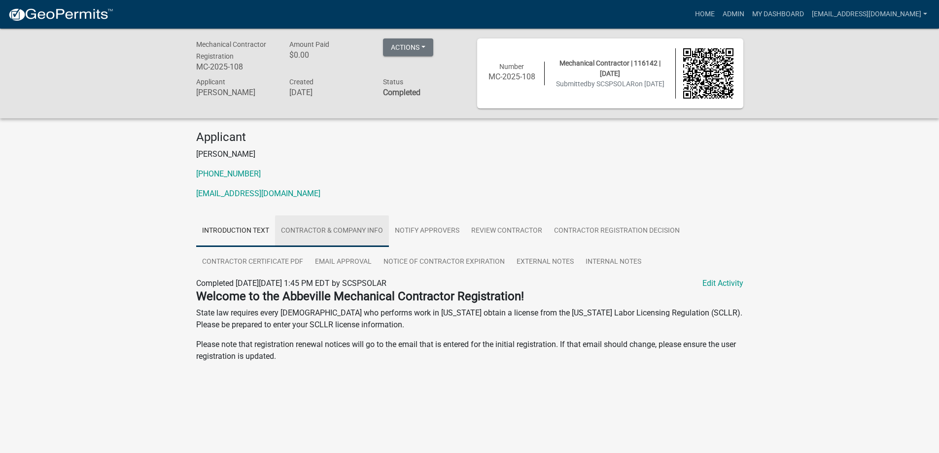
click at [292, 232] on link "Contractor & Company Info" at bounding box center [332, 231] width 114 height 32
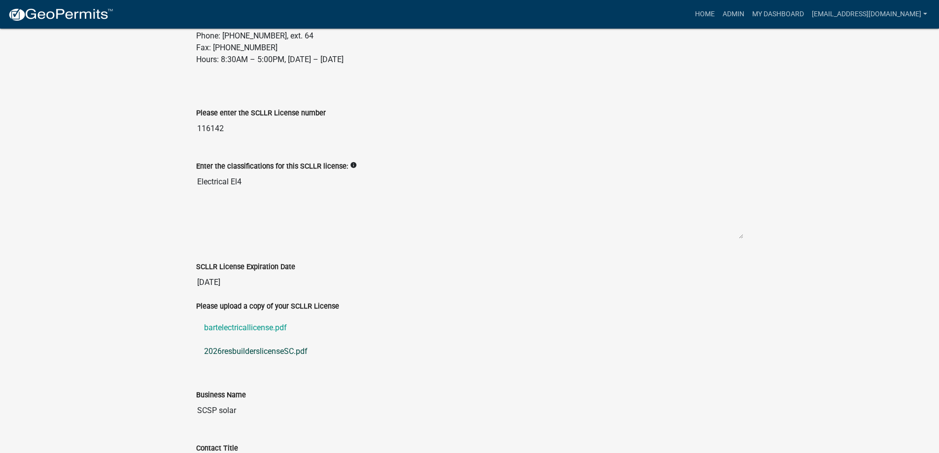
scroll to position [394, 0]
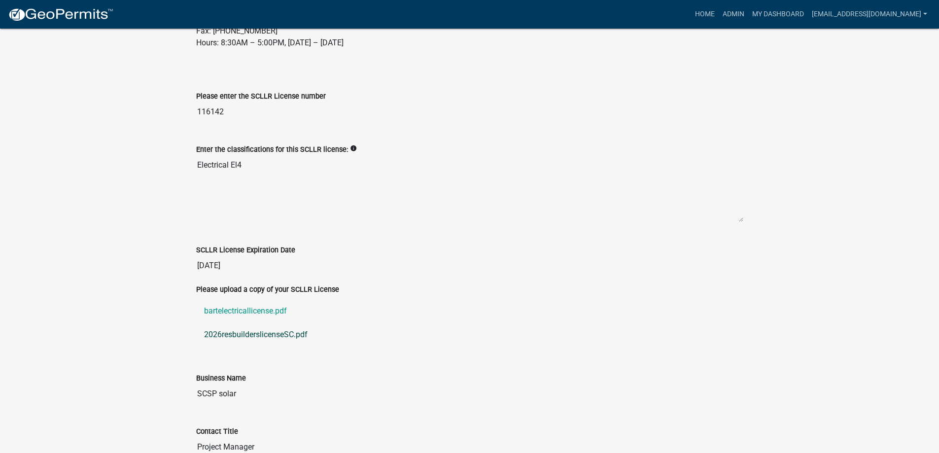
click at [277, 344] on link "2026resbuilderslicenseSC.pdf" at bounding box center [469, 335] width 547 height 24
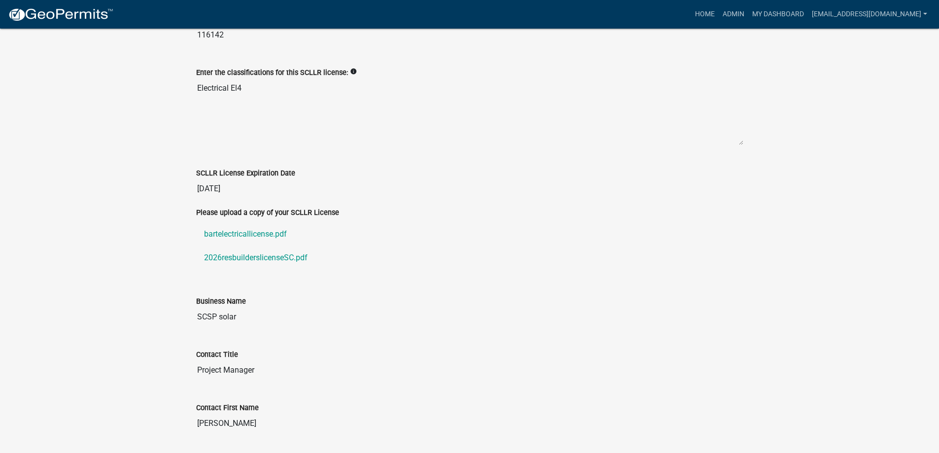
scroll to position [493, 0]
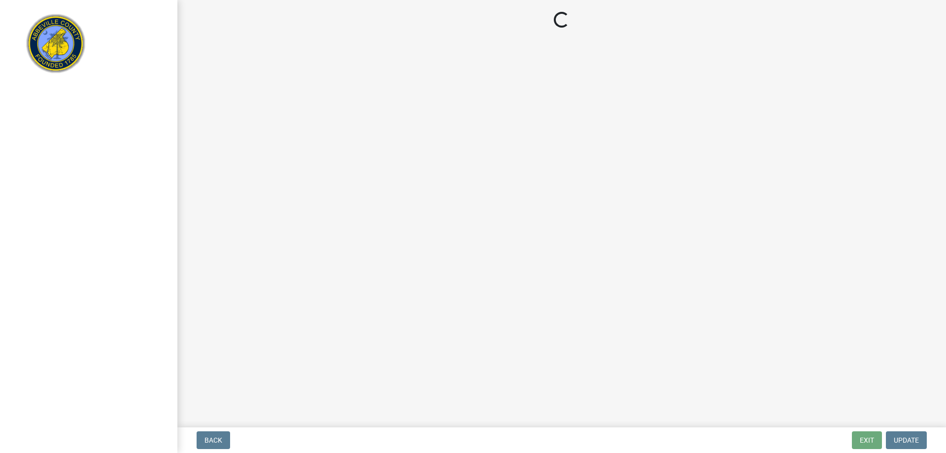
select select "896ec84b-7942-43b9-a78d-4f1554b7930c"
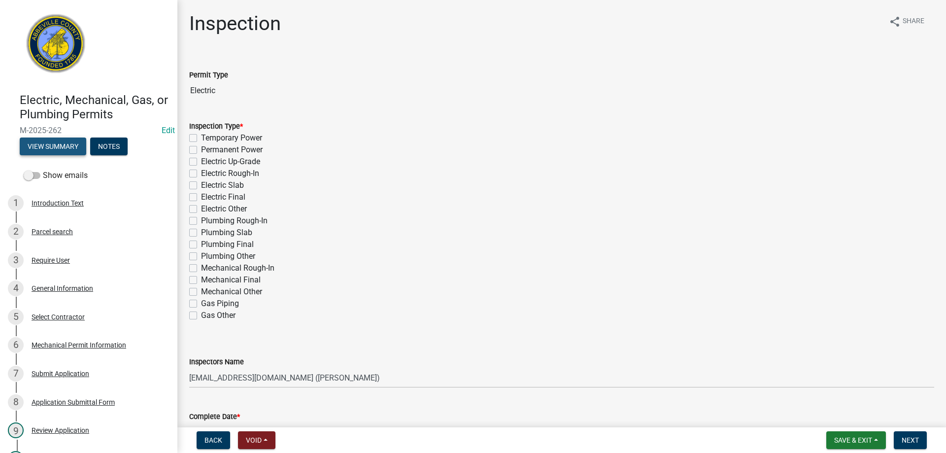
click at [58, 142] on button "View Summary" at bounding box center [53, 147] width 67 height 18
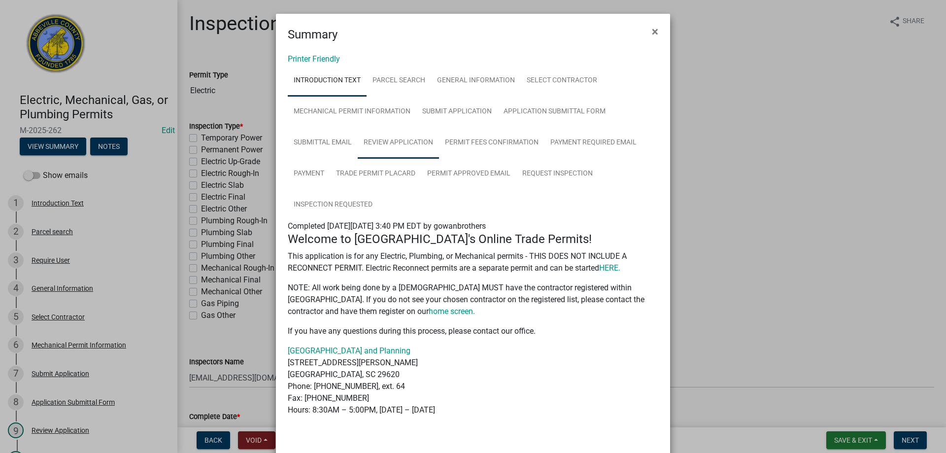
scroll to position [45, 0]
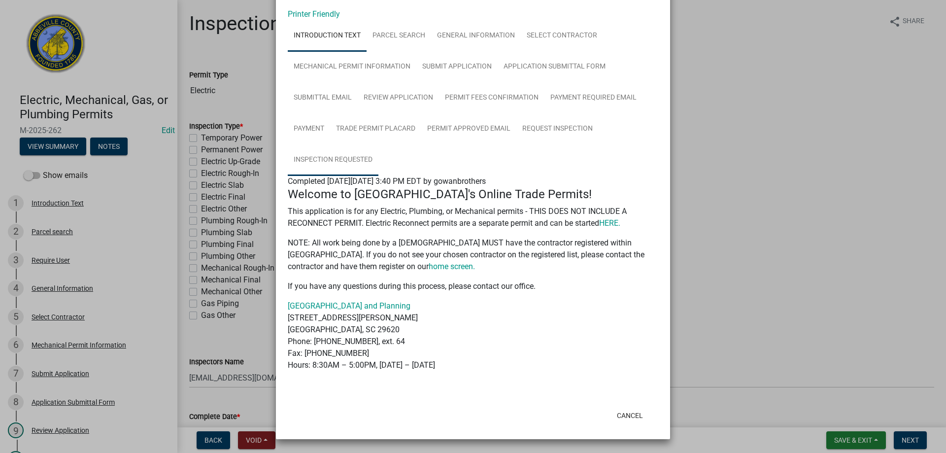
click at [365, 161] on link "Inspection Requested" at bounding box center [333, 160] width 91 height 32
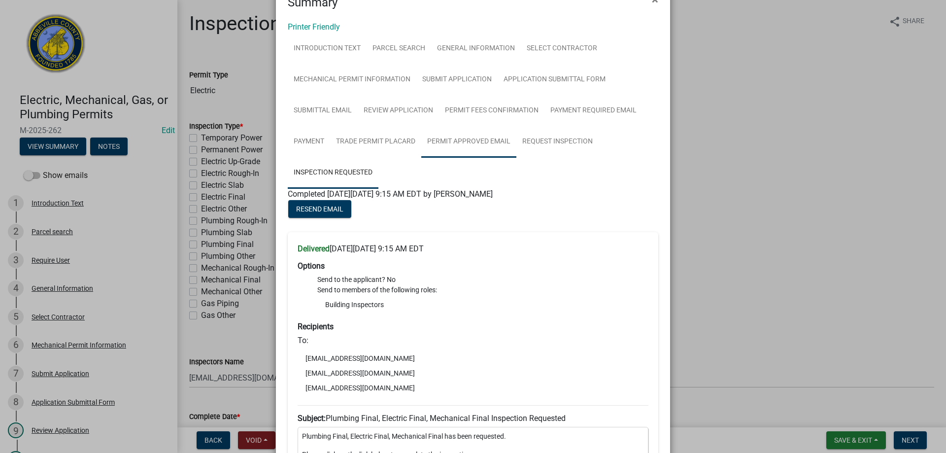
scroll to position [49, 0]
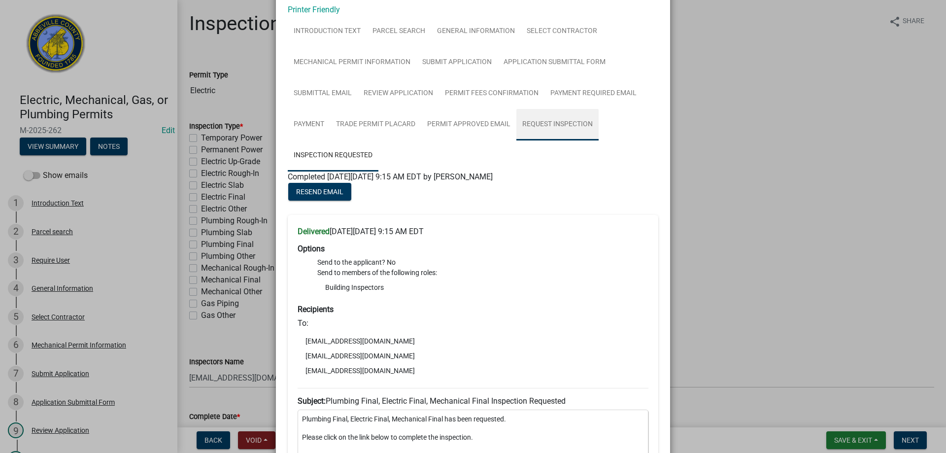
click at [535, 124] on link "Request Inspection" at bounding box center [558, 125] width 82 height 32
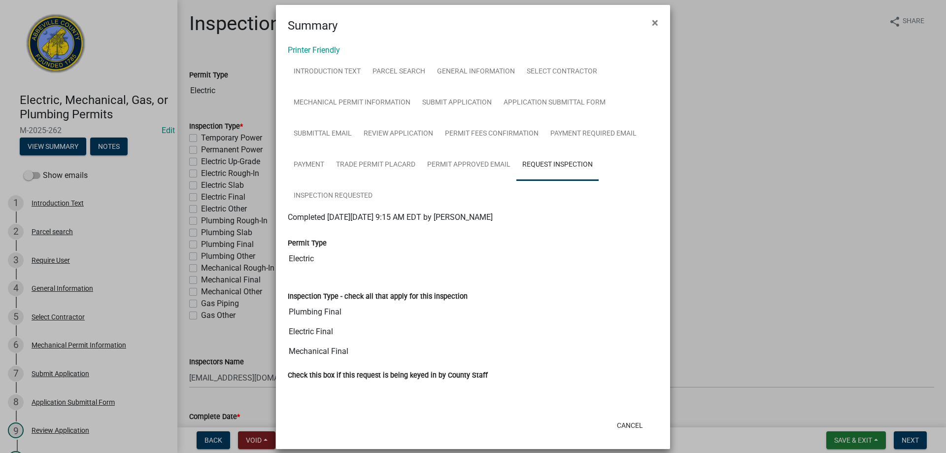
scroll to position [0, 0]
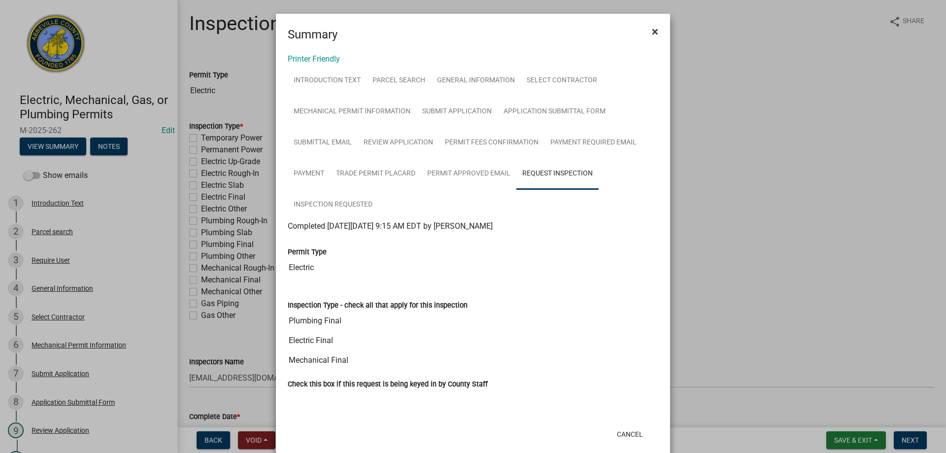
click at [652, 31] on span "×" at bounding box center [655, 32] width 6 height 14
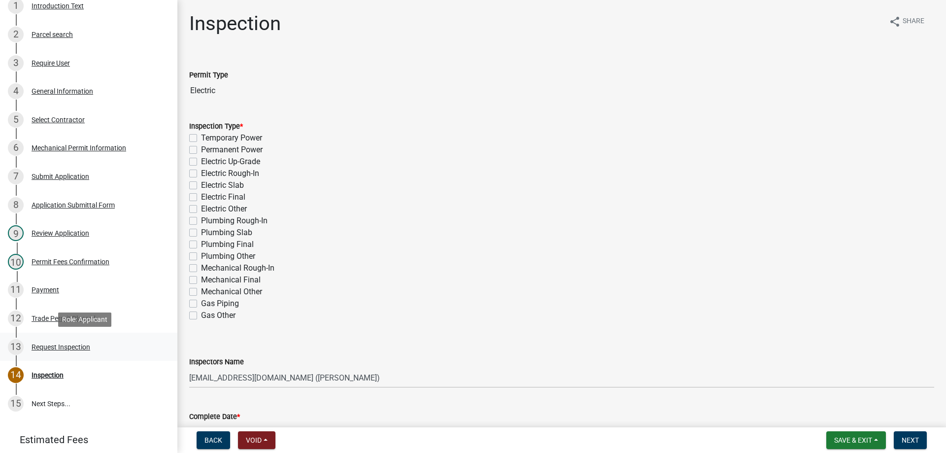
click at [79, 349] on div "Request Inspection" at bounding box center [61, 347] width 59 height 7
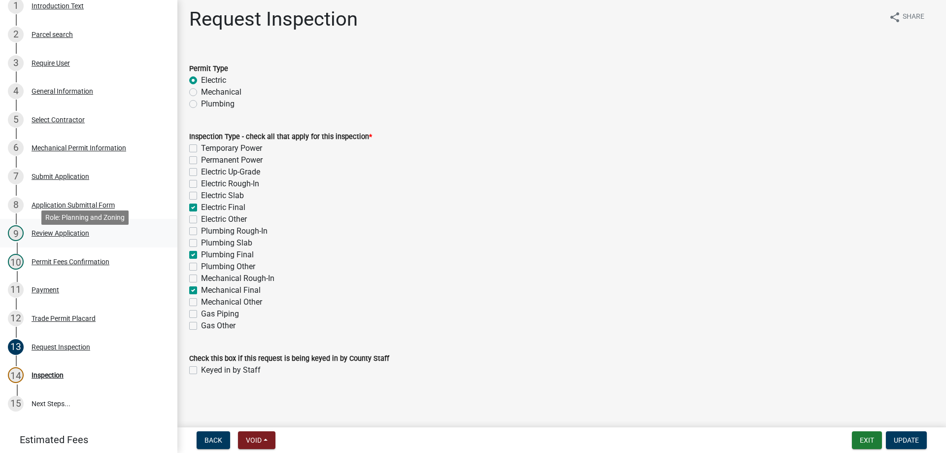
scroll to position [99, 0]
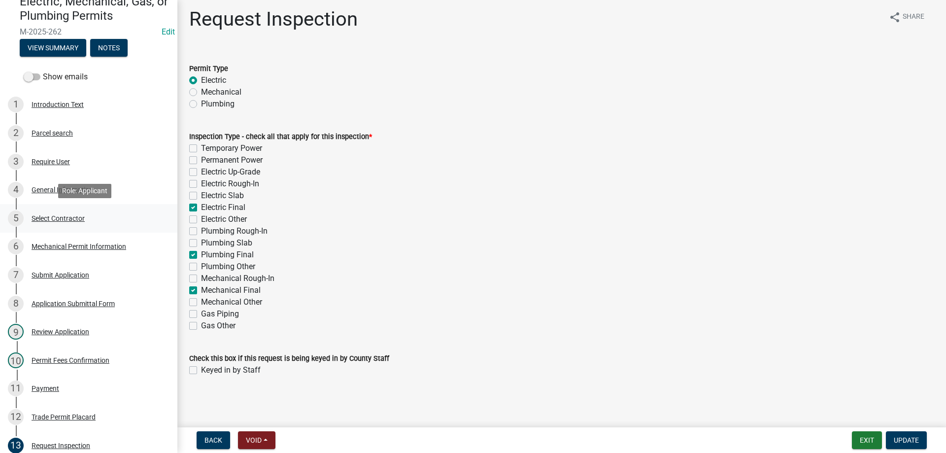
click at [41, 221] on div "Select Contractor" at bounding box center [58, 218] width 53 height 7
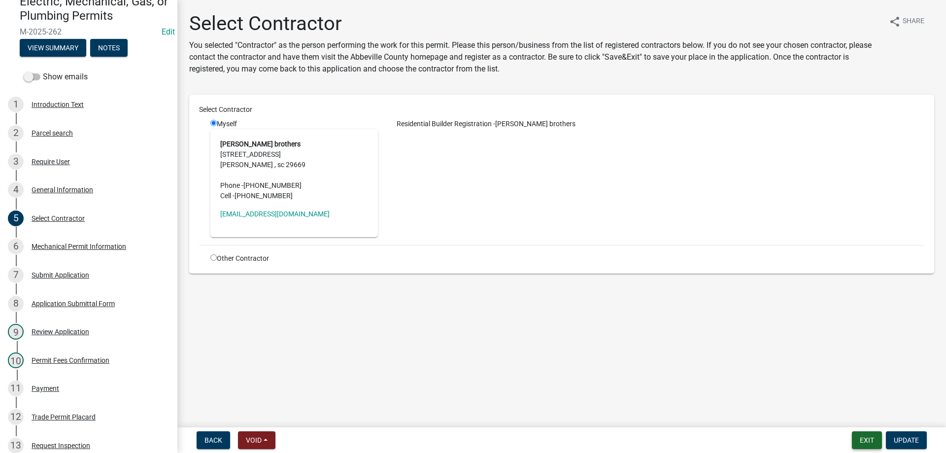
click at [873, 439] on button "Exit" at bounding box center [867, 440] width 30 height 18
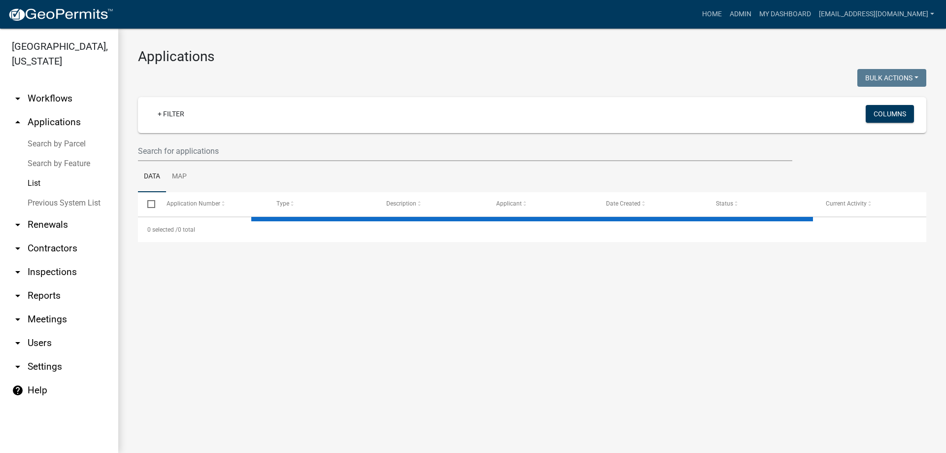
select select "3: 100"
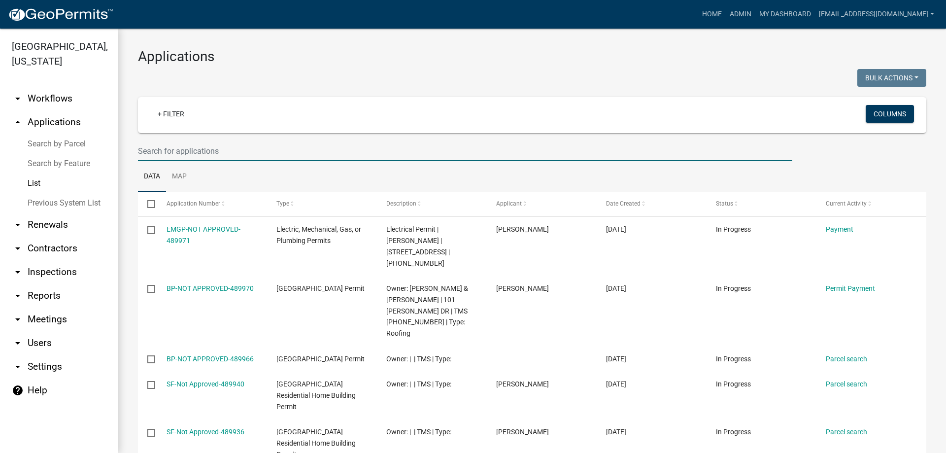
click at [321, 155] on input "text" at bounding box center [465, 151] width 655 height 20
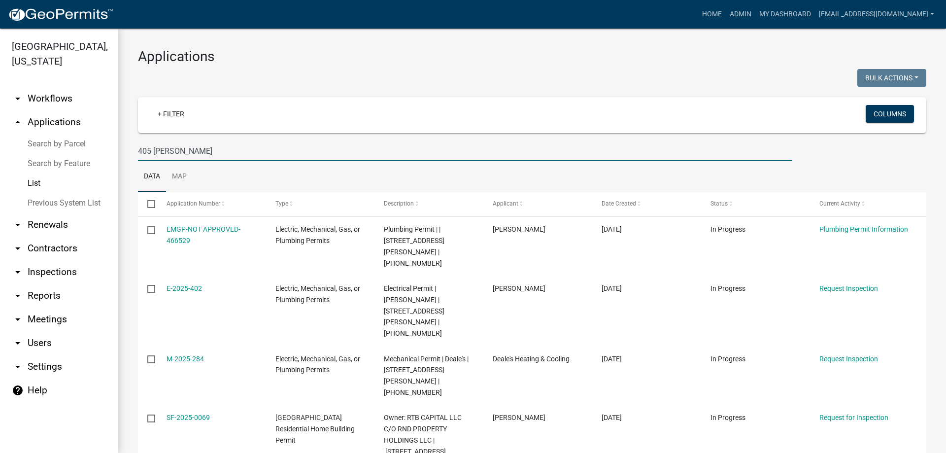
type input "405 [PERSON_NAME]"
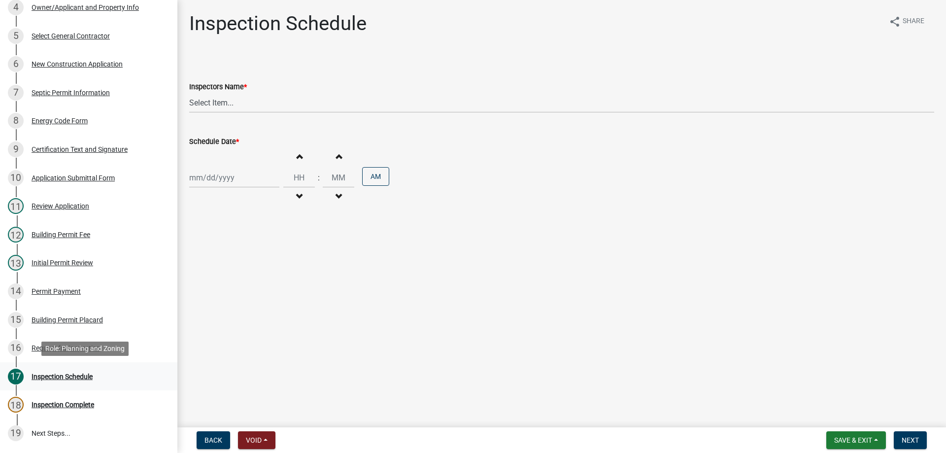
scroll to position [296, 0]
click at [48, 344] on div "Request for Inspection" at bounding box center [66, 347] width 69 height 7
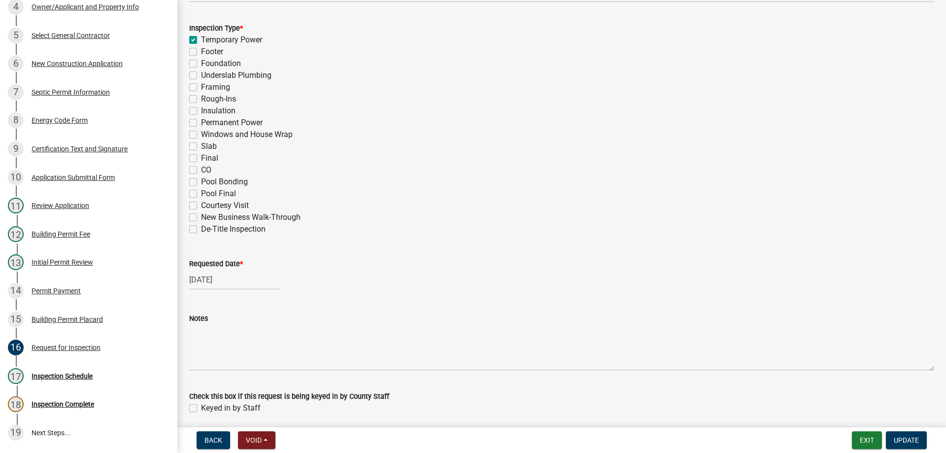
scroll to position [481, 0]
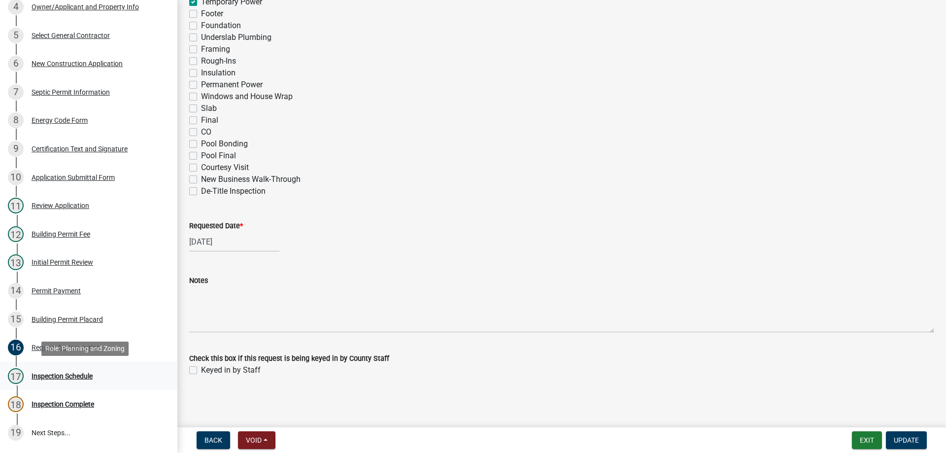
click at [74, 377] on div "Inspection Schedule" at bounding box center [62, 376] width 61 height 7
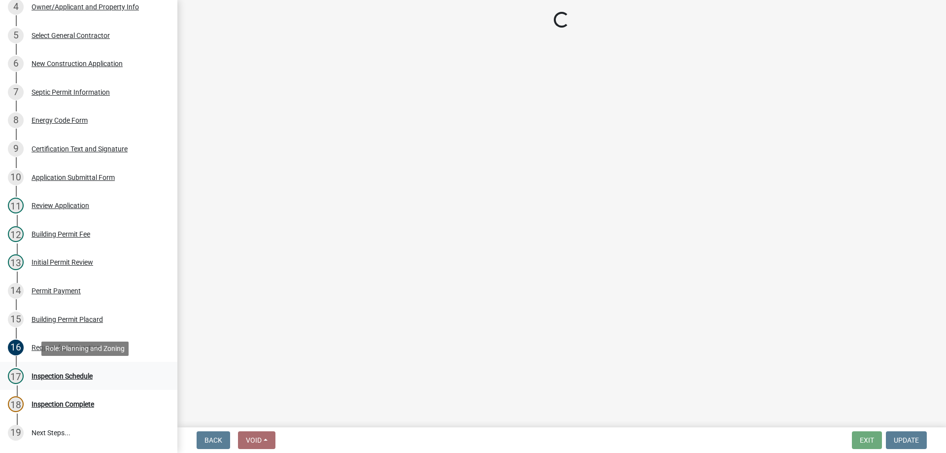
scroll to position [0, 0]
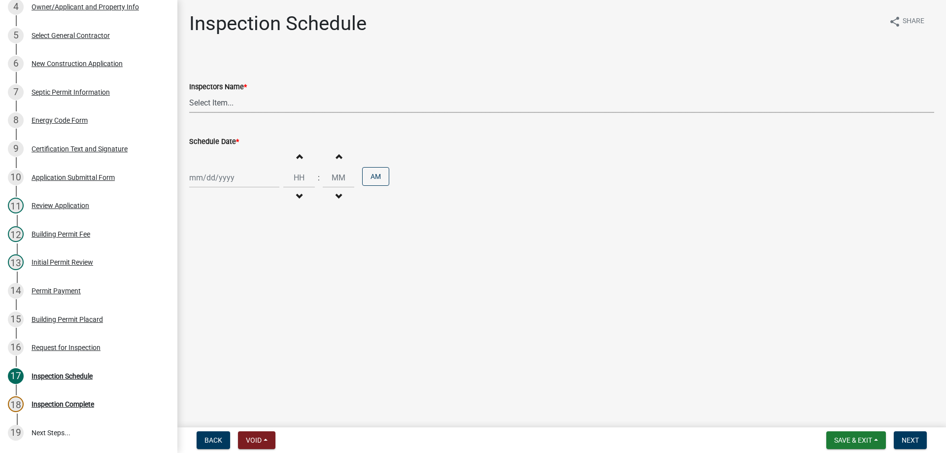
click at [243, 106] on select "Select Item... [EMAIL_ADDRESS][DOMAIN_NAME] ([PERSON_NAME]) [EMAIL_ADDRESS][DOM…" at bounding box center [561, 103] width 745 height 20
select select "56be3ac8-4e2d-49a7-9260-658958e29c03"
click at [189, 93] on select "Select Item... [EMAIL_ADDRESS][DOMAIN_NAME] ([PERSON_NAME]) [EMAIL_ADDRESS][DOM…" at bounding box center [561, 103] width 745 height 20
click at [225, 180] on div at bounding box center [234, 178] width 90 height 20
select select "10"
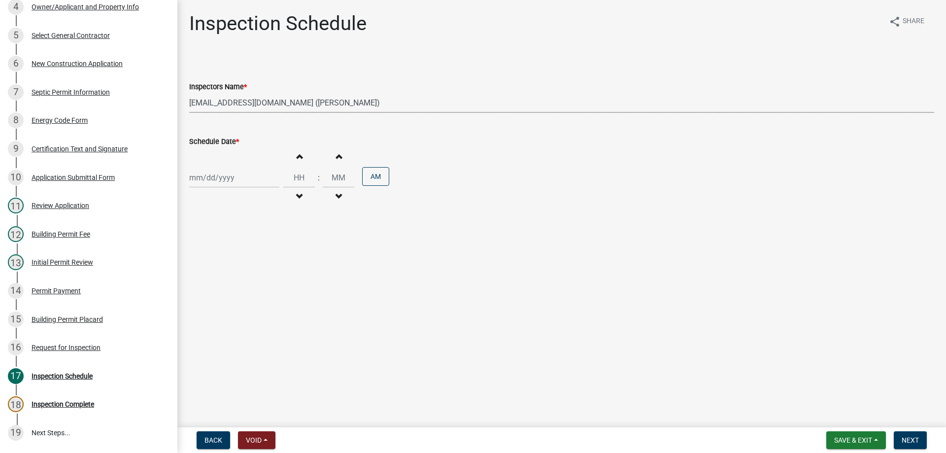
select select "2025"
click at [374, 250] on main "Inspection Schedule share Share Inspectors Name * Select Item... [EMAIL_ADDRESS…" at bounding box center [561, 211] width 769 height 423
click at [250, 181] on div at bounding box center [234, 178] width 90 height 20
select select "10"
select select "2025"
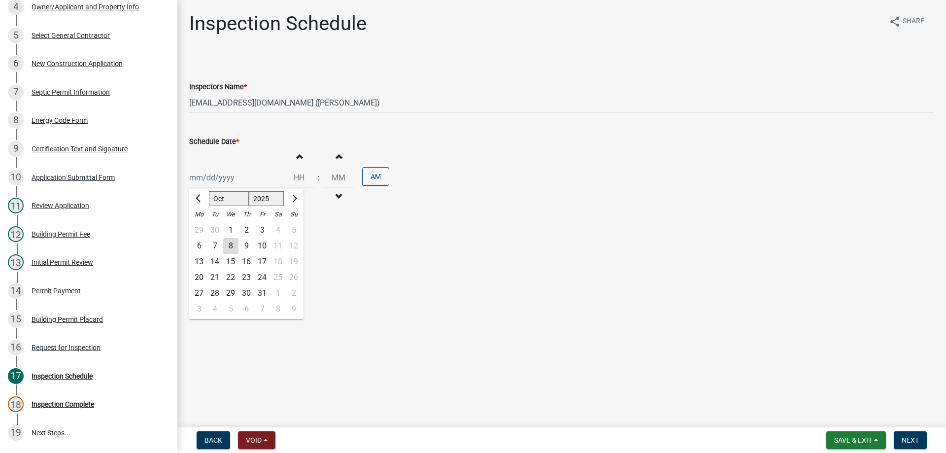
click at [260, 245] on div "10" at bounding box center [262, 246] width 16 height 16
type input "[DATE]"
click at [919, 443] on span "Next" at bounding box center [910, 440] width 17 height 8
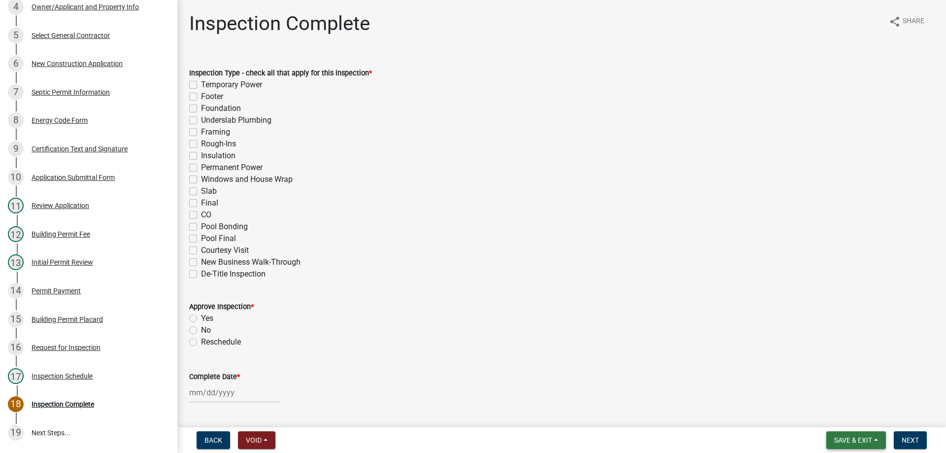
click at [858, 444] on span "Save & Exit" at bounding box center [853, 440] width 38 height 8
click at [852, 419] on button "Save & Exit" at bounding box center [846, 415] width 79 height 24
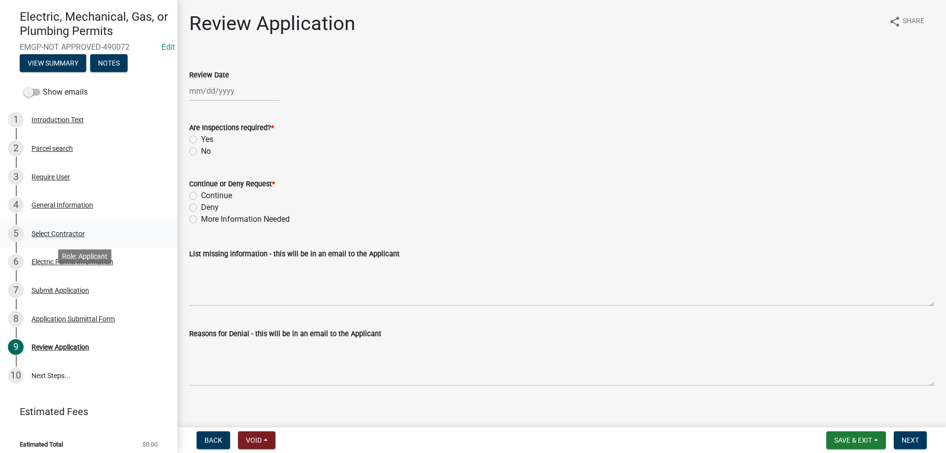
scroll to position [90, 0]
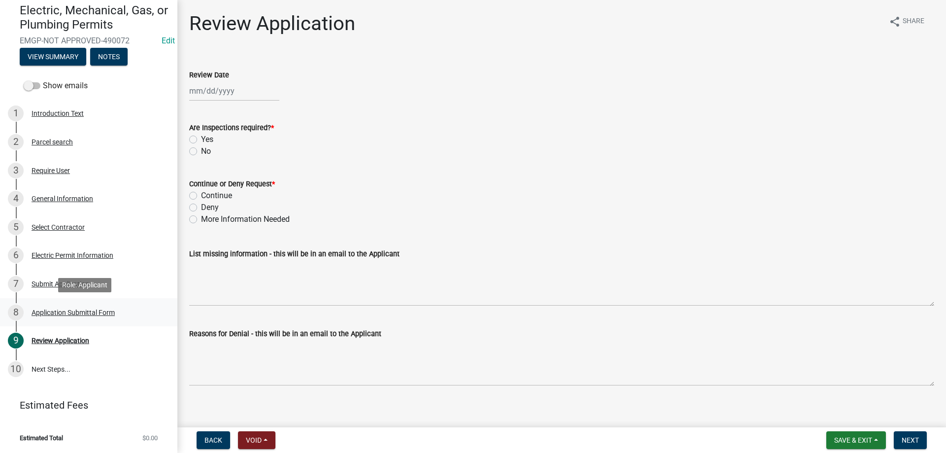
click at [63, 310] on div "Application Submittal Form" at bounding box center [73, 312] width 83 height 7
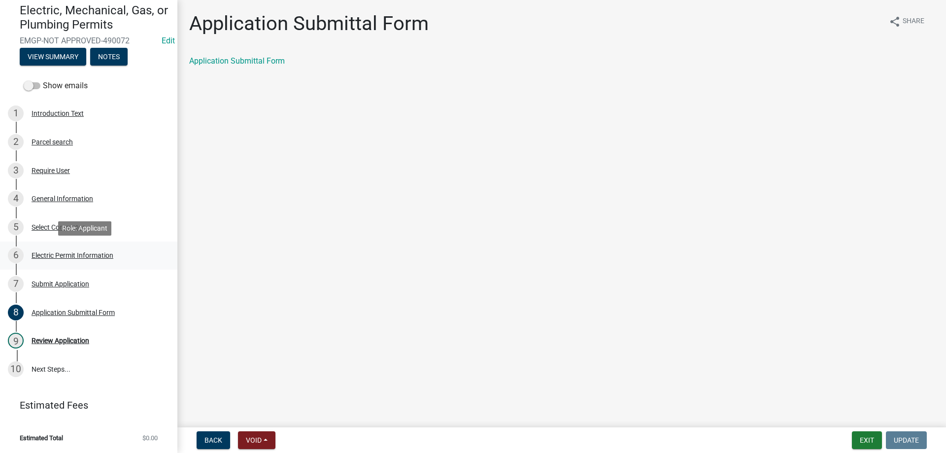
click at [52, 253] on div "Electric Permit Information" at bounding box center [73, 255] width 82 height 7
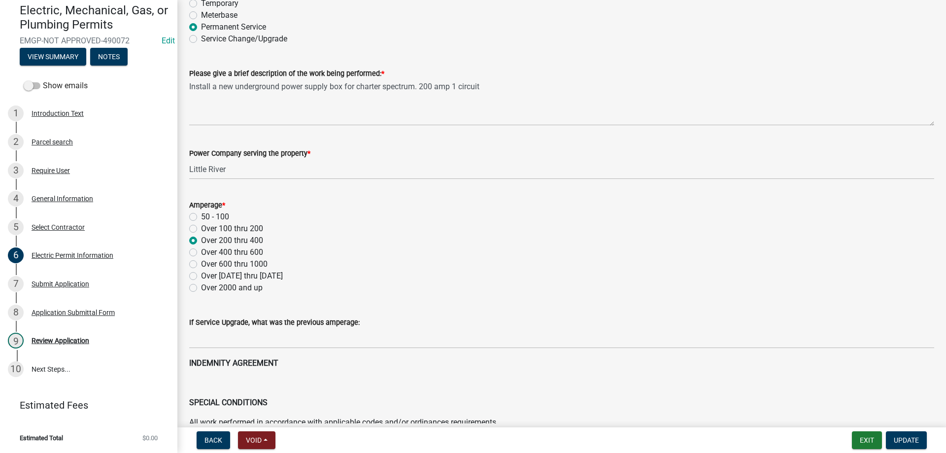
scroll to position [99, 0]
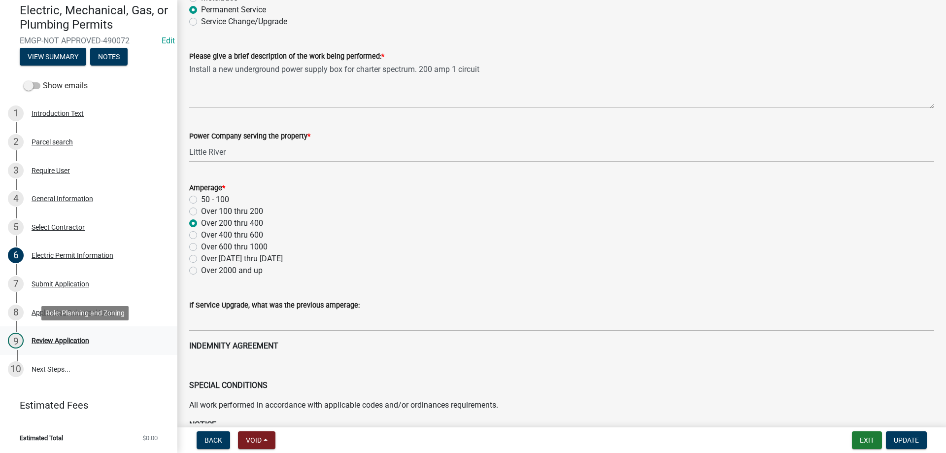
click at [35, 342] on div "Review Application" at bounding box center [61, 340] width 58 height 7
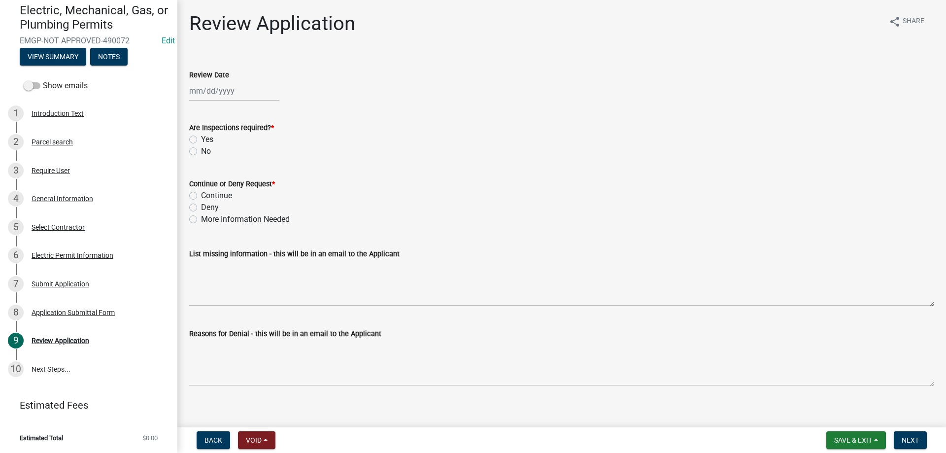
click at [210, 96] on div at bounding box center [234, 91] width 90 height 20
select select "10"
select select "2025"
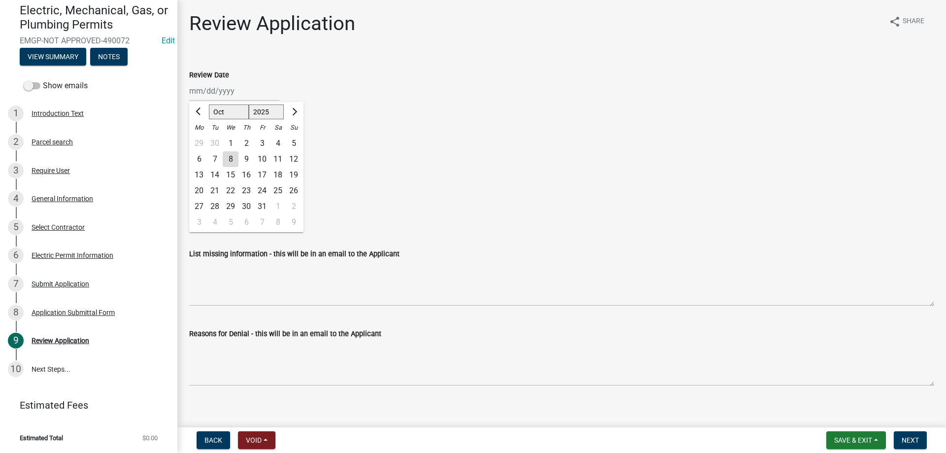
click at [230, 162] on div "8" at bounding box center [231, 159] width 16 height 16
type input "[DATE]"
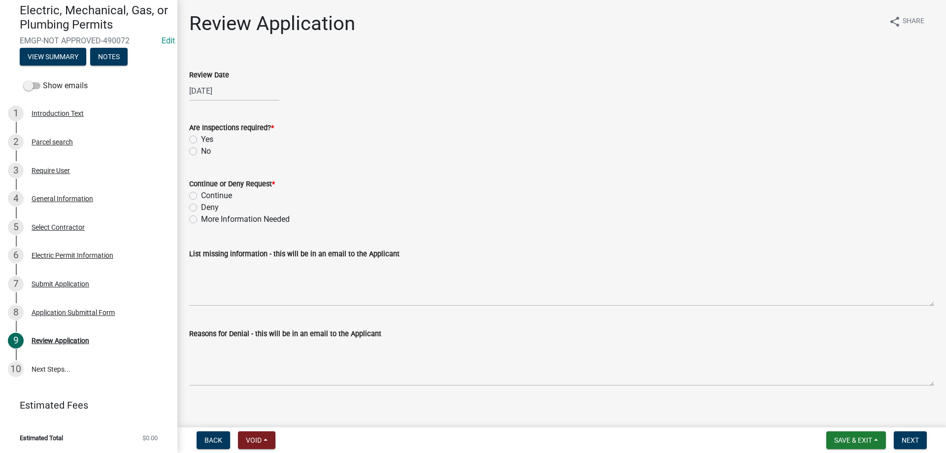
click at [201, 138] on label "Yes" at bounding box center [207, 140] width 12 height 12
click at [201, 138] on input "Yes" at bounding box center [204, 137] width 6 height 6
radio input "true"
click at [201, 195] on label "Continue" at bounding box center [216, 196] width 31 height 12
click at [201, 195] on input "Continue" at bounding box center [204, 193] width 6 height 6
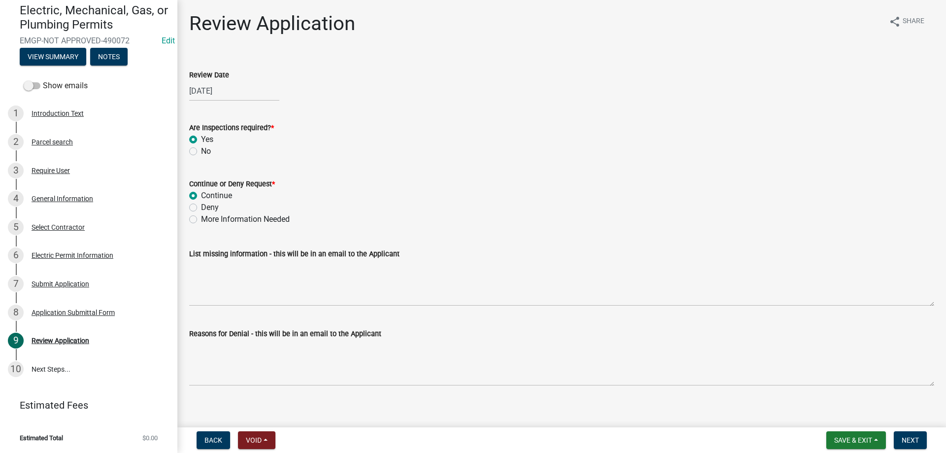
radio input "true"
click at [923, 442] on button "Next" at bounding box center [910, 440] width 33 height 18
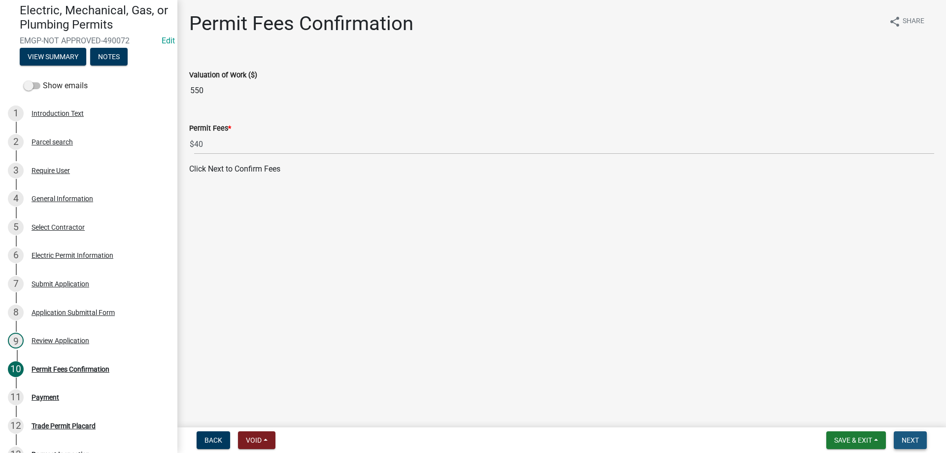
click at [922, 442] on button "Next" at bounding box center [910, 440] width 33 height 18
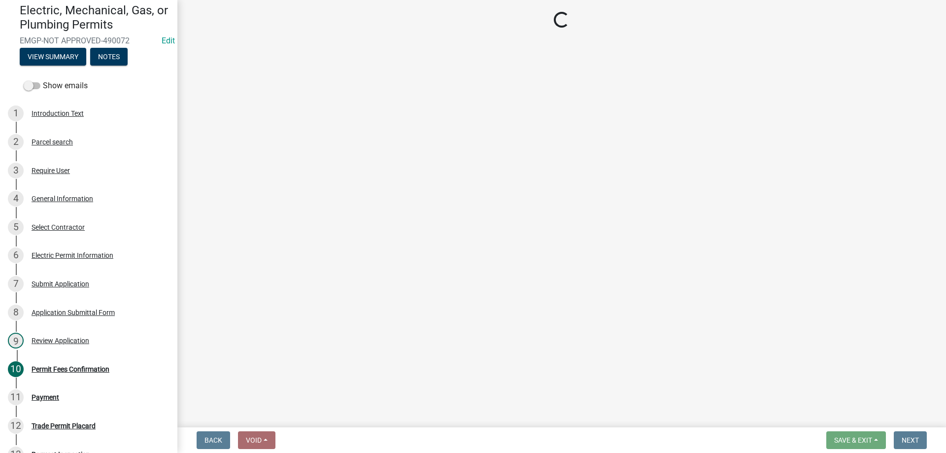
select select "3: 3"
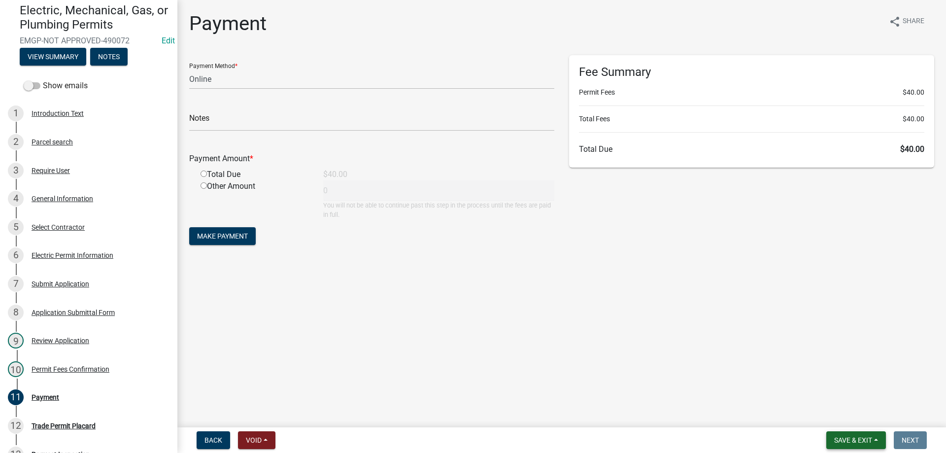
click at [879, 441] on button "Save & Exit" at bounding box center [857, 440] width 60 height 18
click at [878, 417] on button "Save & Exit" at bounding box center [846, 415] width 79 height 24
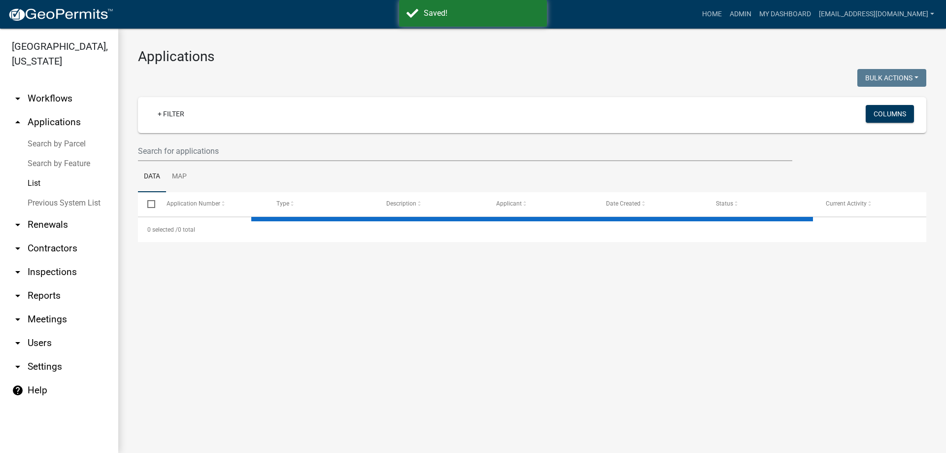
select select "3: 100"
